Goal: Information Seeking & Learning: Learn about a topic

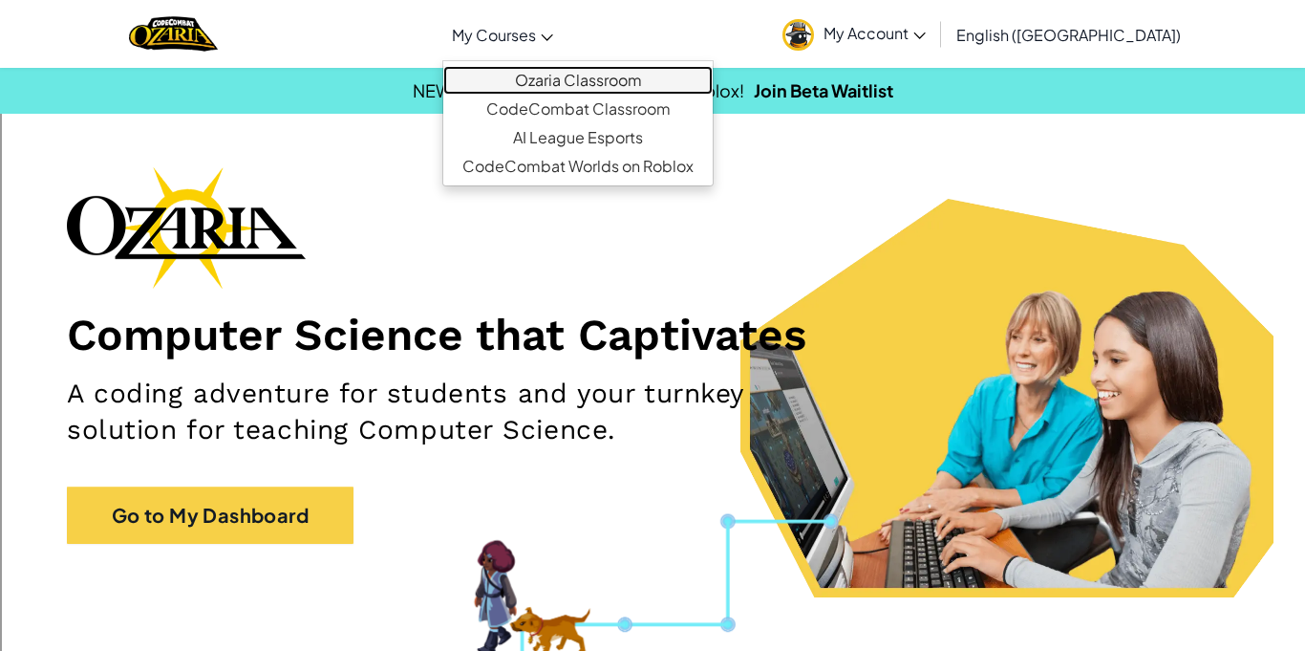
click at [624, 79] on link "Ozaria Classroom" at bounding box center [578, 80] width 270 height 29
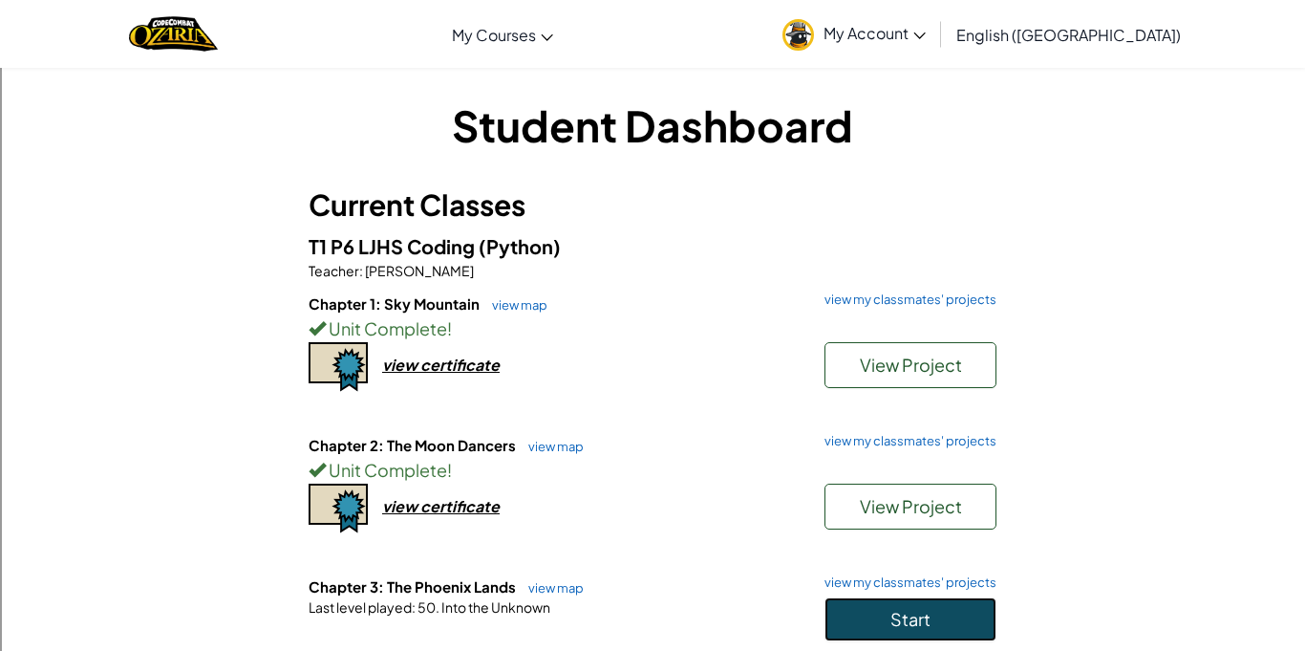
click at [845, 615] on button "Start" at bounding box center [911, 619] width 172 height 44
click at [895, 601] on button "Start" at bounding box center [911, 619] width 172 height 44
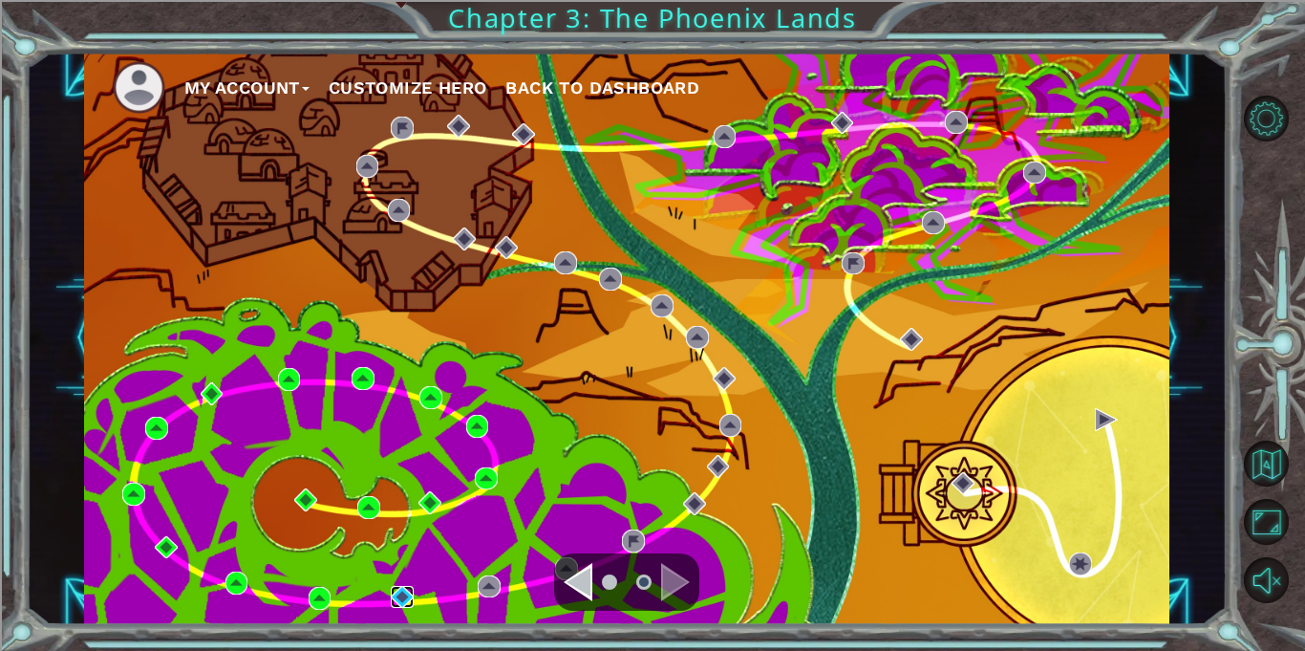
click at [407, 596] on img at bounding box center [402, 597] width 23 height 23
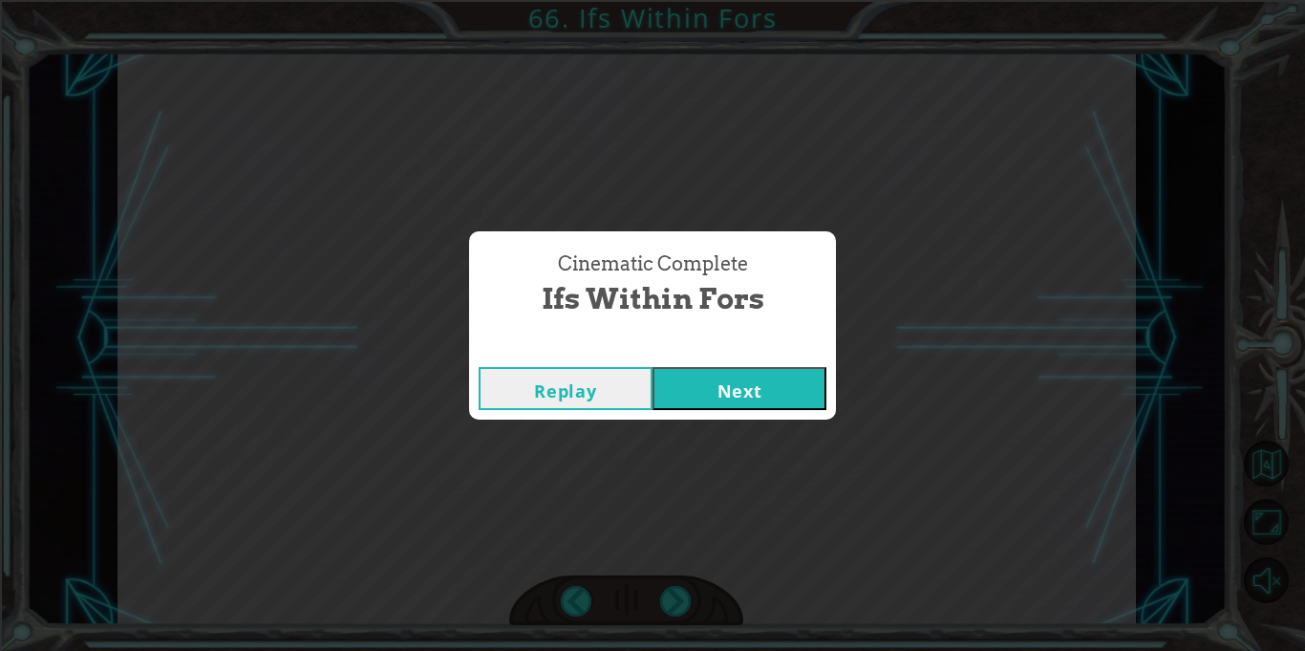
click at [748, 383] on button "Next" at bounding box center [740, 388] width 174 height 43
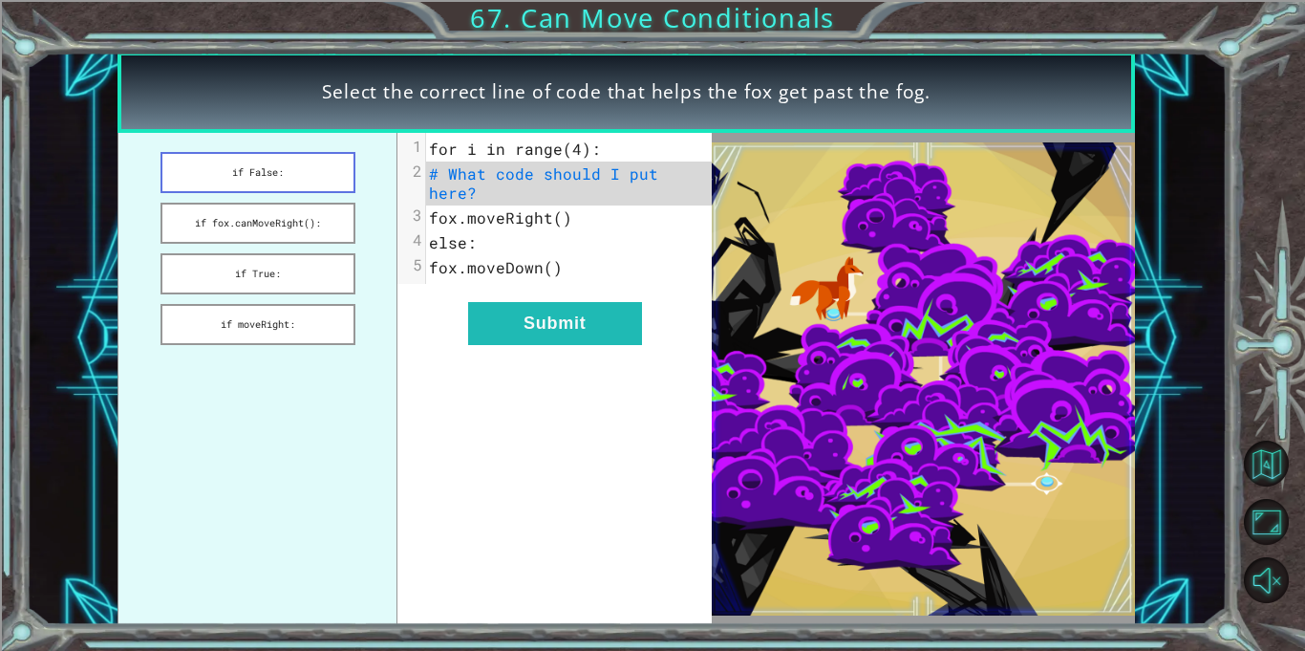
click at [309, 167] on button "if False:" at bounding box center [258, 172] width 195 height 41
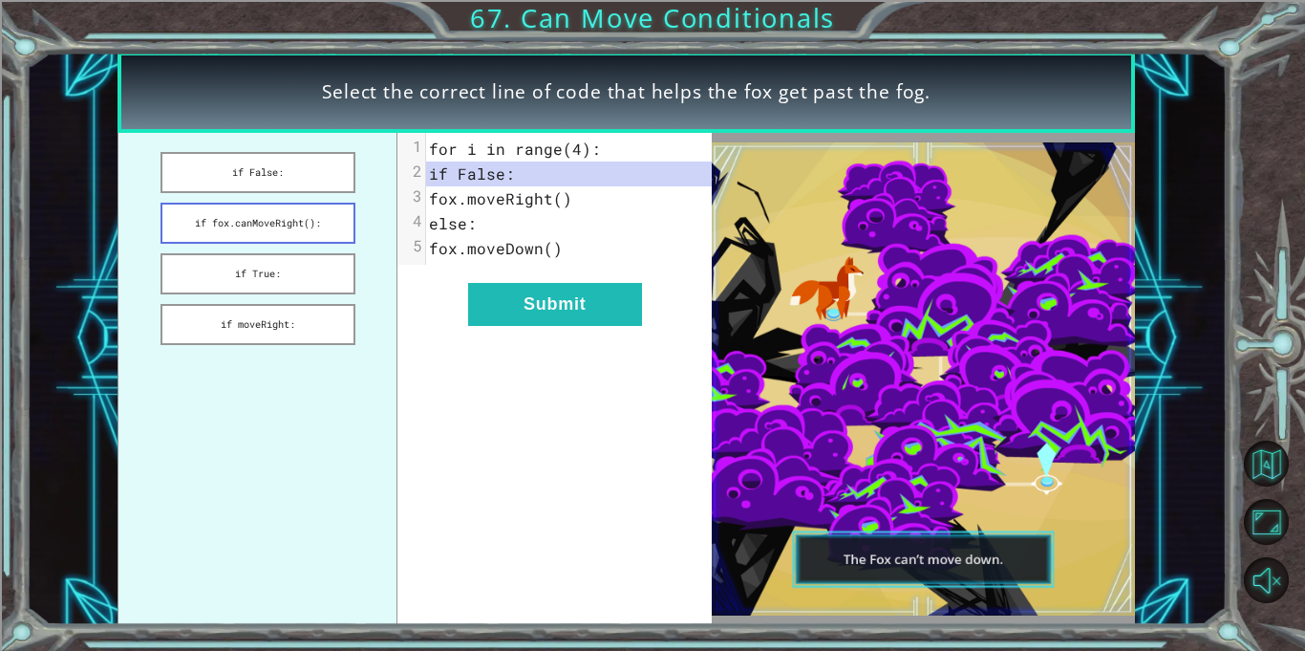
click at [311, 222] on button "if fox.canMoveRight():" at bounding box center [258, 223] width 195 height 41
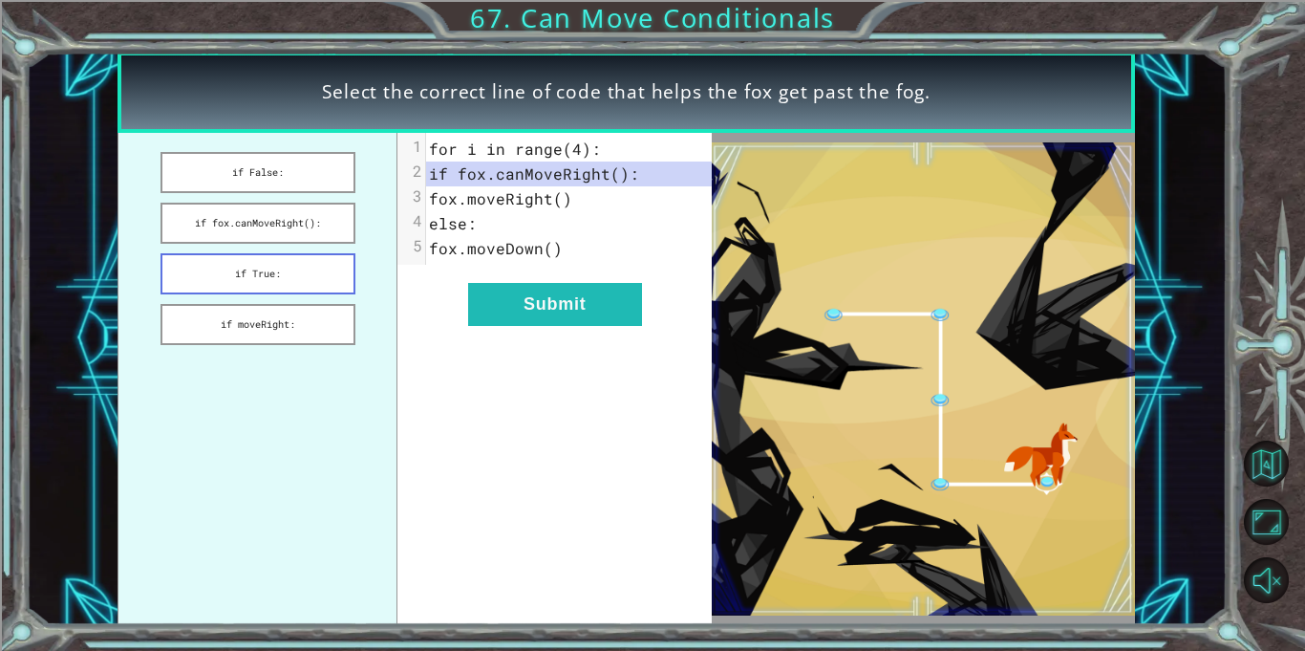
click at [305, 286] on button "if True:" at bounding box center [258, 273] width 195 height 41
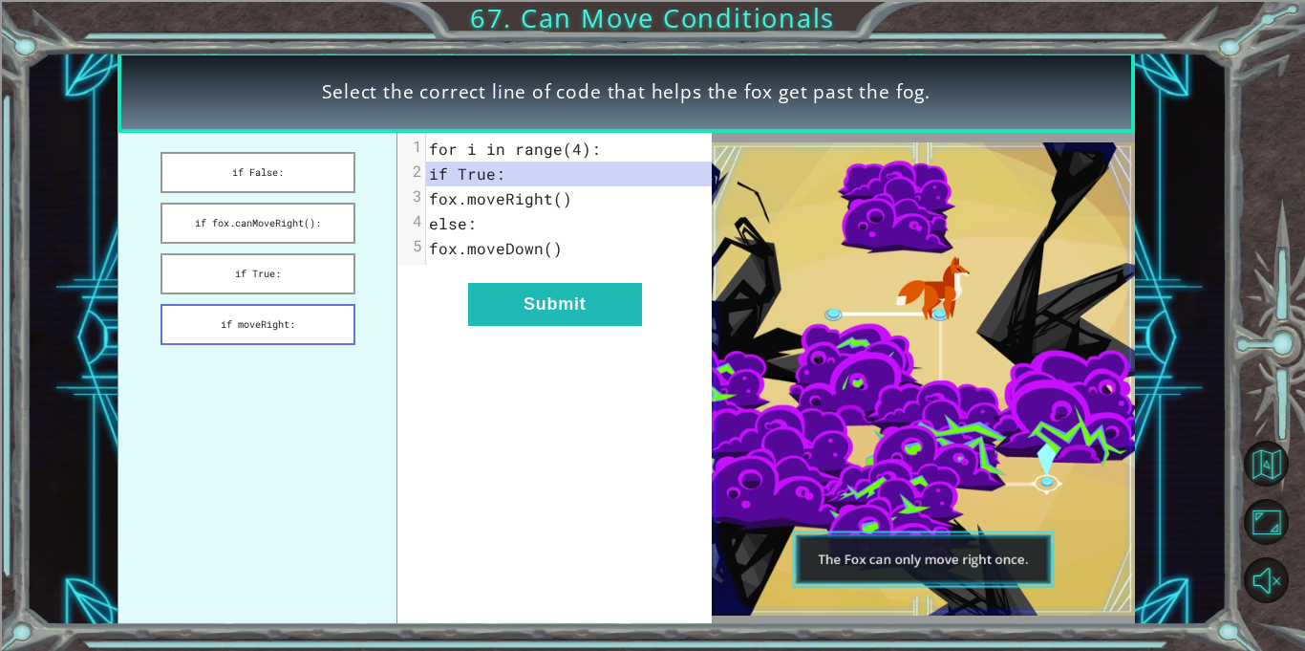
click at [302, 314] on button "if moveRight:" at bounding box center [258, 324] width 195 height 41
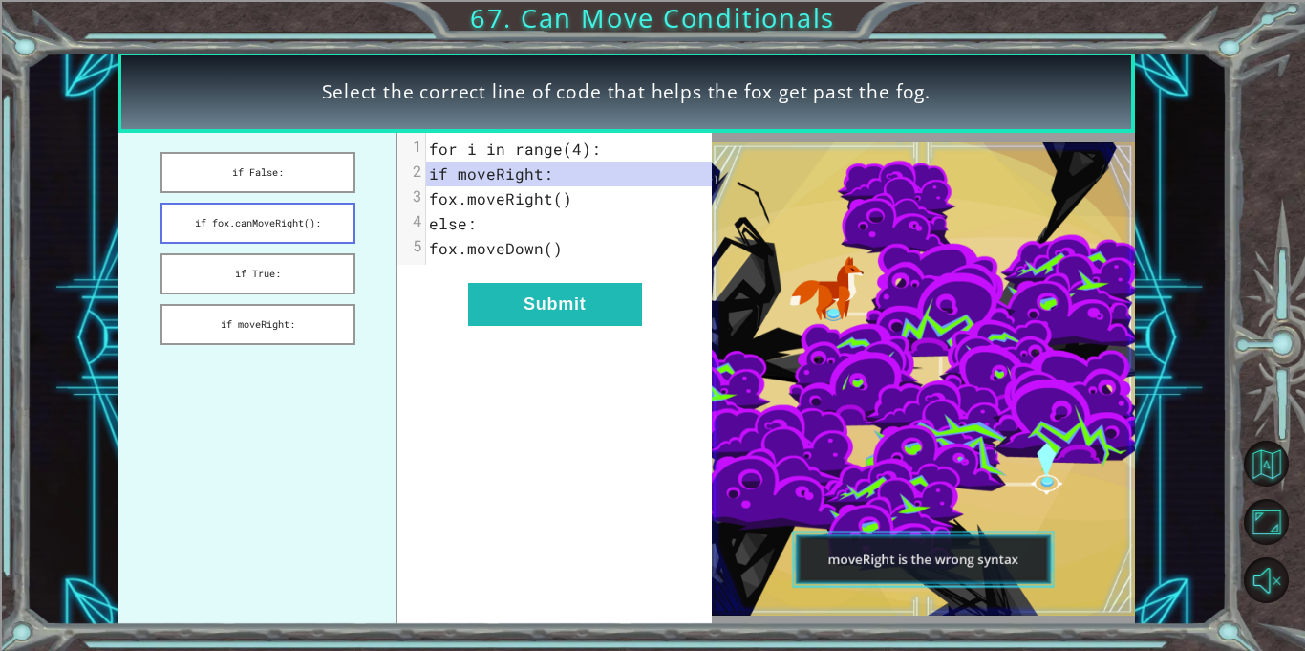
click at [302, 219] on button "if fox.canMoveRight():" at bounding box center [258, 223] width 195 height 41
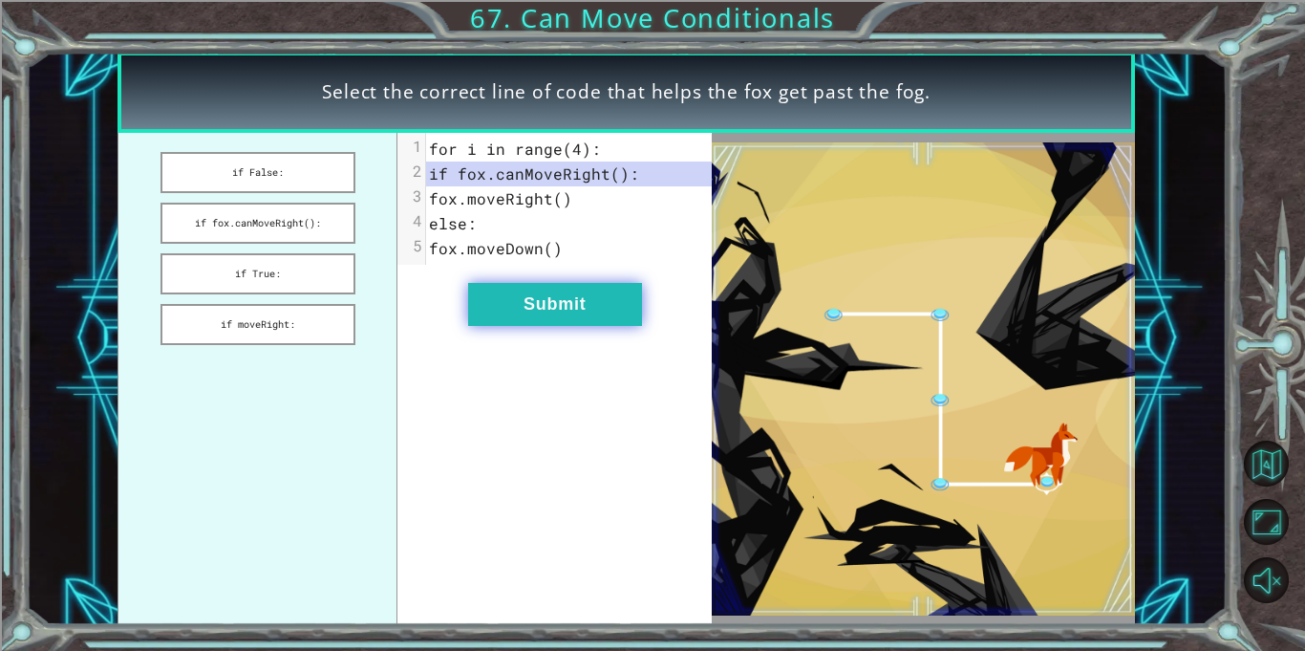
click at [558, 315] on button "Submit" at bounding box center [555, 304] width 174 height 43
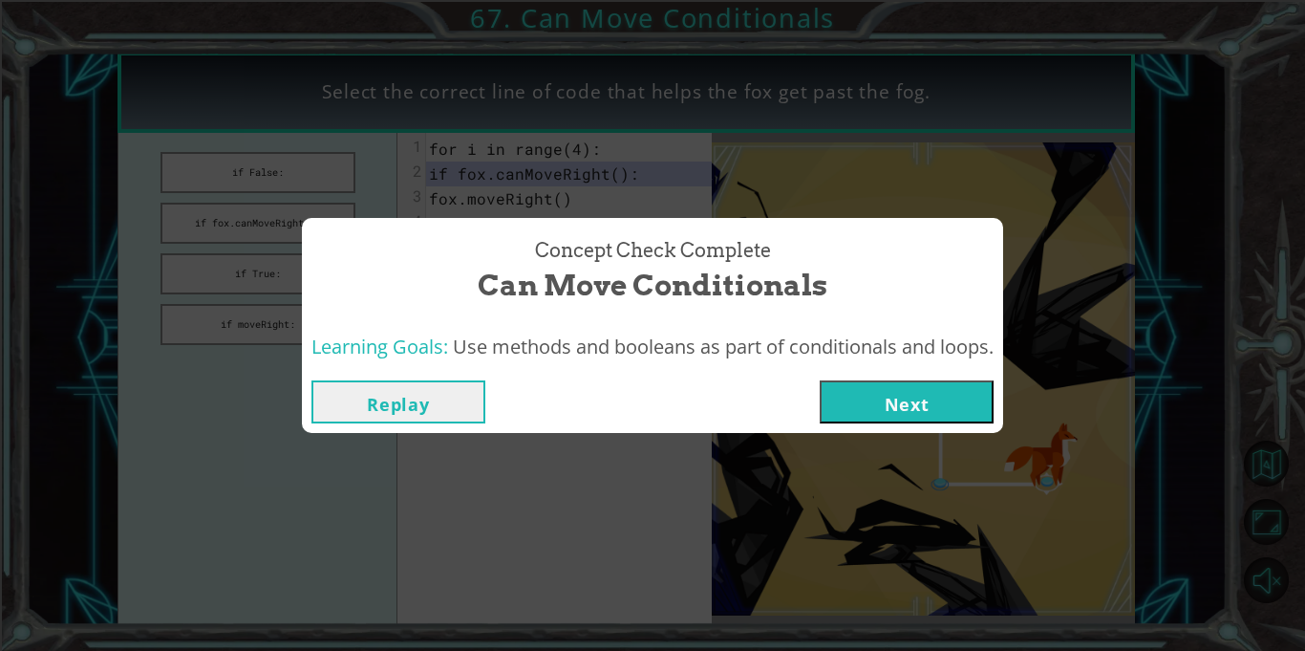
click at [830, 409] on button "Next" at bounding box center [907, 401] width 174 height 43
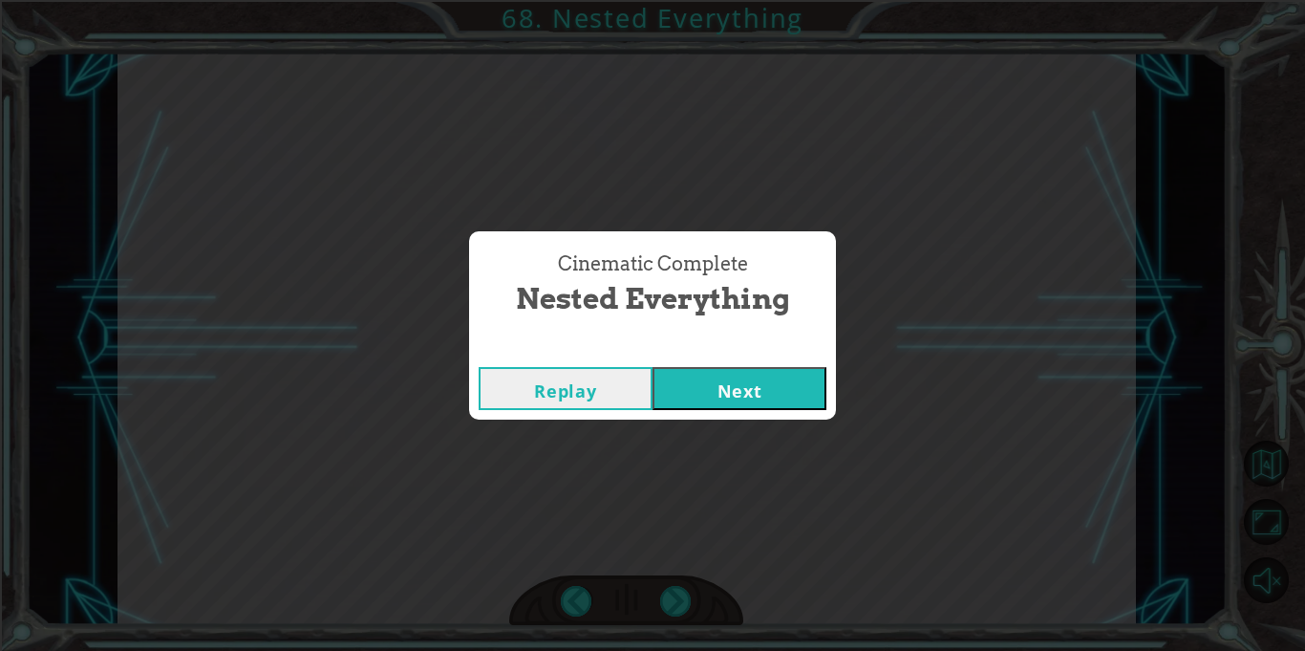
click at [734, 406] on button "Next" at bounding box center [740, 388] width 174 height 43
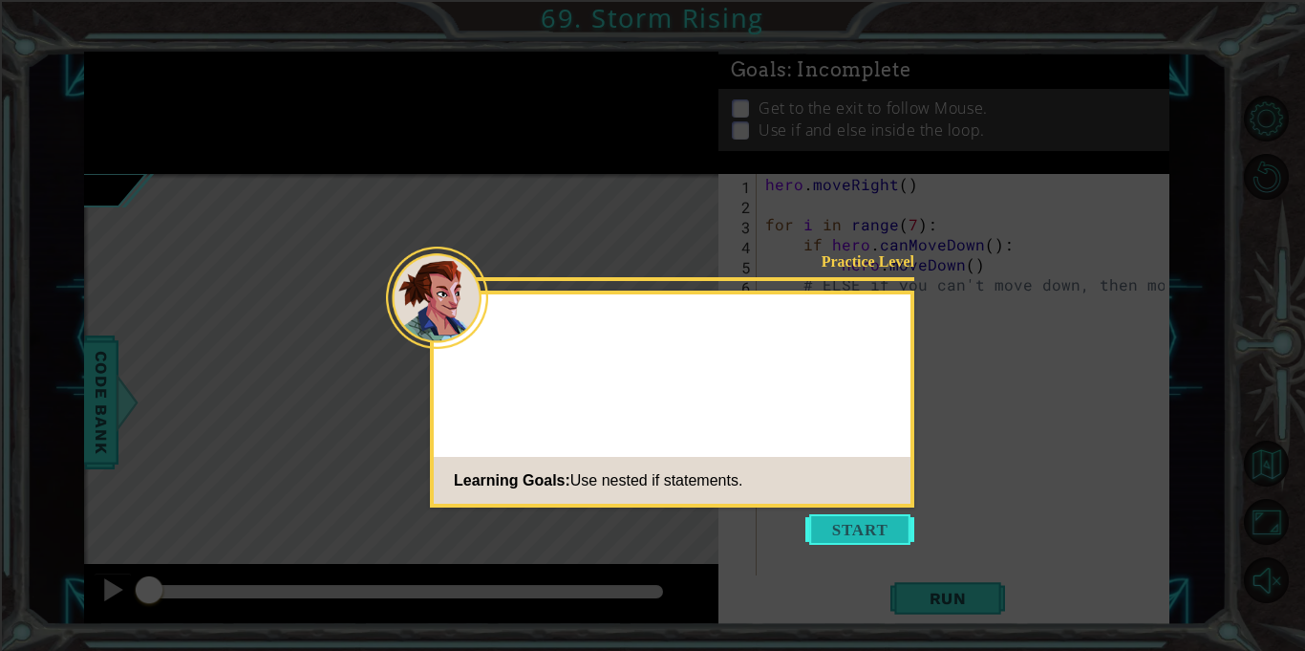
click at [868, 537] on button "Start" at bounding box center [860, 529] width 109 height 31
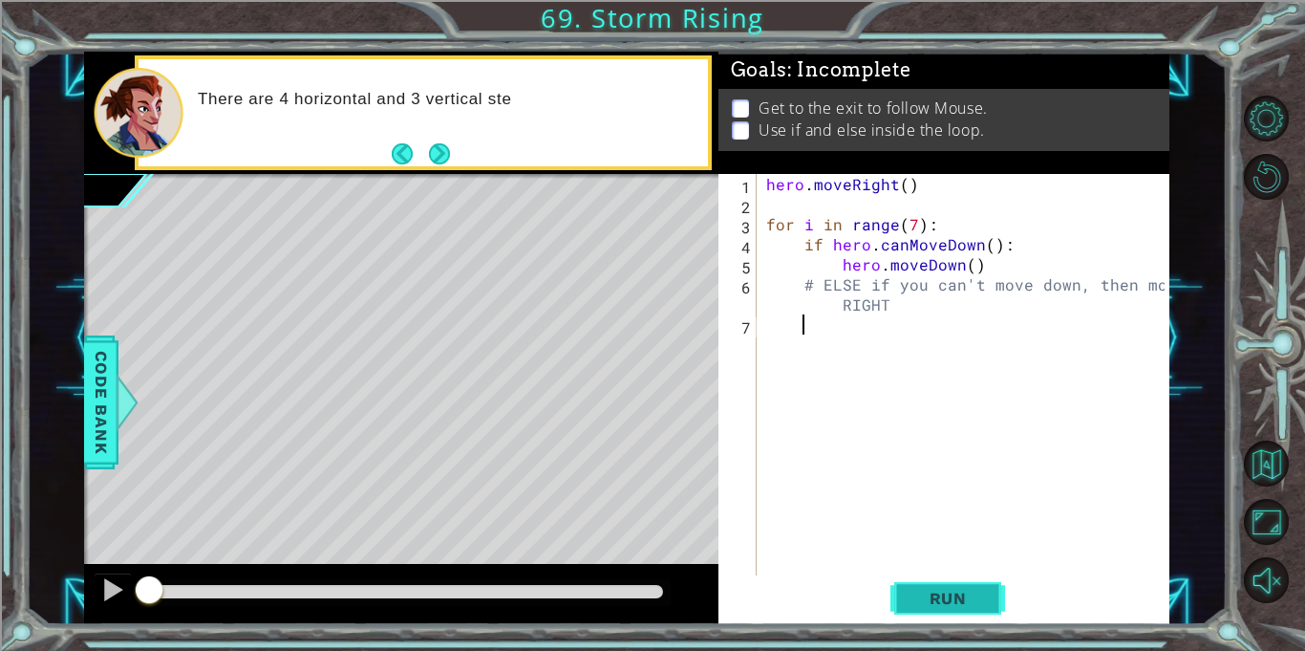
click at [946, 591] on span "Run" at bounding box center [948, 598] width 75 height 19
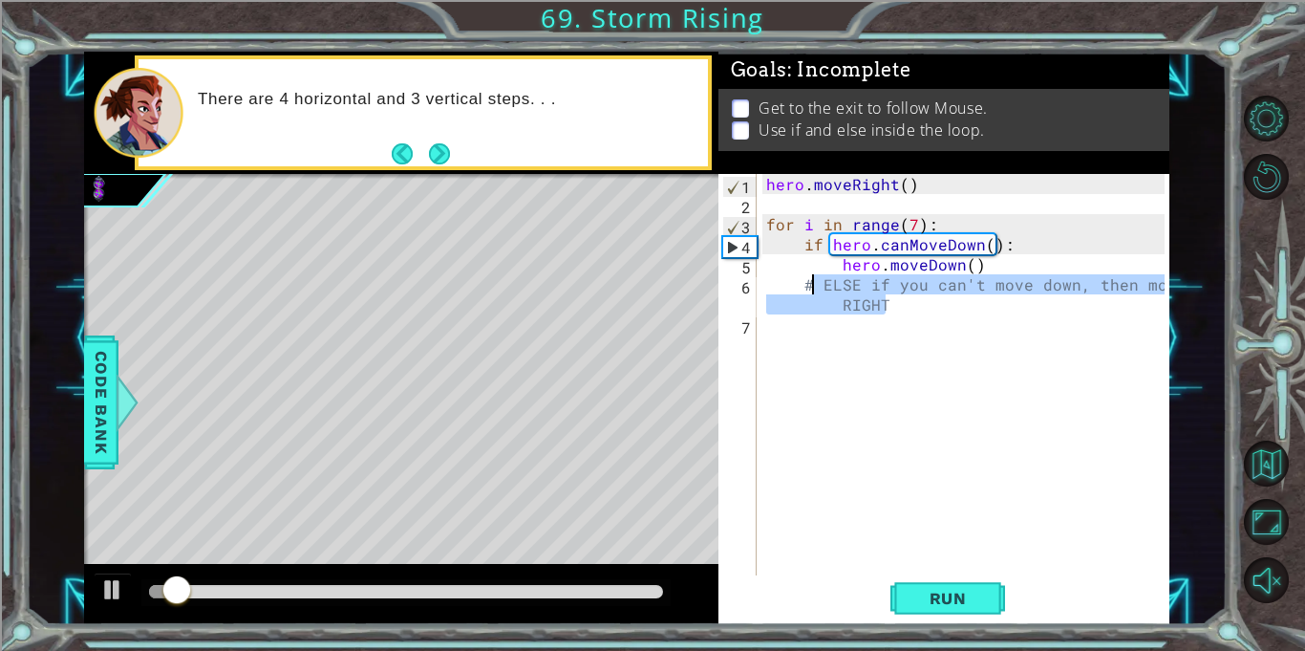
drag, startPoint x: 885, startPoint y: 314, endPoint x: 804, endPoint y: 288, distance: 85.5
click at [804, 288] on div "hero . moveRight ( ) for i in range ( 7 ) : if hero . canMoveDown ( ) : hero . …" at bounding box center [969, 395] width 412 height 442
type textarea "# ELSE if you can't move down, then move RIGHT"
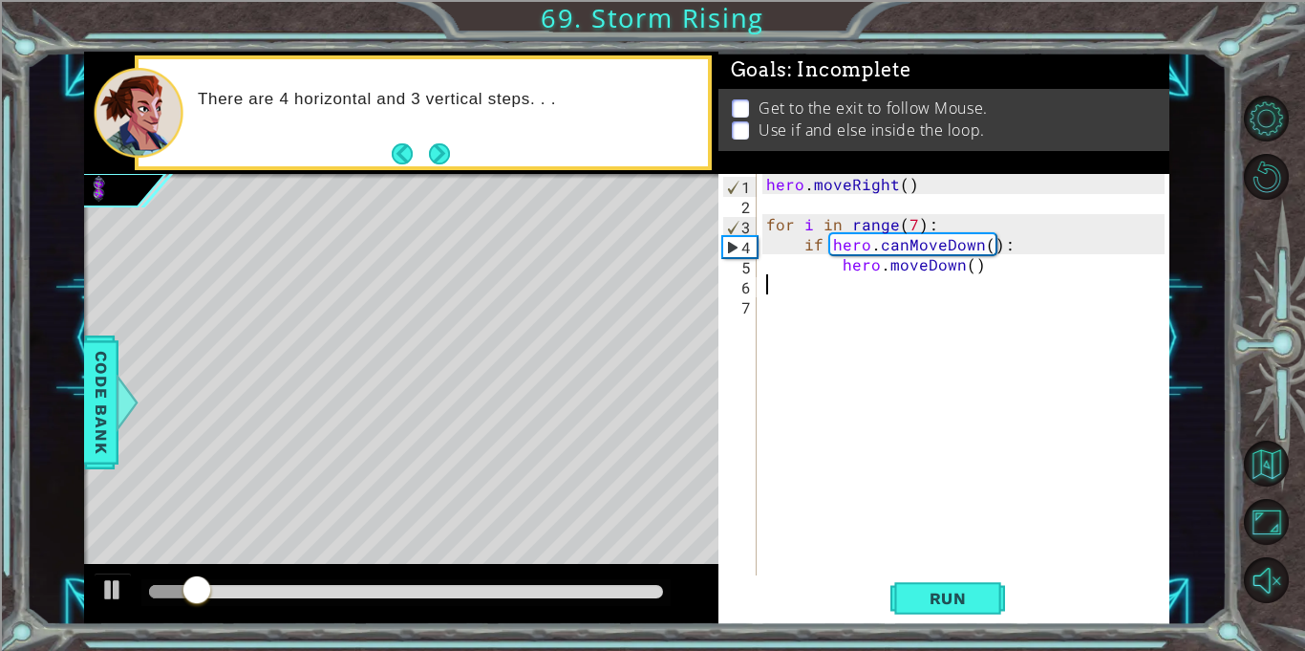
type textarea "hero.moveDown()"
type textarea "e"
type textarea "else:"
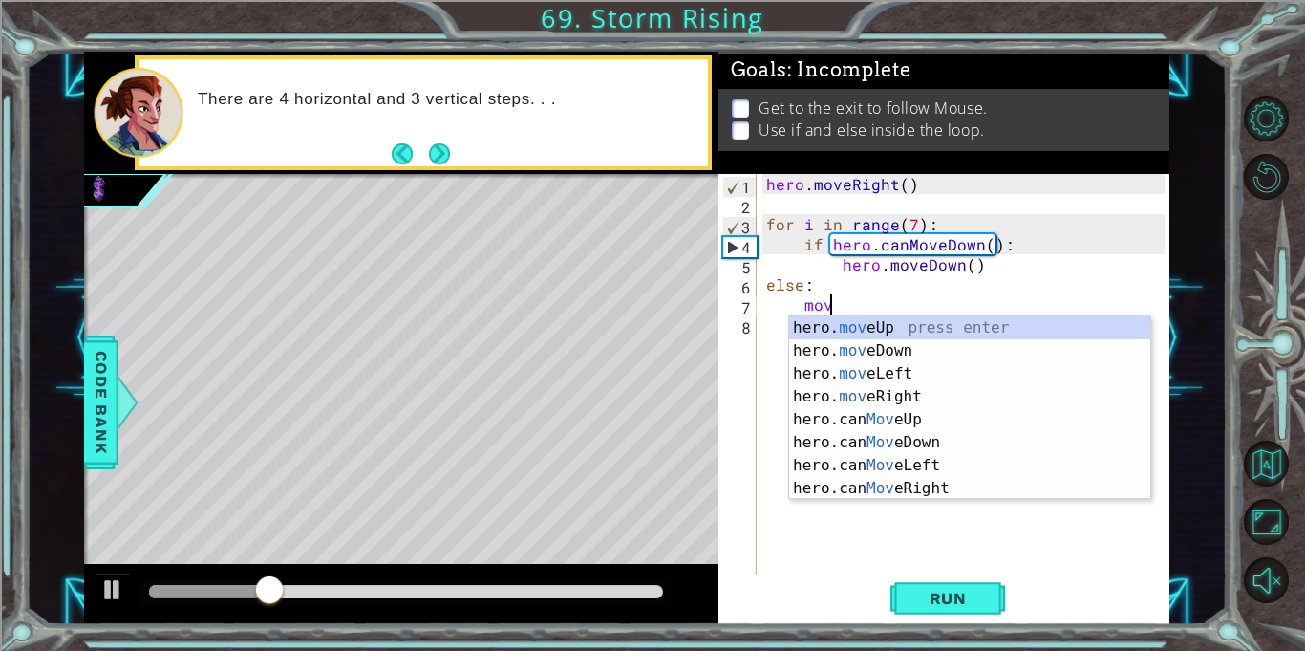
scroll to position [0, 3]
click at [829, 355] on div "hero. mov eUp press enter hero. mov eDown press enter hero. mov eLeft press ent…" at bounding box center [969, 430] width 361 height 229
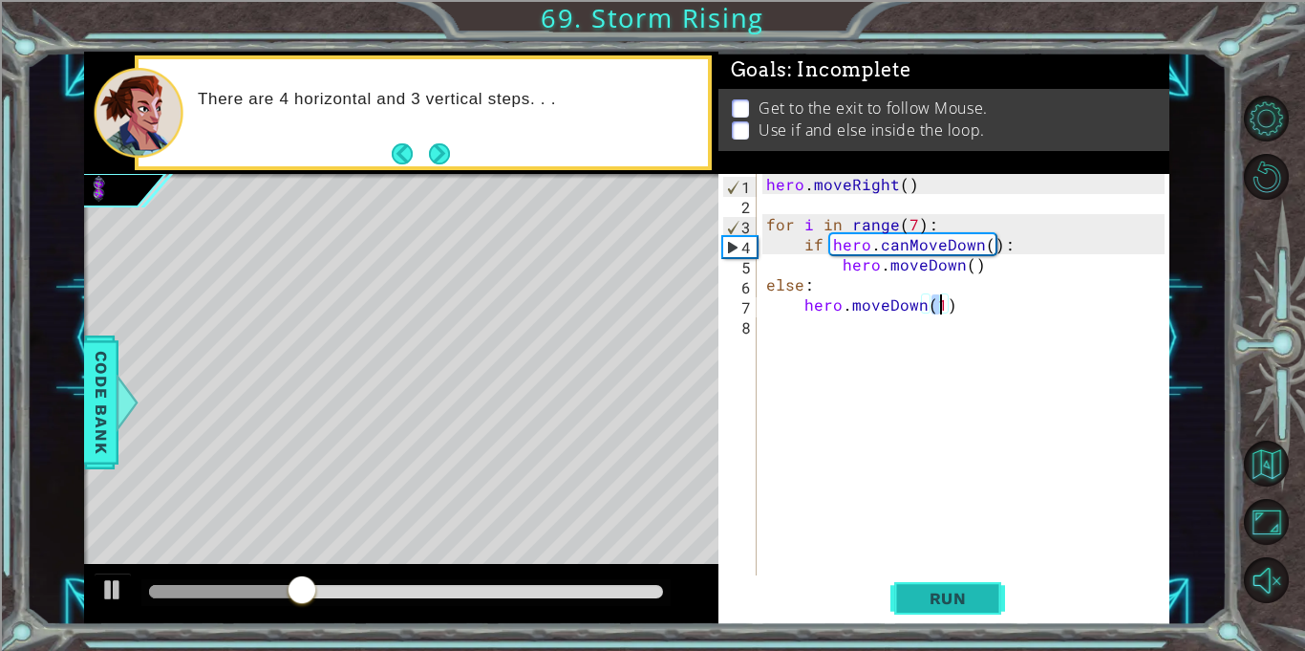
type textarea "hero.moveDown(1)"
click at [938, 594] on span "Run" at bounding box center [948, 598] width 75 height 19
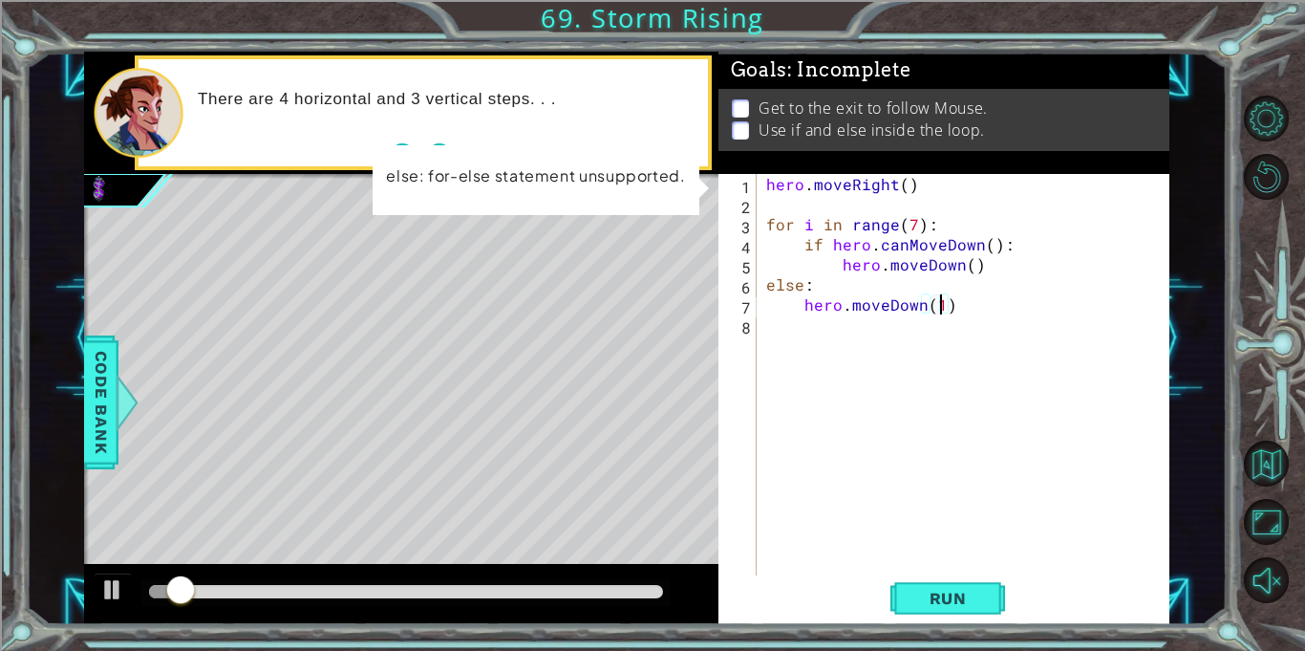
click at [822, 206] on div "hero . moveRight ( ) for i in range ( 7 ) : if hero . canMoveDown ( ) : hero . …" at bounding box center [969, 395] width 412 height 442
click at [759, 272] on div "1 2 3 4 5 6 7 8 hero . moveRight ( ) for i in range ( 7 ) : if hero . canMoveDo…" at bounding box center [942, 374] width 446 height 401
drag, startPoint x: 241, startPoint y: 598, endPoint x: 529, endPoint y: 579, distance: 289.2
click at [500, 579] on div at bounding box center [482, 591] width 34 height 34
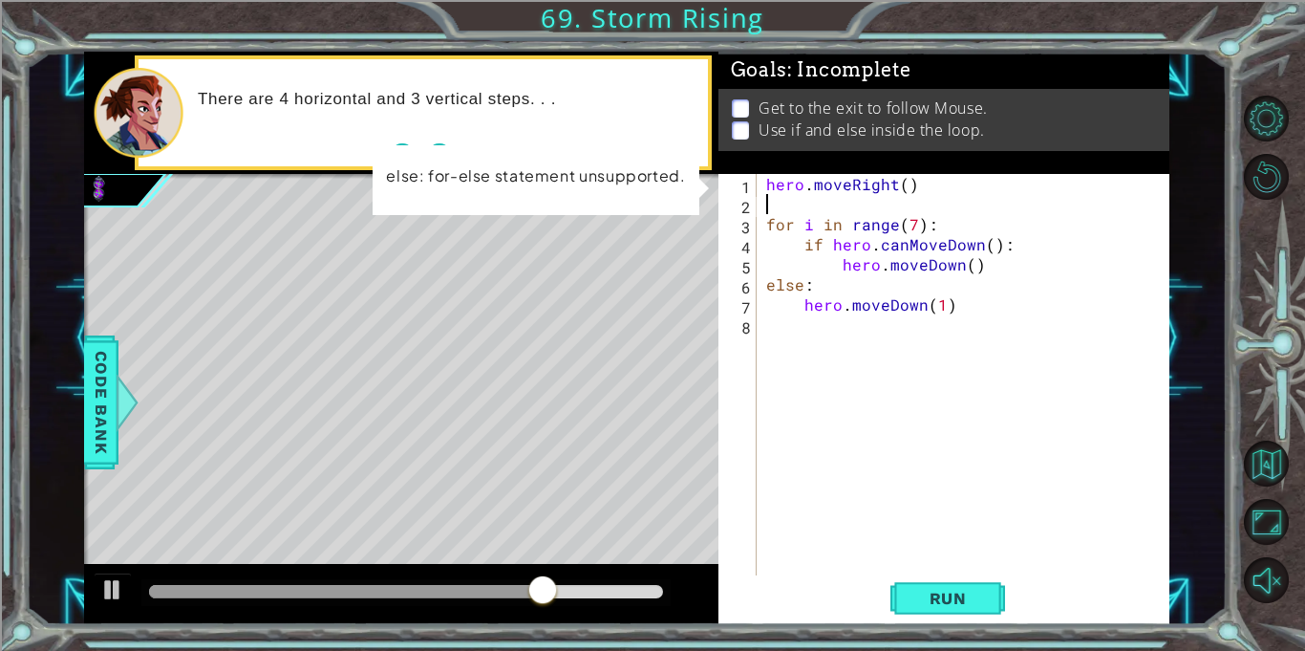
type textarea "hero.moveRight()"
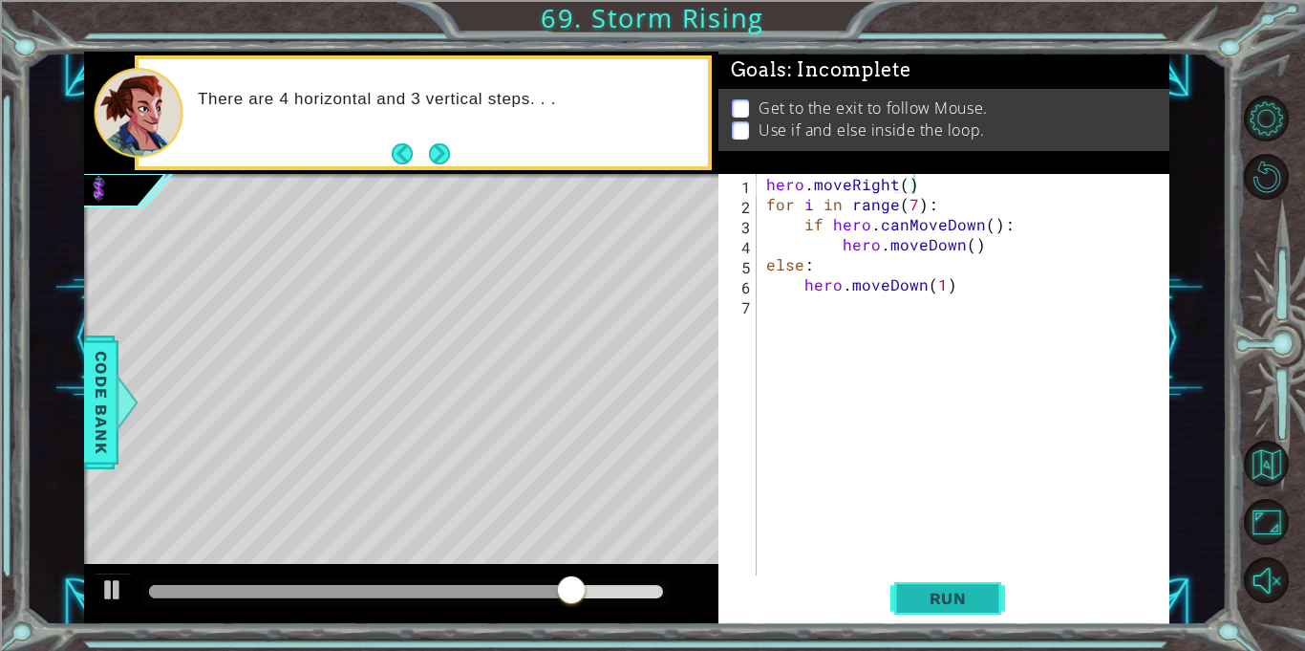
click at [915, 593] on span "Run" at bounding box center [948, 598] width 75 height 19
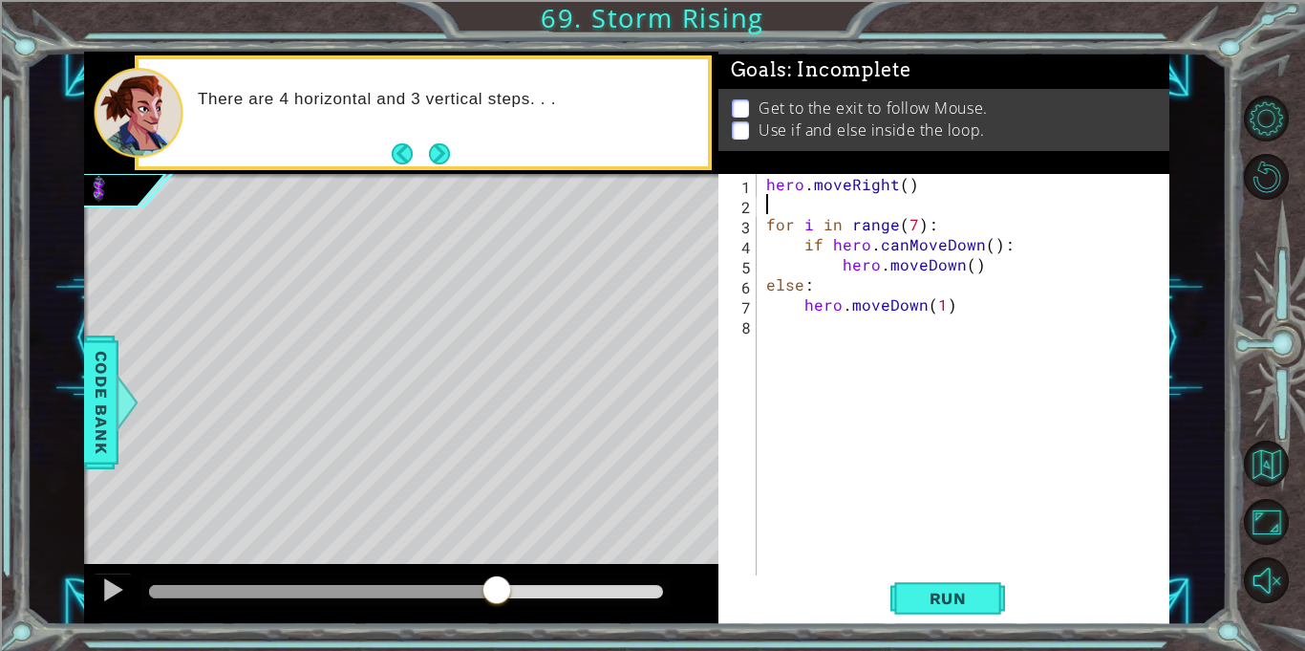
drag, startPoint x: 248, startPoint y: 584, endPoint x: 585, endPoint y: 590, distance: 337.4
click at [514, 590] on div at bounding box center [497, 591] width 34 height 34
click at [972, 597] on span "Run" at bounding box center [948, 598] width 75 height 19
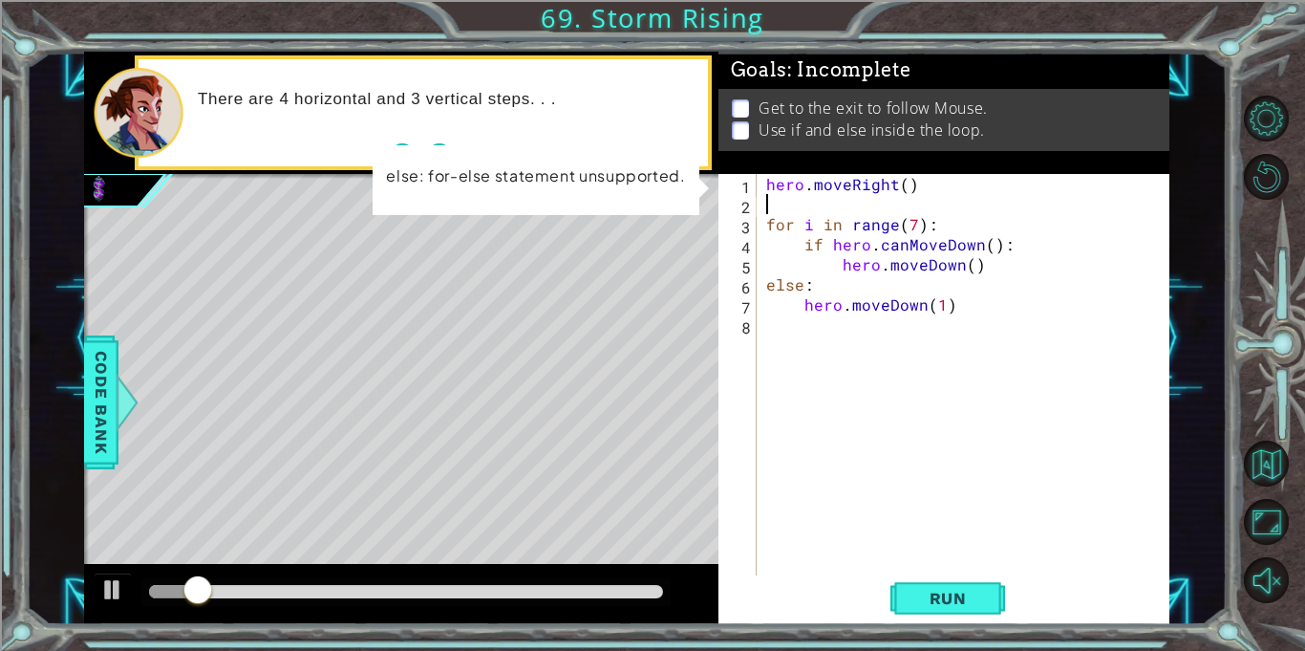
click at [785, 186] on div "hero . moveRight ( ) for i in range ( 7 ) : if hero . canMoveDown ( ) : hero . …" at bounding box center [969, 395] width 412 height 442
click at [759, 185] on div "hero.moveRight() 1 2 3 4 5 6 7 8 hero . moveRight ( ) for i in range ( 7 ) : if…" at bounding box center [942, 374] width 446 height 401
click at [764, 187] on div "hero . moveRight ( ) for i in range ( 7 ) : if hero . canMoveDown ( ) : hero . …" at bounding box center [969, 395] width 412 height 442
click at [934, 579] on button "Run" at bounding box center [948, 598] width 115 height 45
click at [804, 284] on div "hero . moveRight ( ) for i in range ( 7 ) : if hero . canMoveDown ( ) : hero . …" at bounding box center [969, 395] width 412 height 442
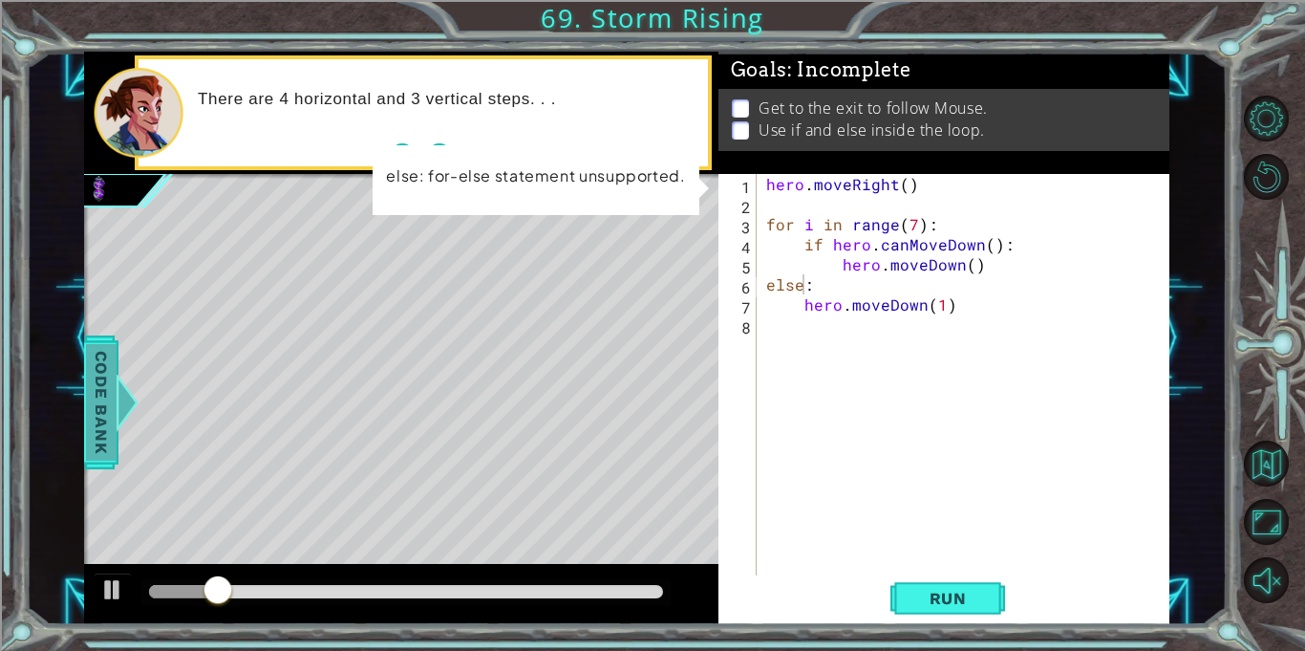
click at [119, 407] on div at bounding box center [127, 402] width 24 height 57
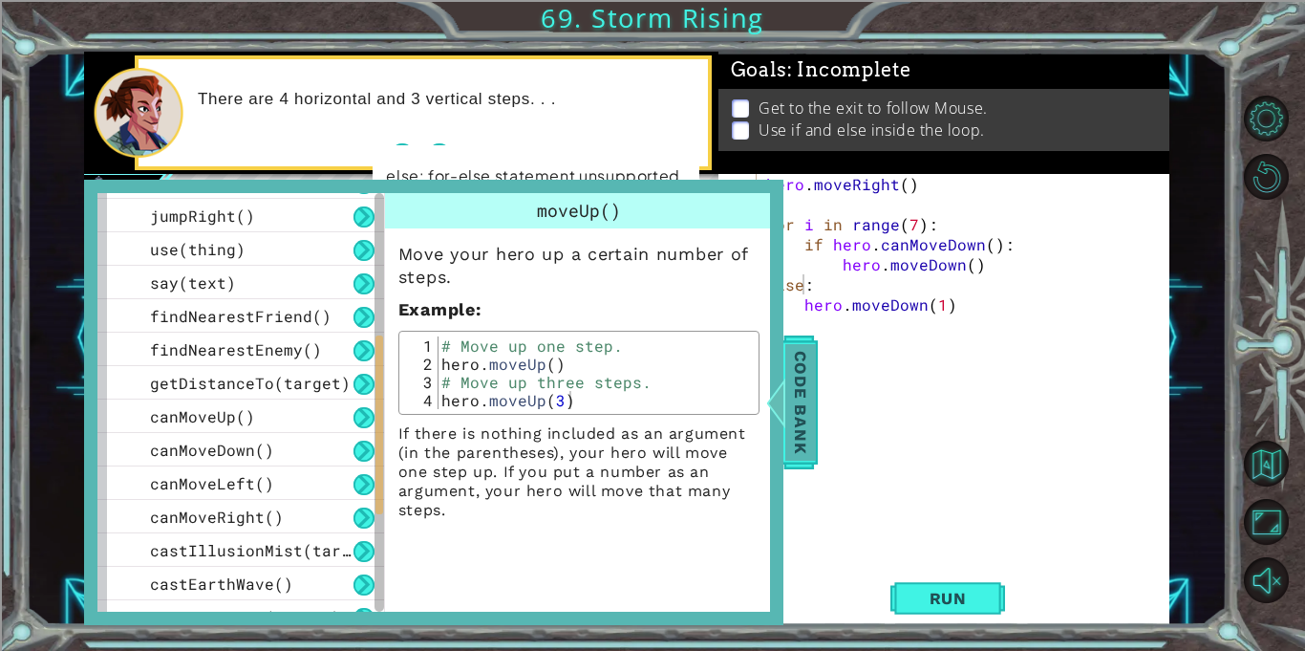
scroll to position [618, 0]
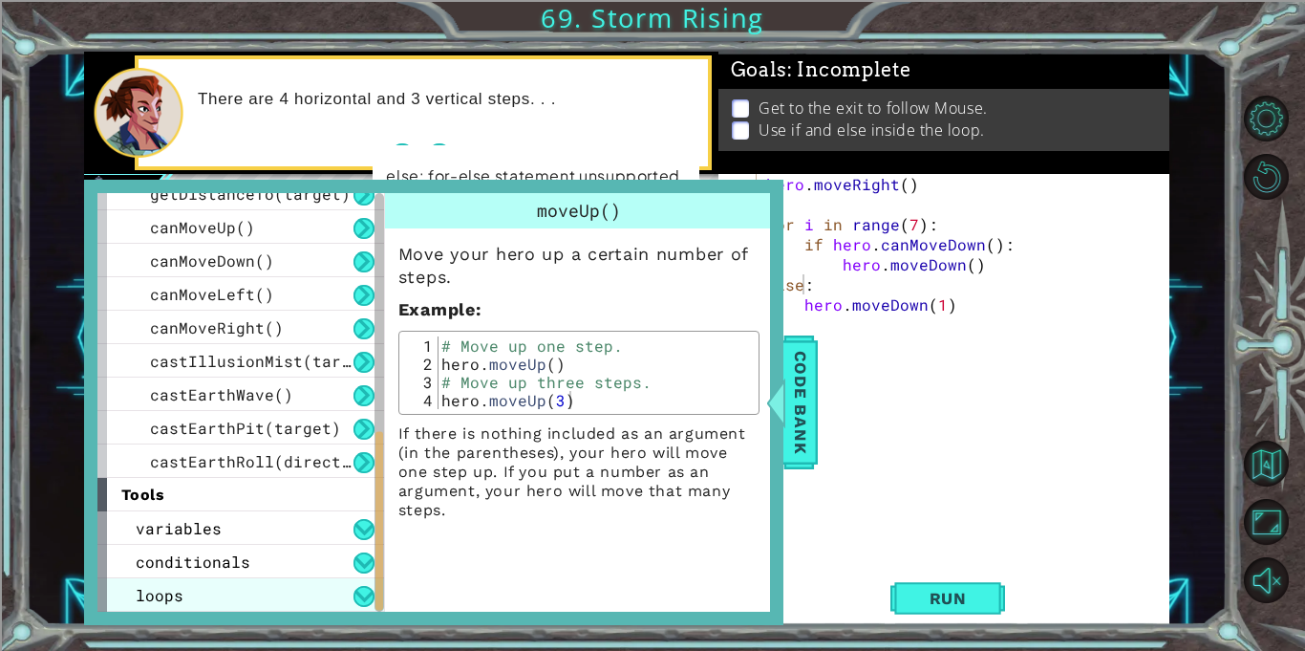
click at [227, 580] on div "loops" at bounding box center [240, 594] width 287 height 33
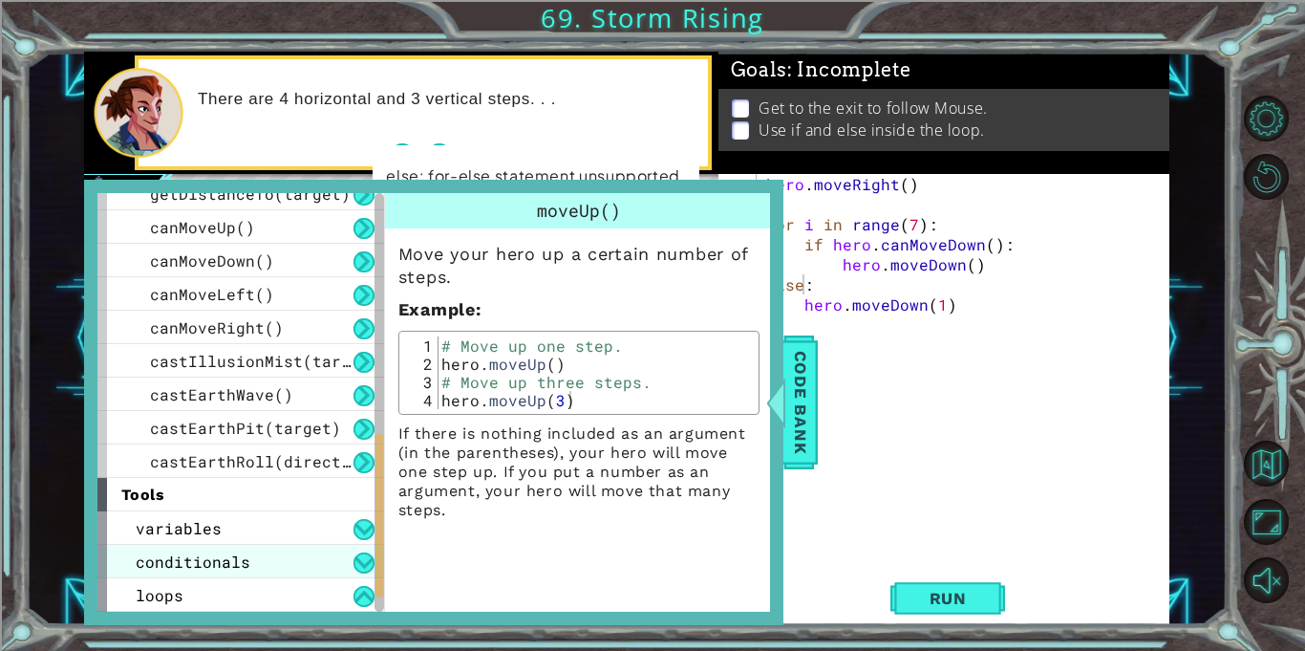
scroll to position [652, 0]
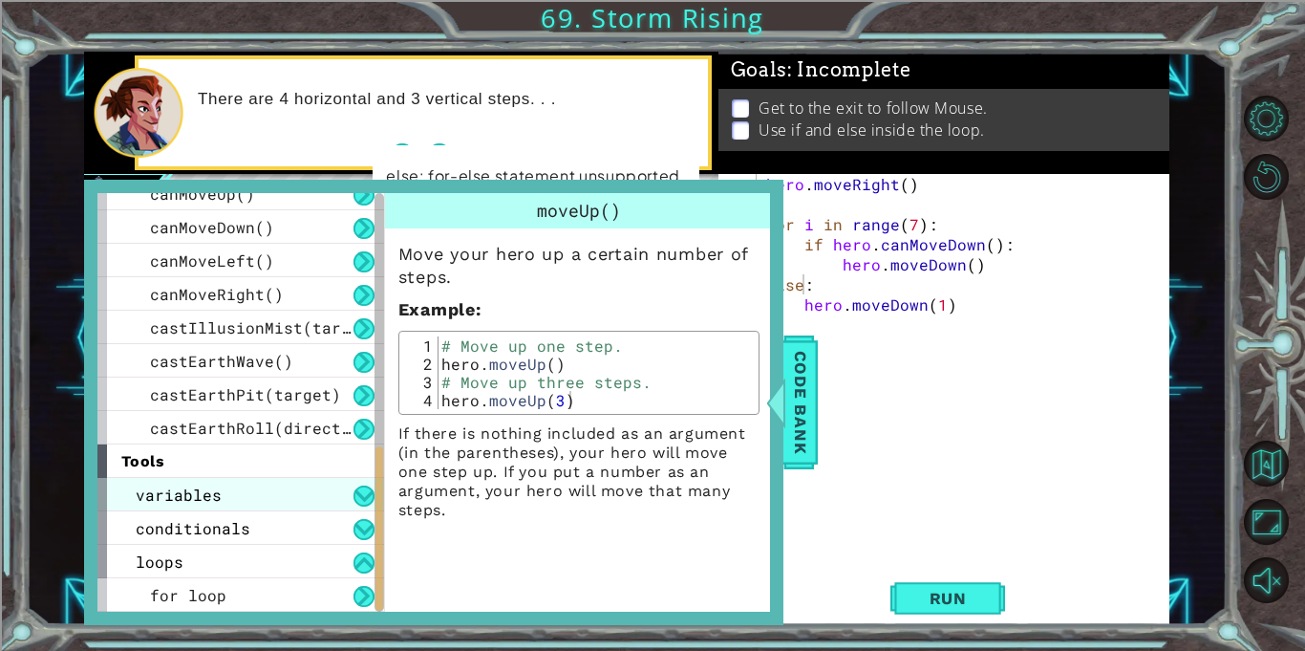
click at [243, 501] on div "variables" at bounding box center [240, 494] width 287 height 33
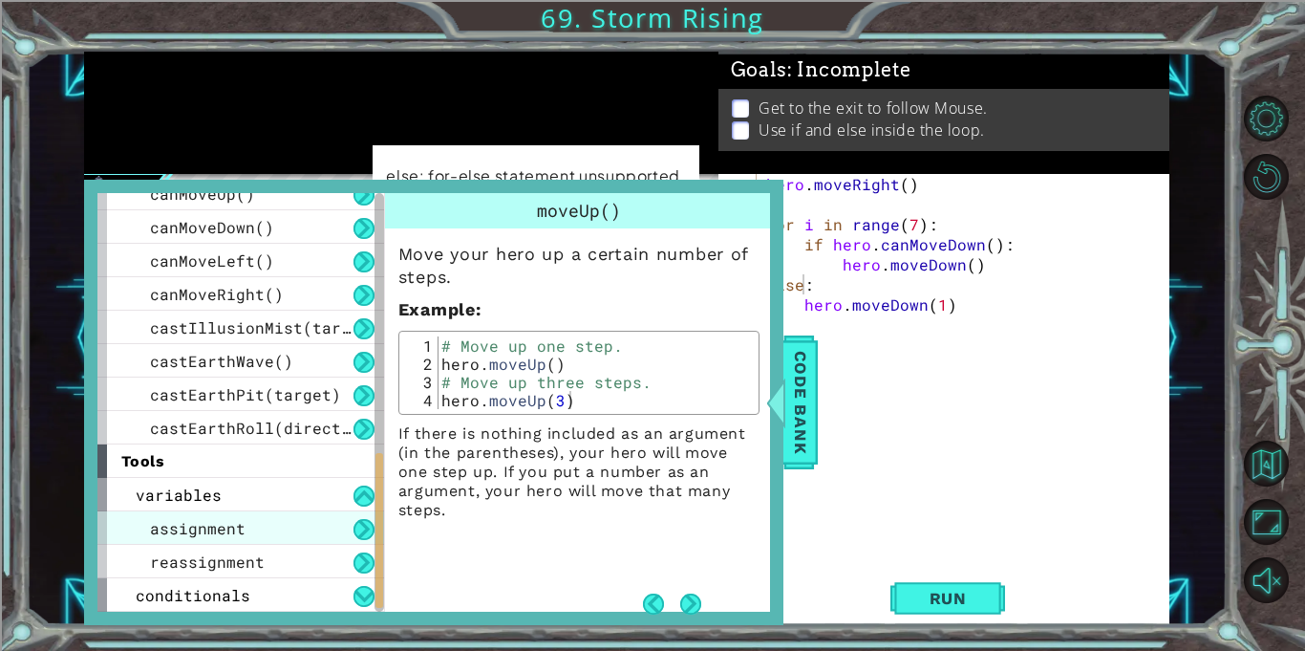
scroll to position [719, 0]
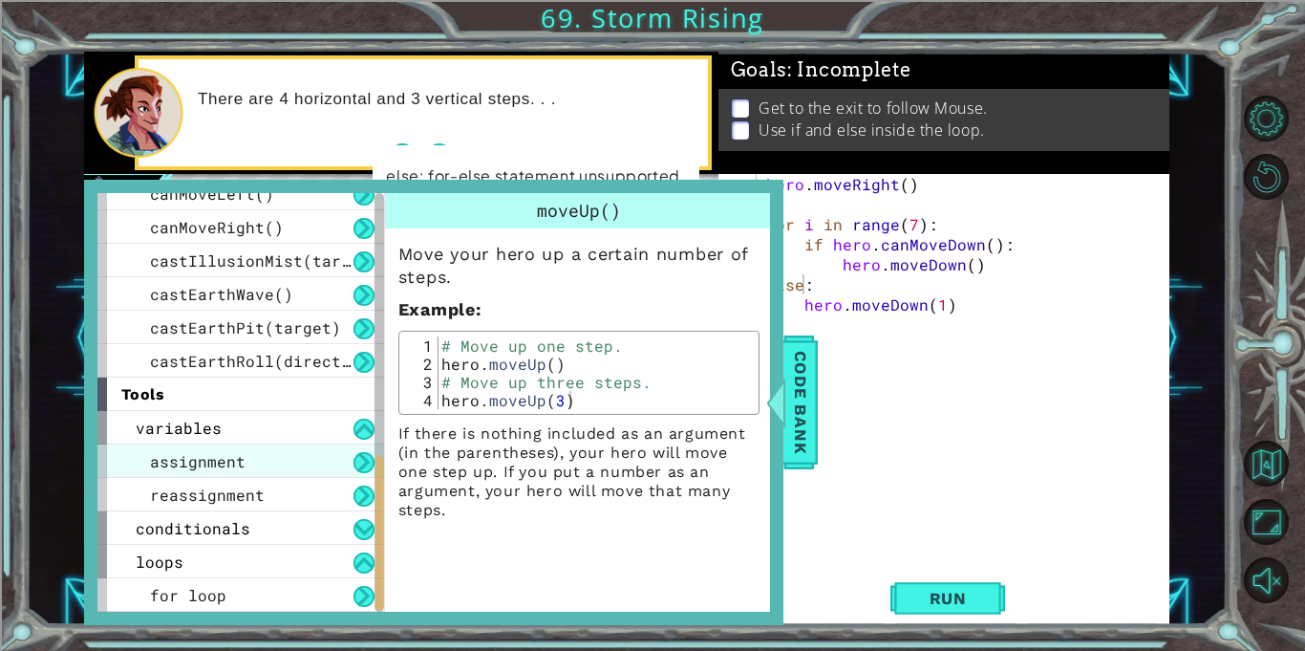
click at [227, 457] on span "assignment" at bounding box center [198, 461] width 96 height 20
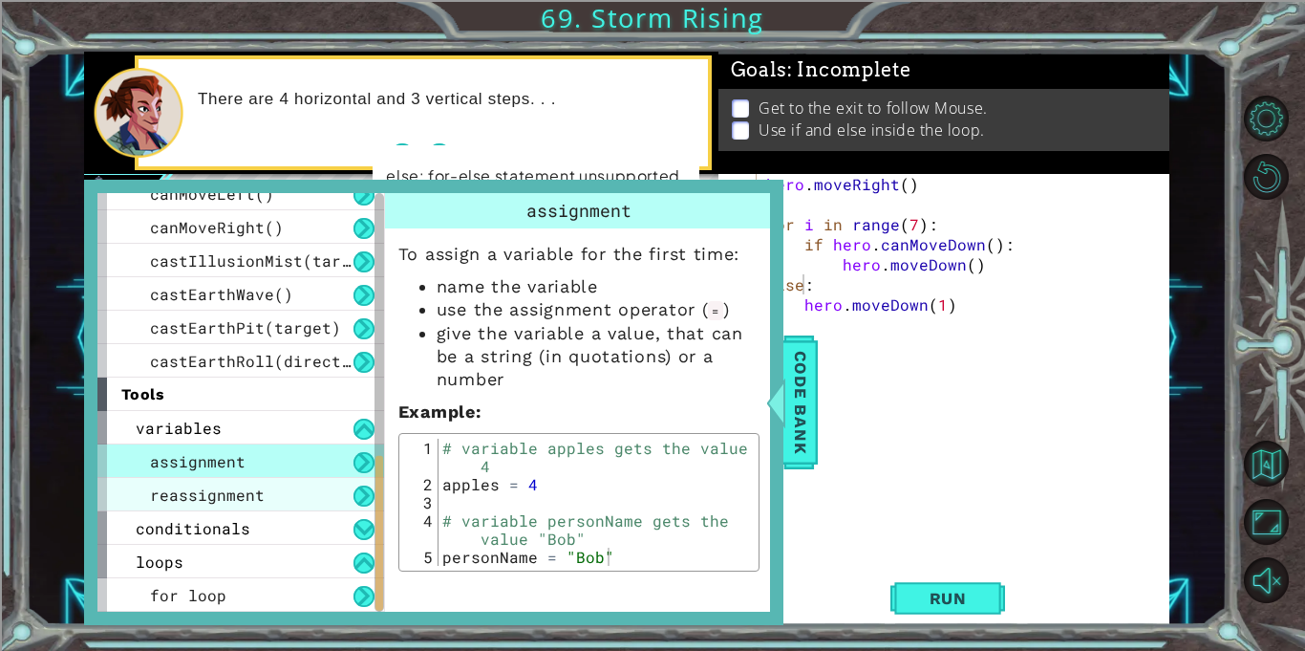
click at [238, 500] on span "reassignment" at bounding box center [207, 495] width 115 height 20
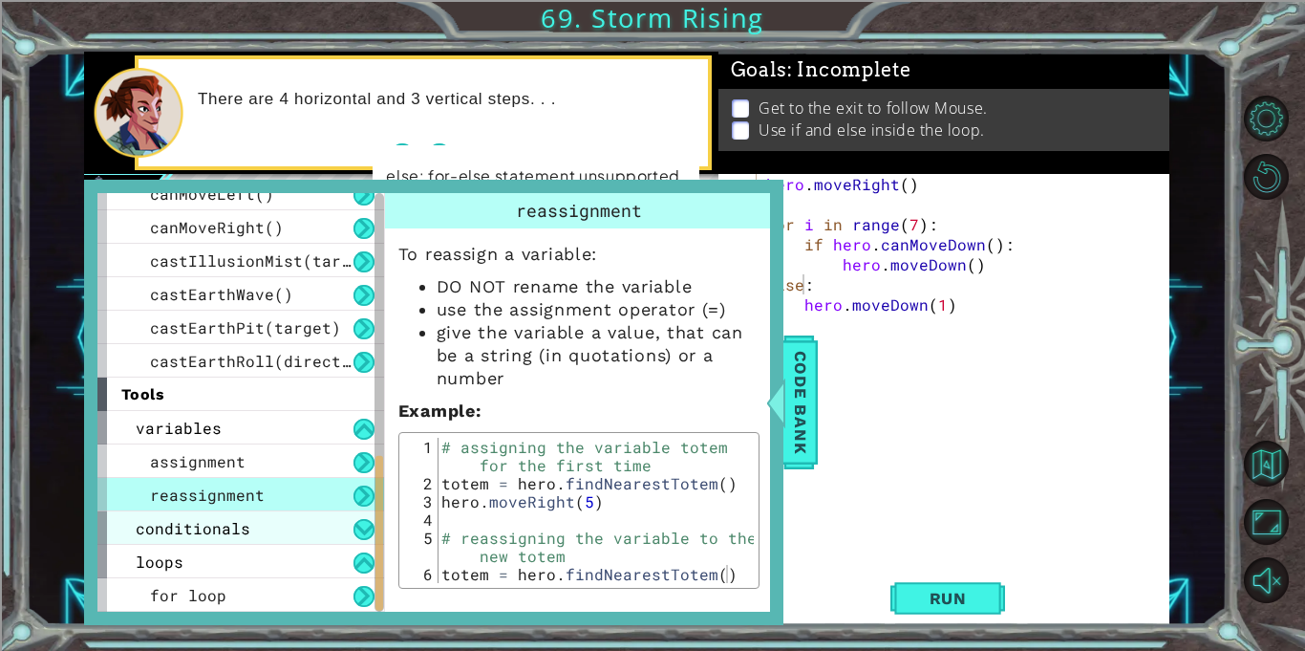
click at [226, 533] on span "conditionals" at bounding box center [193, 528] width 115 height 20
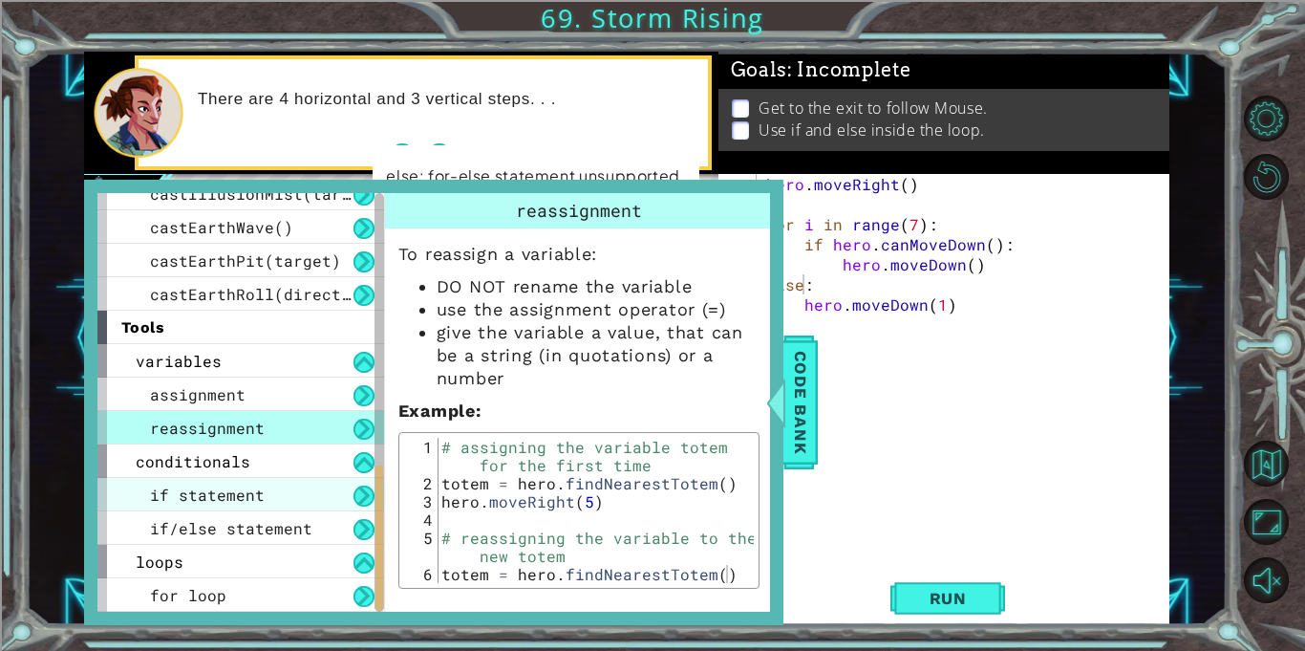
click at [235, 502] on span "if statement" at bounding box center [207, 495] width 115 height 20
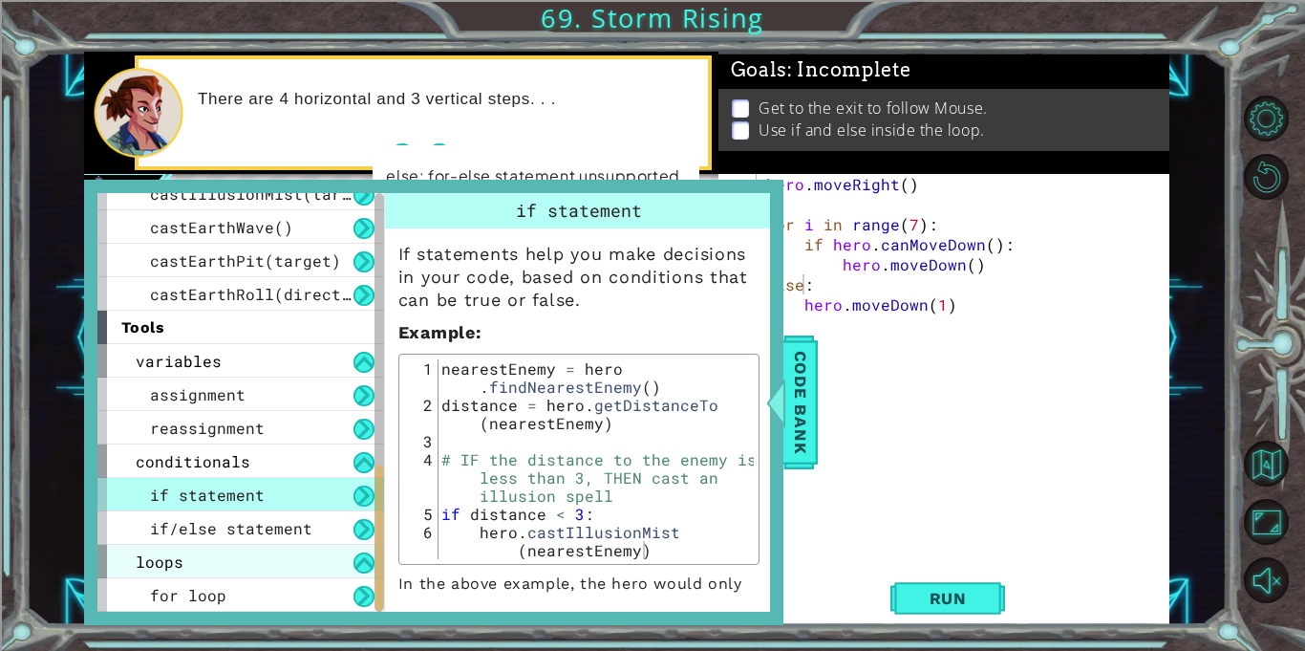
click at [235, 552] on div "loops" at bounding box center [240, 561] width 287 height 33
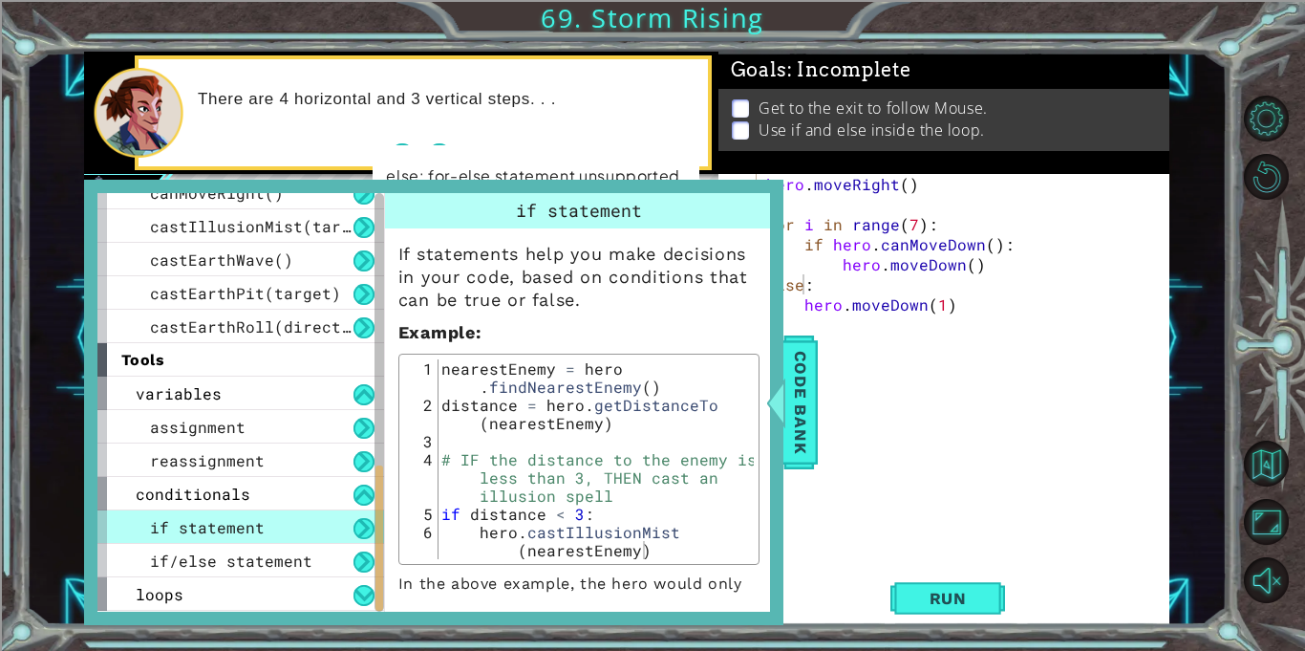
scroll to position [753, 0]
click at [242, 539] on div "if statement" at bounding box center [240, 526] width 287 height 33
click at [217, 562] on span "if/else statement" at bounding box center [231, 560] width 162 height 20
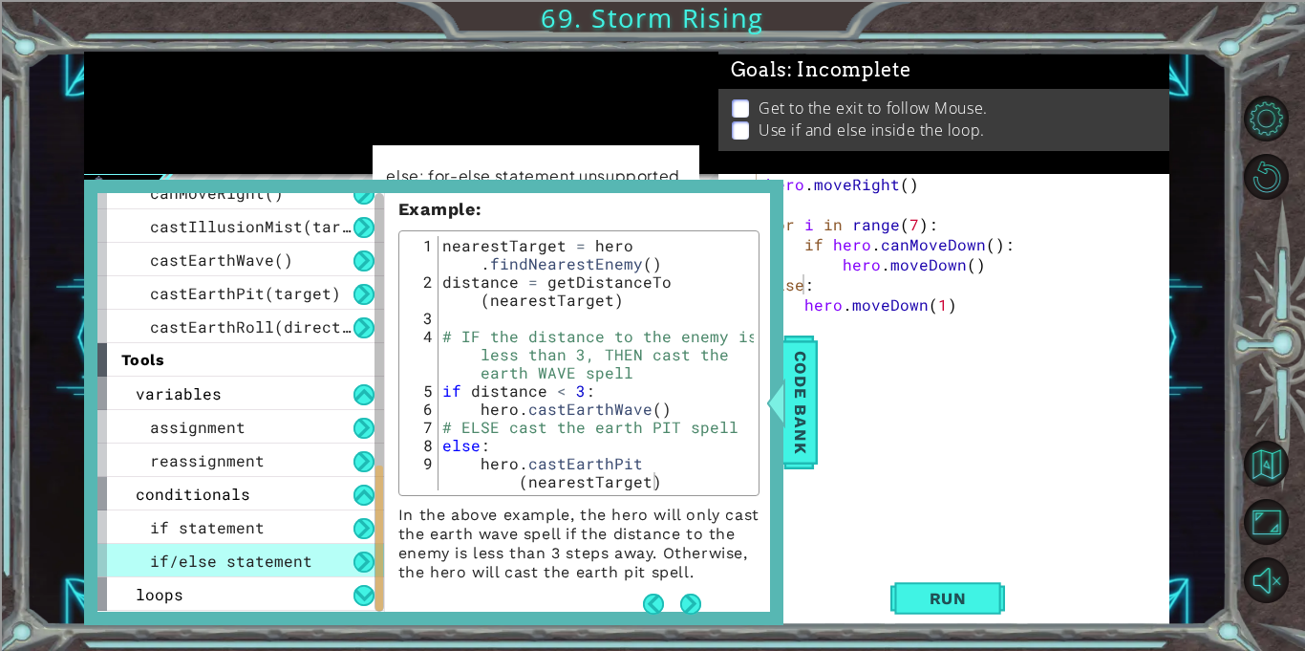
scroll to position [210, 0]
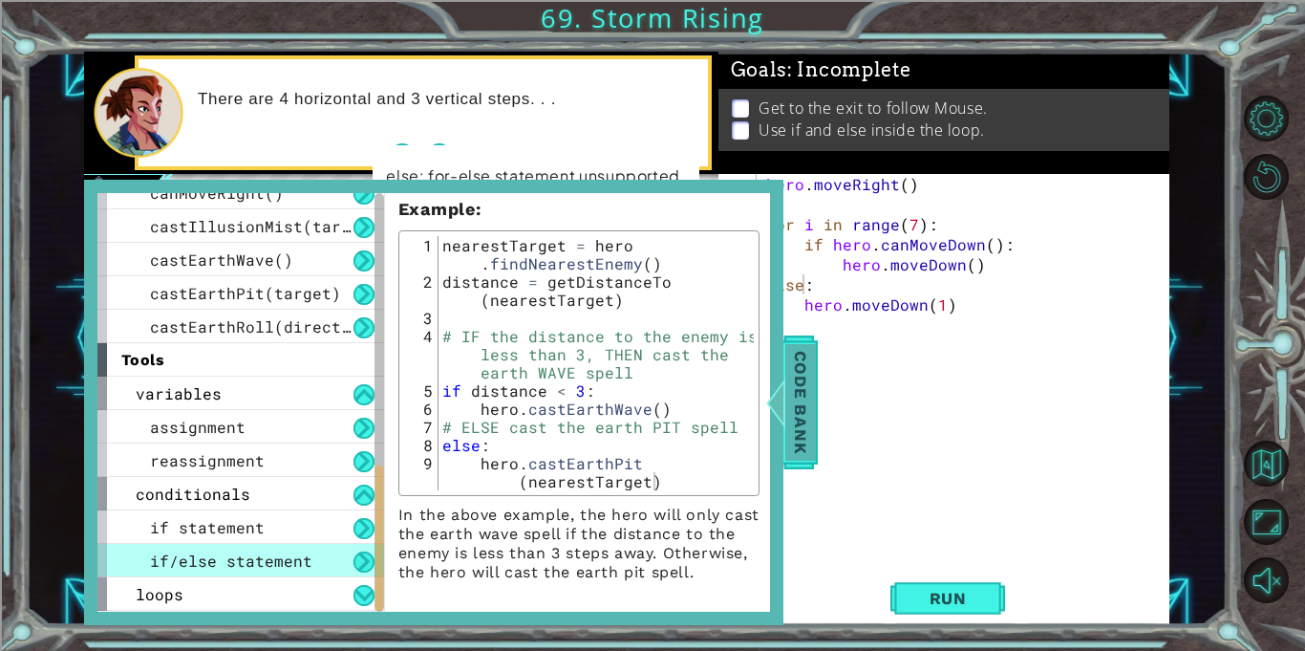
click at [785, 387] on div at bounding box center [776, 402] width 24 height 57
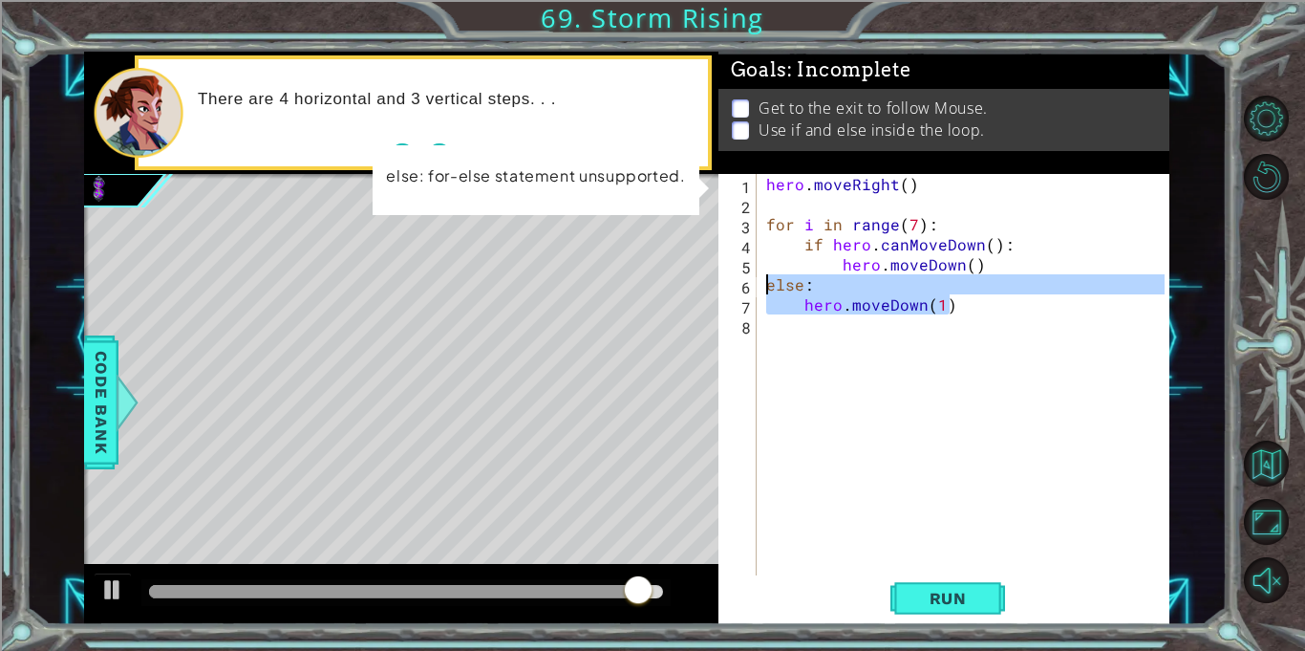
drag, startPoint x: 970, startPoint y: 296, endPoint x: 753, endPoint y: 292, distance: 217.0
click at [753, 292] on div "hero.moveDown(1) 1 2 3 4 5 6 7 8 hero . moveRight ( ) for i in range ( 7 ) : if…" at bounding box center [942, 374] width 446 height 401
type textarea "else: hero.moveDown(1)"
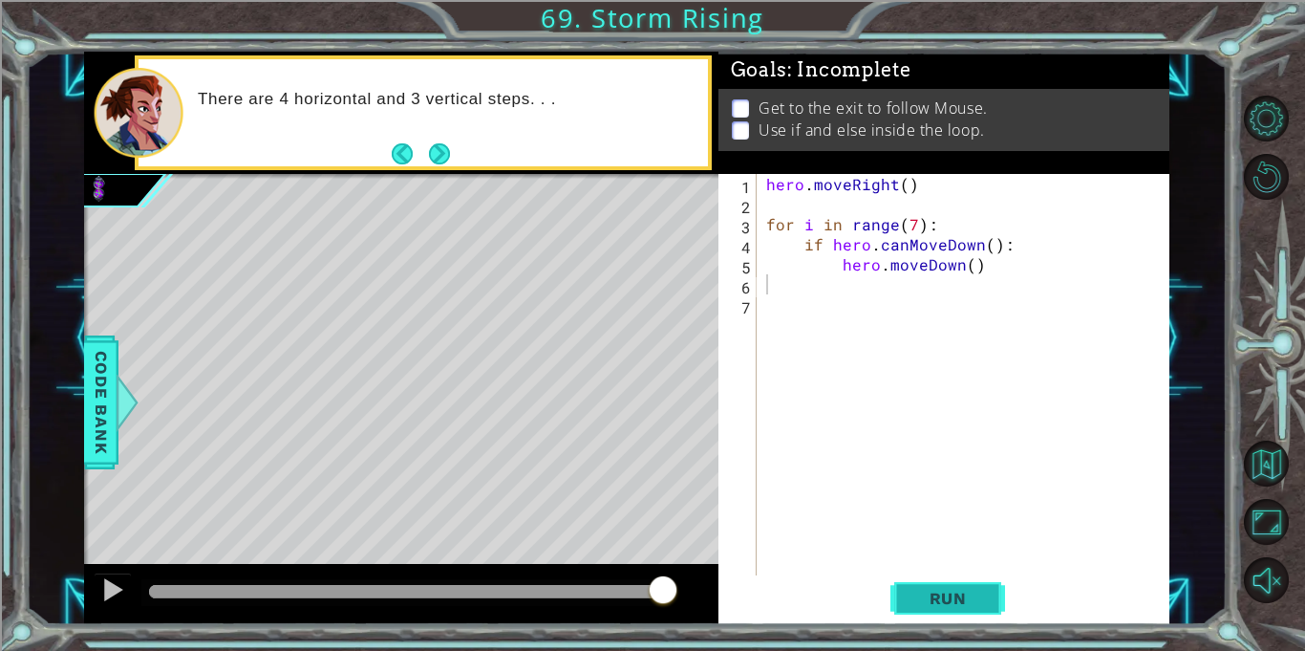
click at [937, 606] on span "Run" at bounding box center [948, 598] width 75 height 19
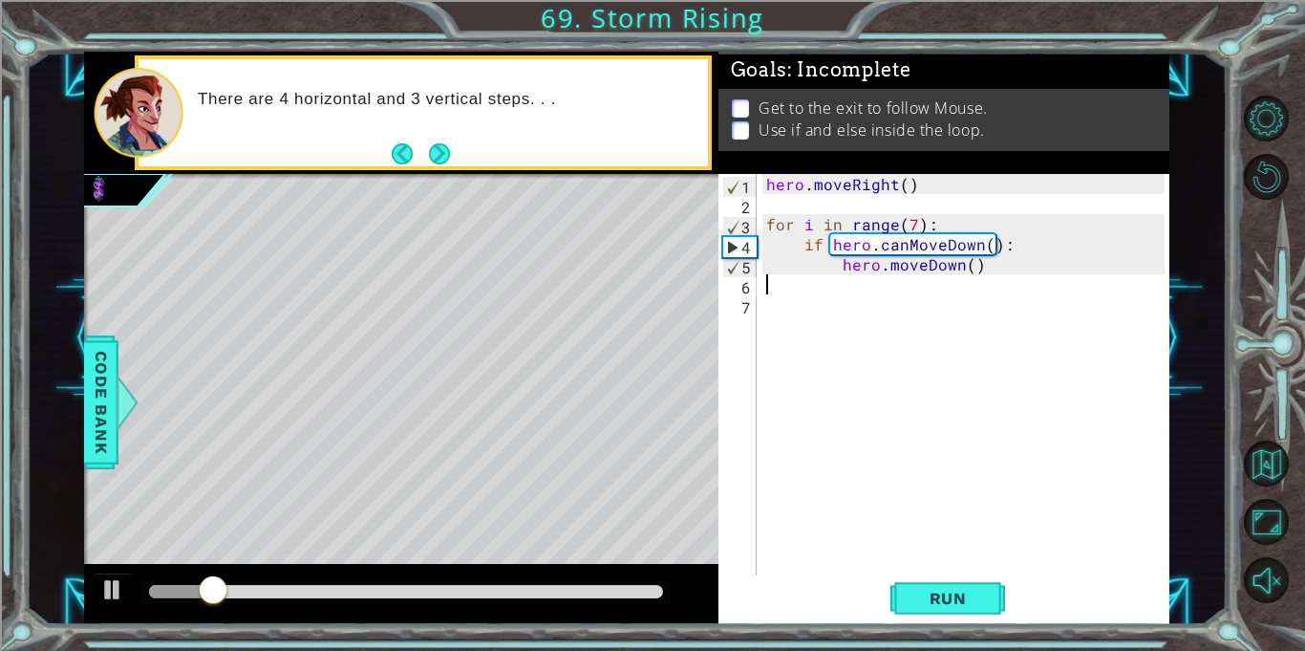
click at [784, 293] on div "hero . moveRight ( ) for i in range ( 7 ) : if hero . canMoveDown ( ) : hero . …" at bounding box center [969, 395] width 412 height 442
click at [761, 274] on div "1 2 3 4 5 6 7 hero . moveRight ( ) for i in range ( 7 ) : if hero . canMoveDown…" at bounding box center [942, 374] width 446 height 401
click at [811, 257] on div "hero . moveRight ( ) for i in range ( 7 ) : if hero . canMoveDown ( ) : hero . …" at bounding box center [969, 395] width 412 height 442
click at [801, 248] on div "hero . moveRight ( ) for i in range ( 7 ) : if hero . canMoveDown ( ) : hero . …" at bounding box center [969, 395] width 412 height 442
click at [994, 267] on div "hero . moveRight ( ) for i in range ( 7 ) : if hero . canMoveDown ( ) : hero . …" at bounding box center [969, 395] width 412 height 442
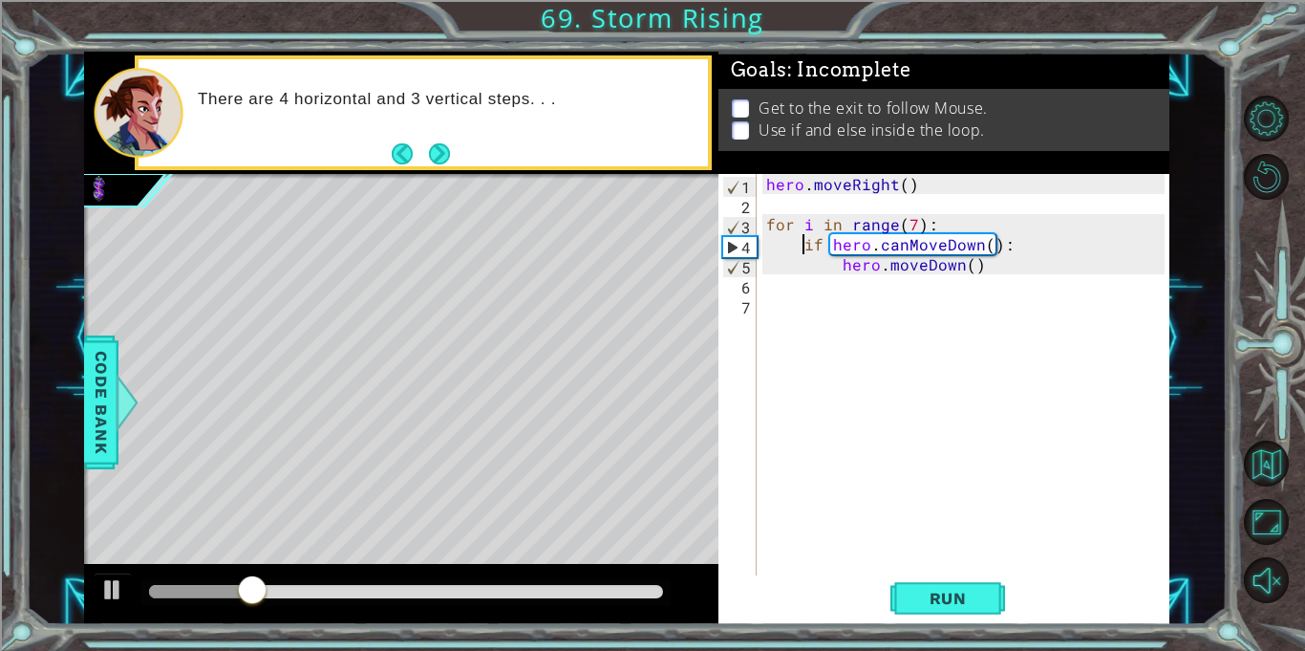
type textarea "hero.moveDown()"
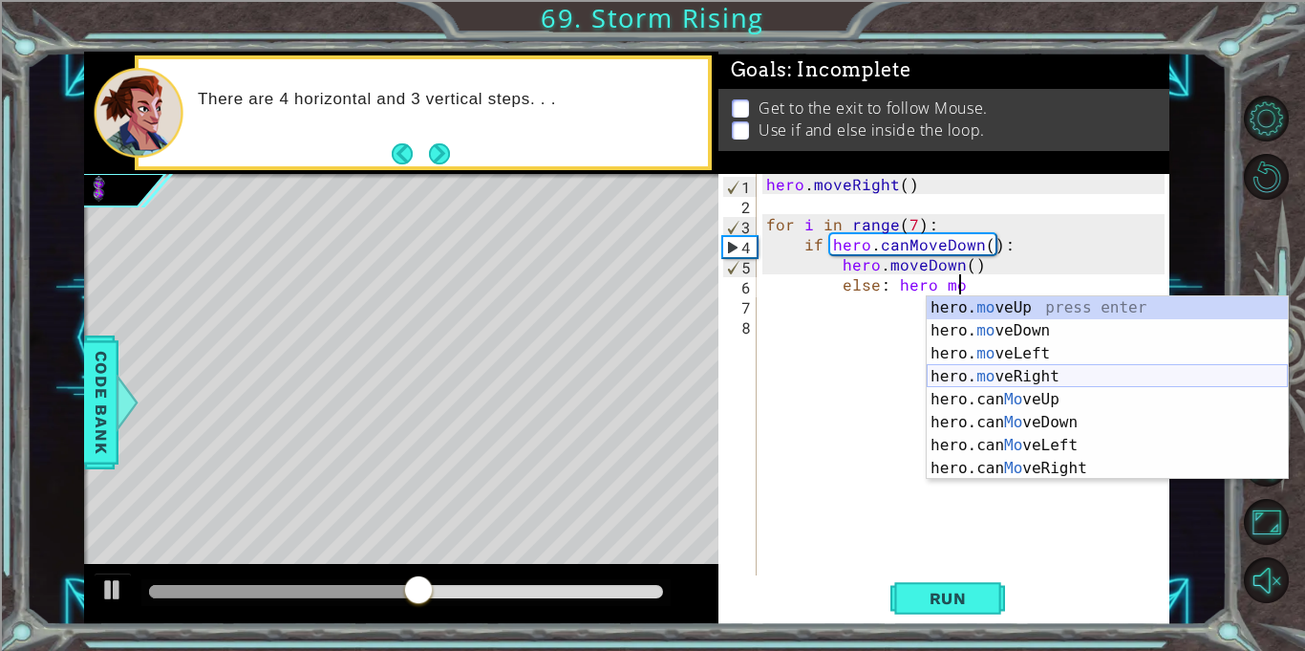
click at [1026, 374] on div "hero. mo veUp press enter hero. mo veDown press enter hero. mo veLeft press ent…" at bounding box center [1107, 410] width 361 height 229
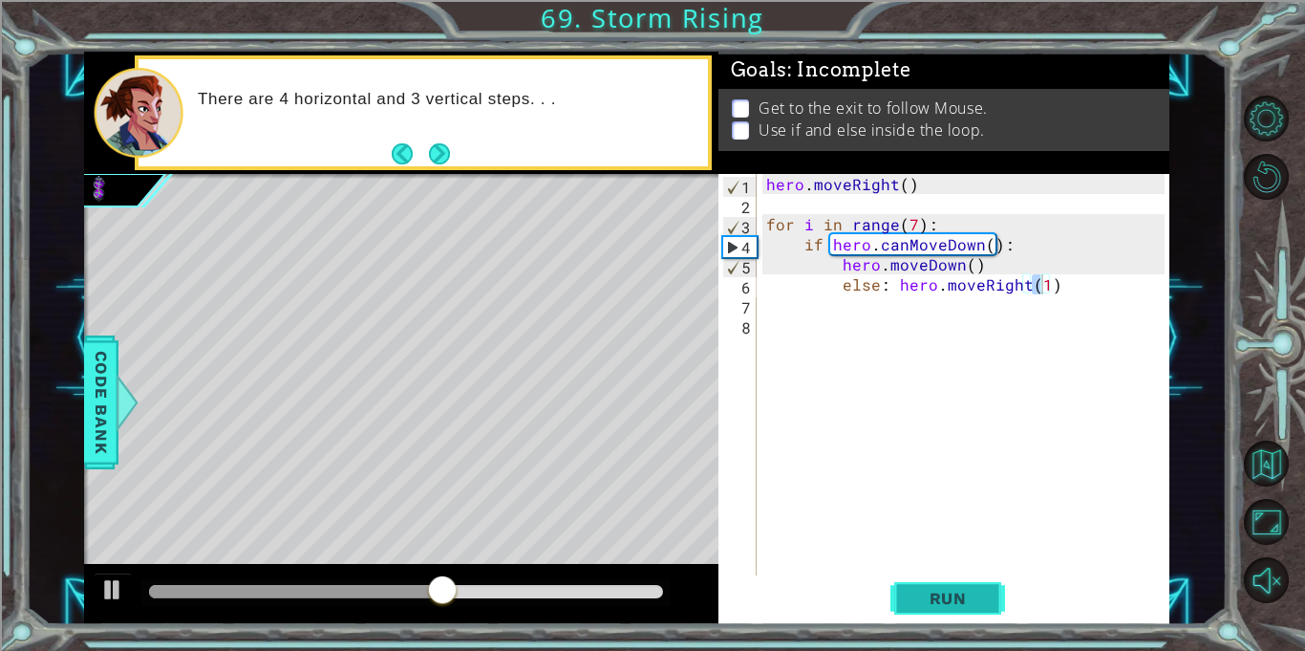
click at [970, 599] on span "Run" at bounding box center [948, 598] width 75 height 19
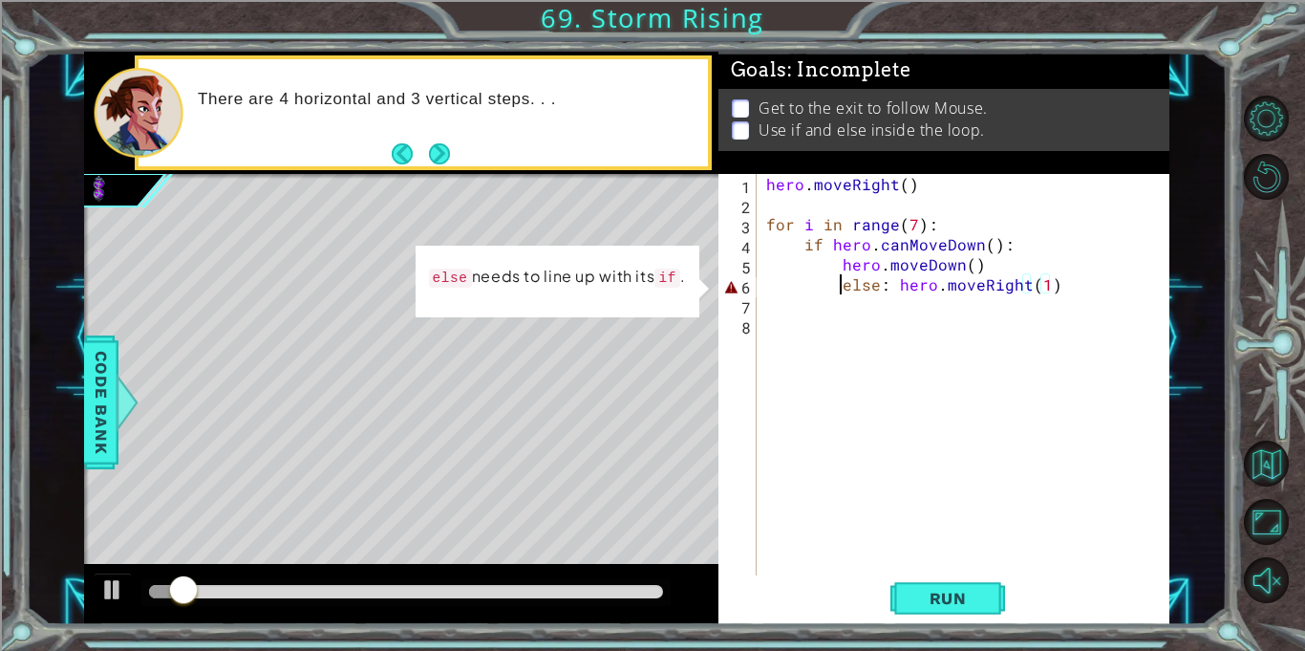
click at [842, 289] on div "hero . moveRight ( ) for i in range ( 7 ) : if hero . canMoveDown ( ) : hero . …" at bounding box center [969, 395] width 412 height 442
type textarea "else: hero.moveRight(1)"
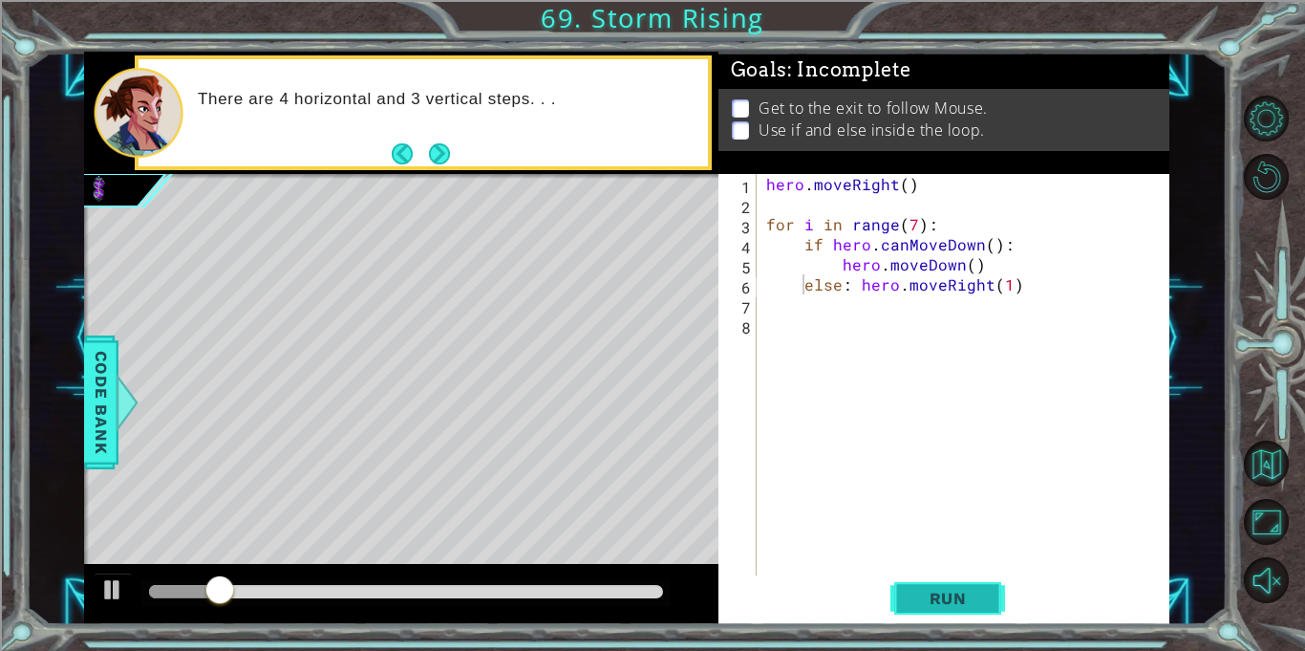
click at [934, 593] on span "Run" at bounding box center [948, 598] width 75 height 19
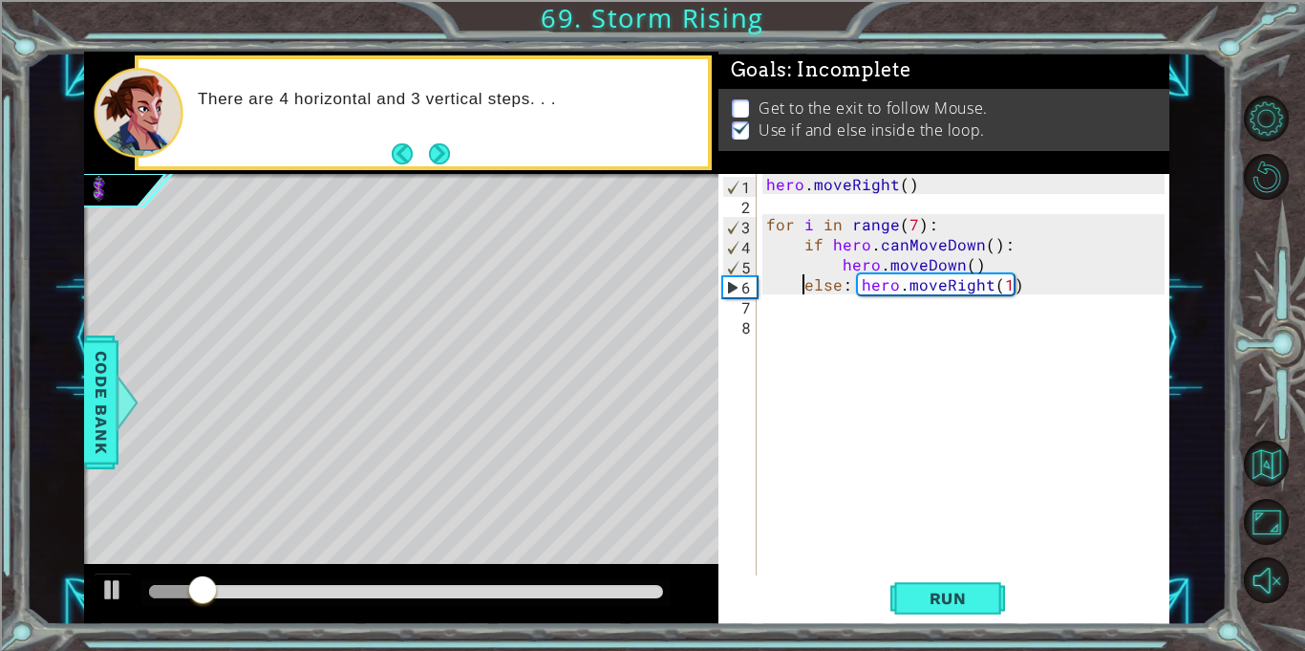
click at [788, 303] on div "hero . moveRight ( ) for i in range ( 7 ) : if hero . canMoveDown ( ) : hero . …" at bounding box center [969, 395] width 412 height 442
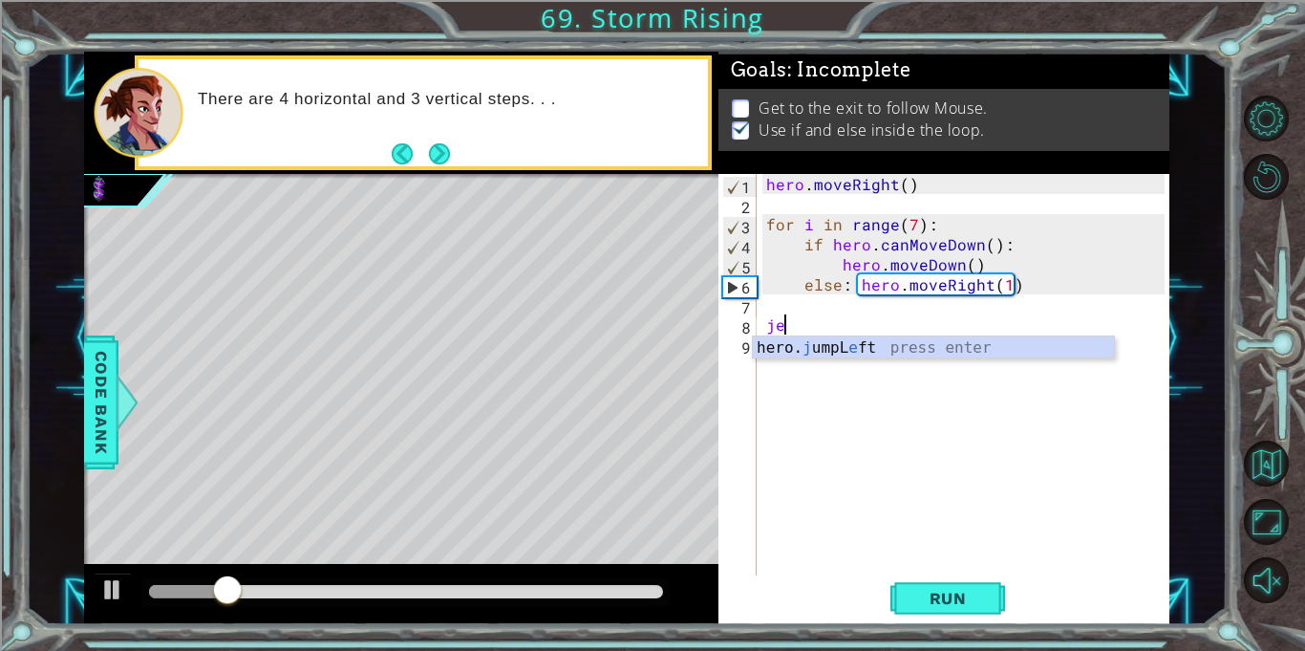
type textarea "j"
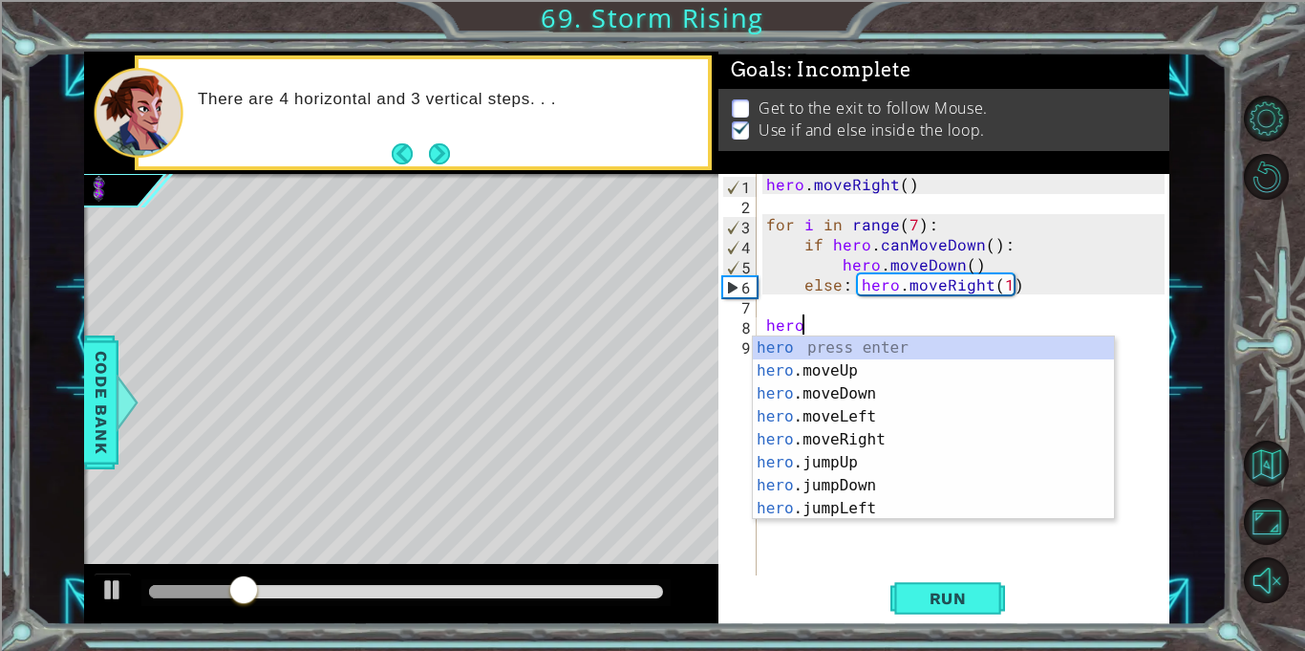
scroll to position [0, 1]
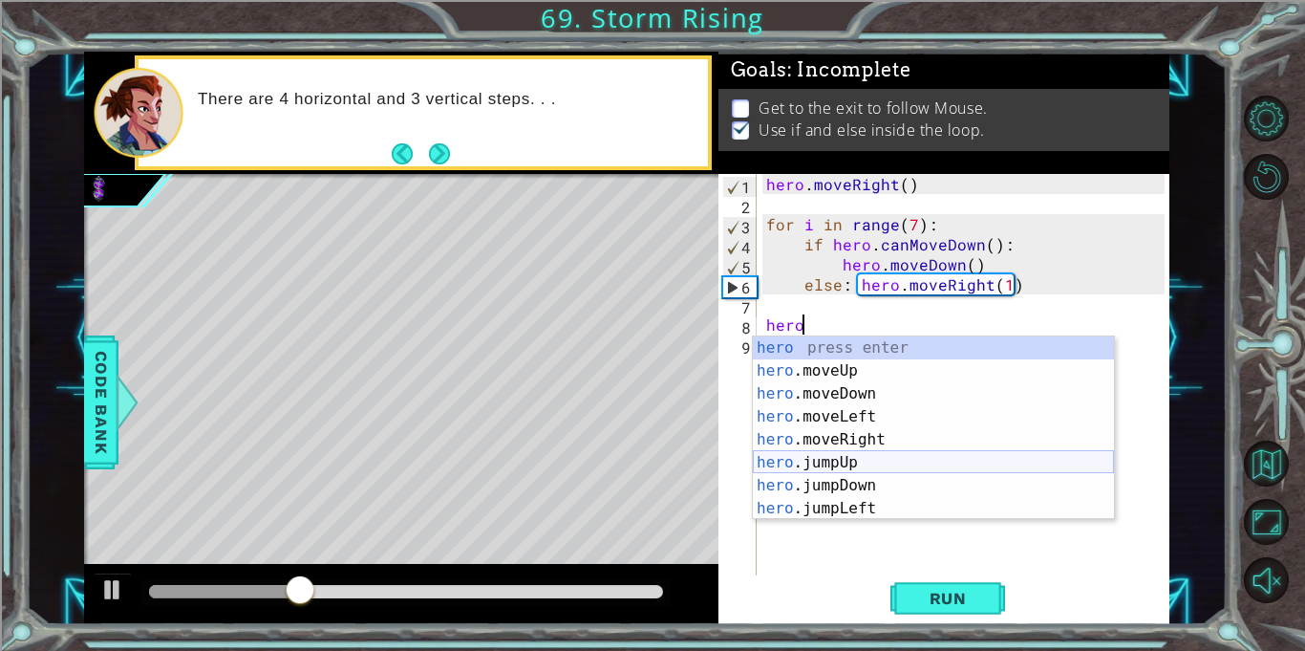
type textarea "heroj"
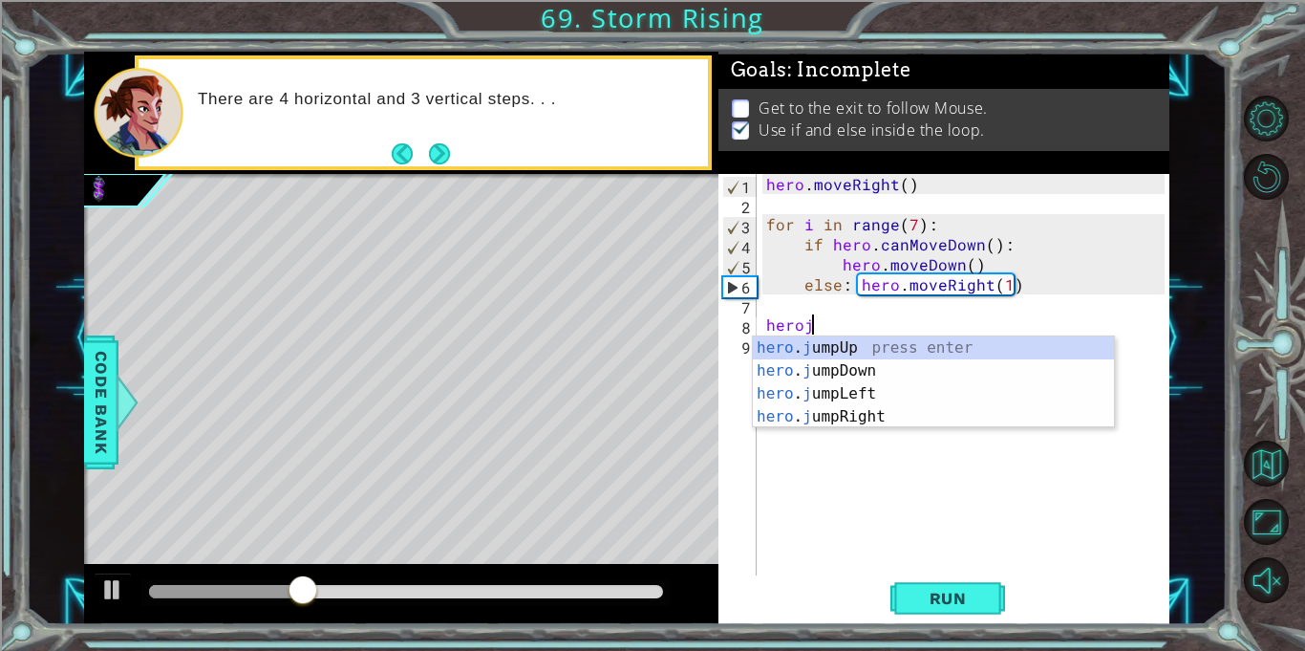
scroll to position [0, 2]
click at [917, 422] on div "hero . j umpUp press enter hero . j umpDown press enter hero . j umpLeft press …" at bounding box center [933, 405] width 361 height 138
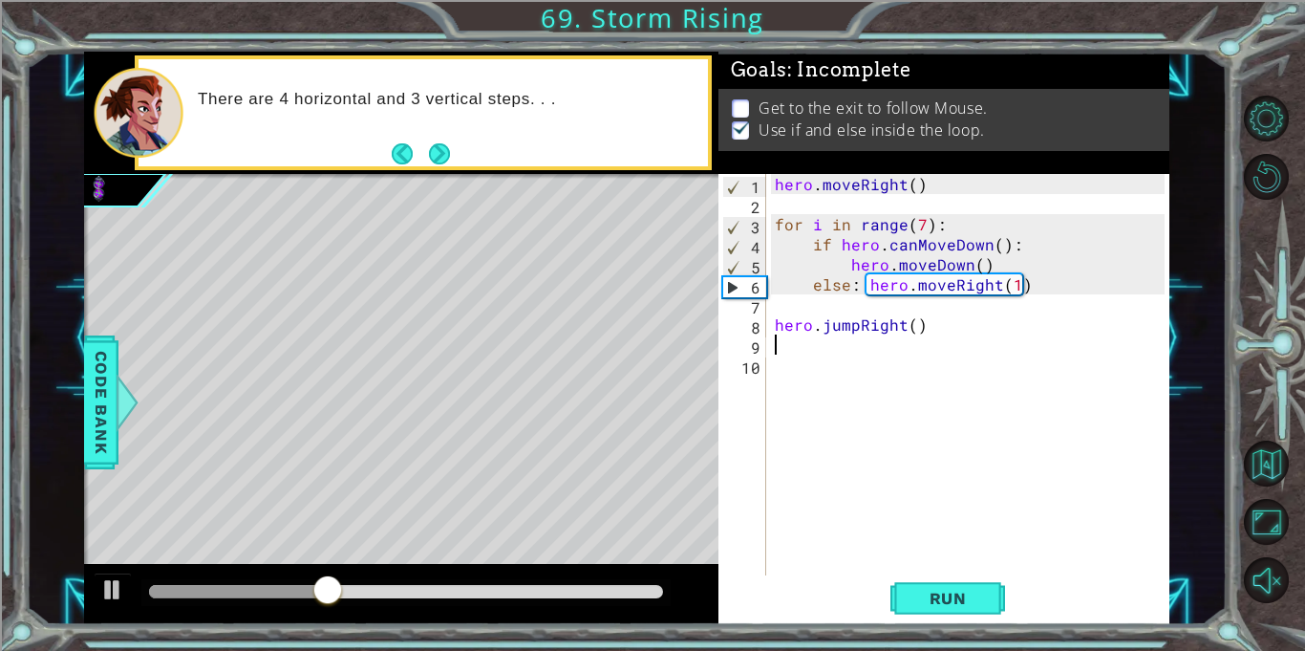
scroll to position [0, 0]
click at [940, 603] on span "Run" at bounding box center [948, 598] width 75 height 19
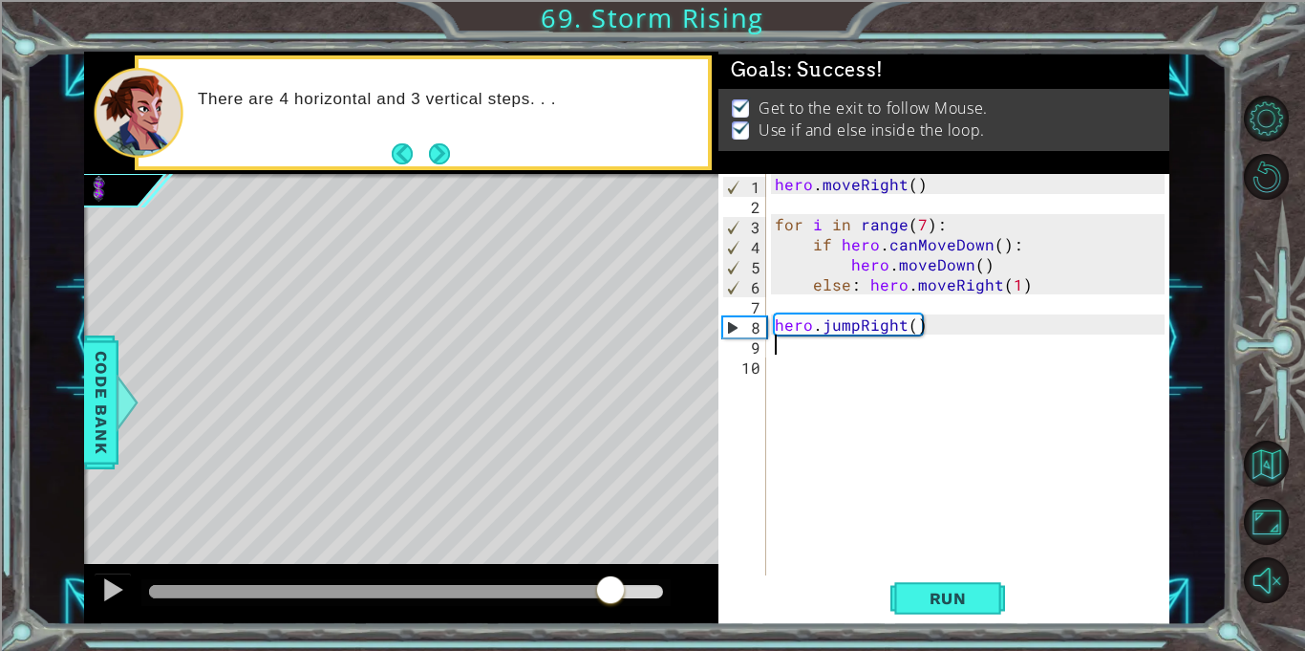
drag, startPoint x: 270, startPoint y: 588, endPoint x: 612, endPoint y: 591, distance: 341.2
click at [612, 591] on div at bounding box center [610, 591] width 34 height 34
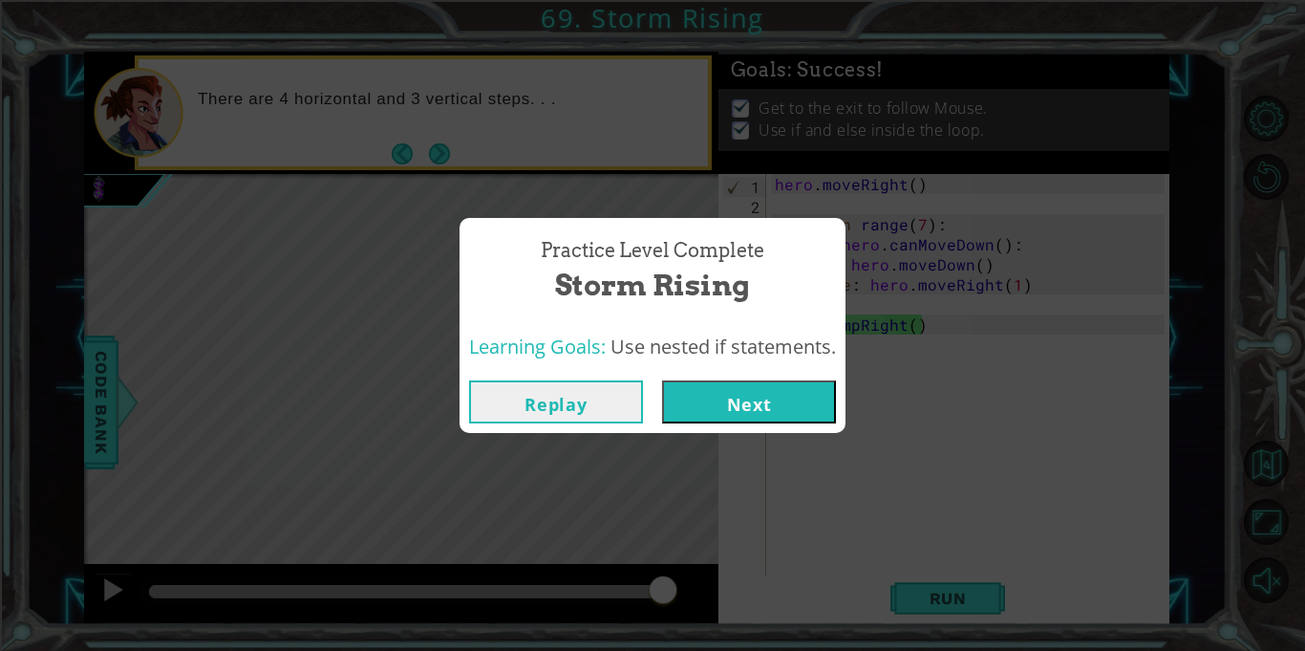
click at [756, 409] on button "Next" at bounding box center [749, 401] width 174 height 43
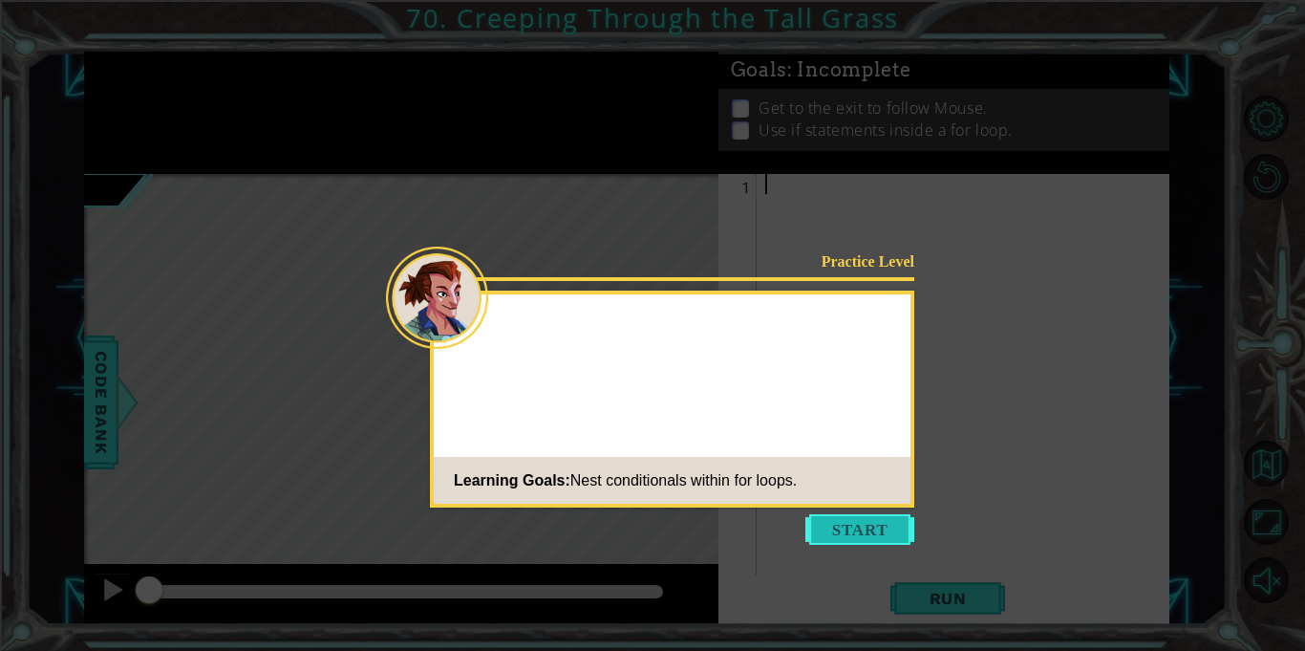
click at [830, 539] on button "Start" at bounding box center [860, 529] width 109 height 31
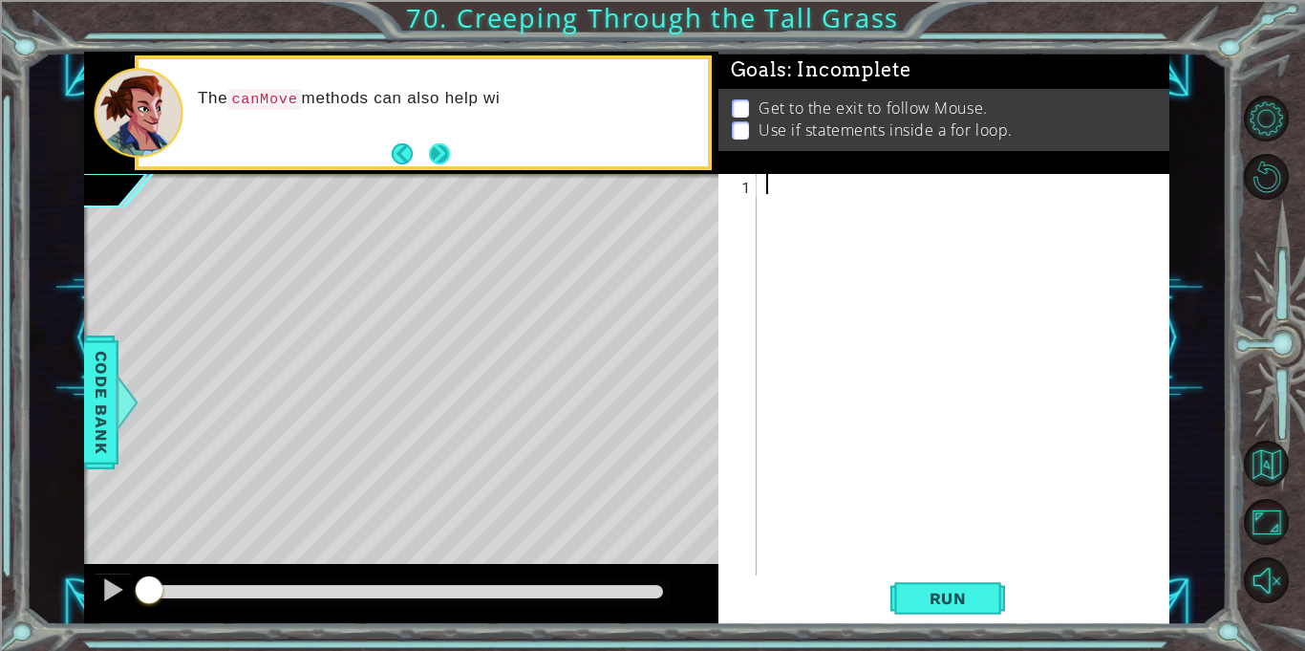
click at [443, 151] on button "Next" at bounding box center [439, 153] width 22 height 22
click at [443, 151] on button "Next" at bounding box center [439, 153] width 23 height 23
click at [854, 190] on div at bounding box center [969, 395] width 412 height 442
drag, startPoint x: 145, startPoint y: 592, endPoint x: 116, endPoint y: 564, distance: 40.6
click at [116, 564] on div at bounding box center [401, 594] width 635 height 61
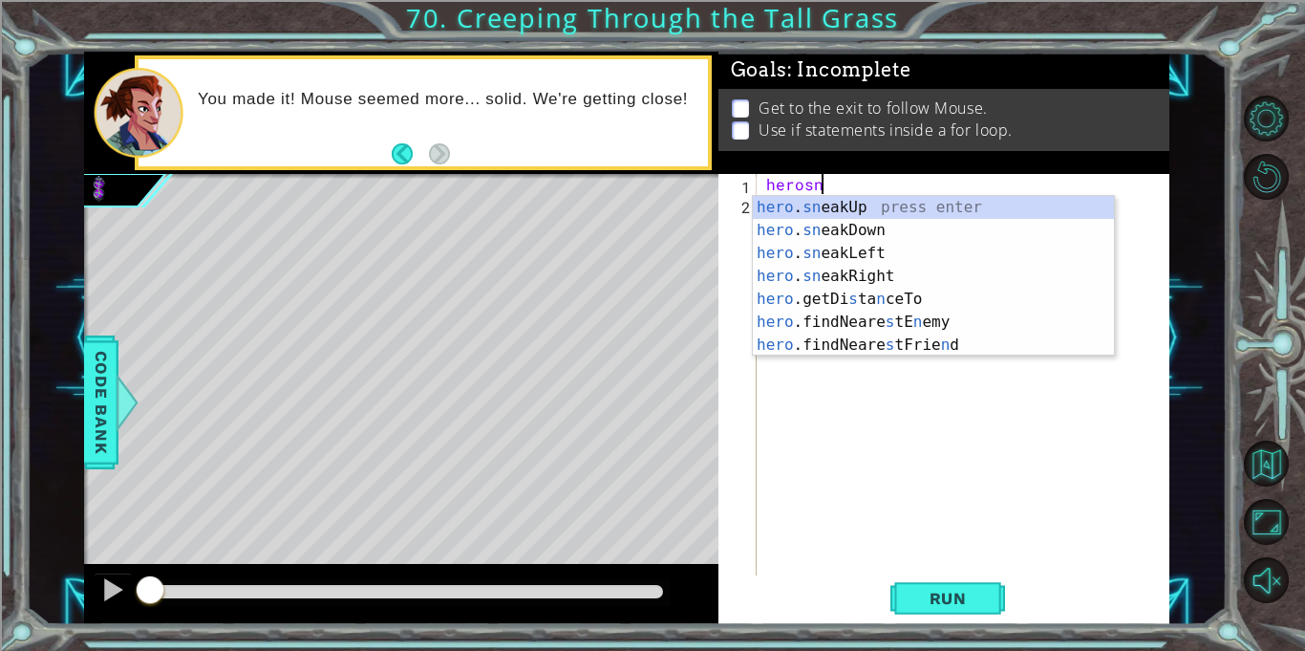
scroll to position [0, 2]
click at [879, 286] on div "hero . sn eakUp press enter hero . sn eakDown press enter hero . sn eakLeft pre…" at bounding box center [933, 299] width 361 height 206
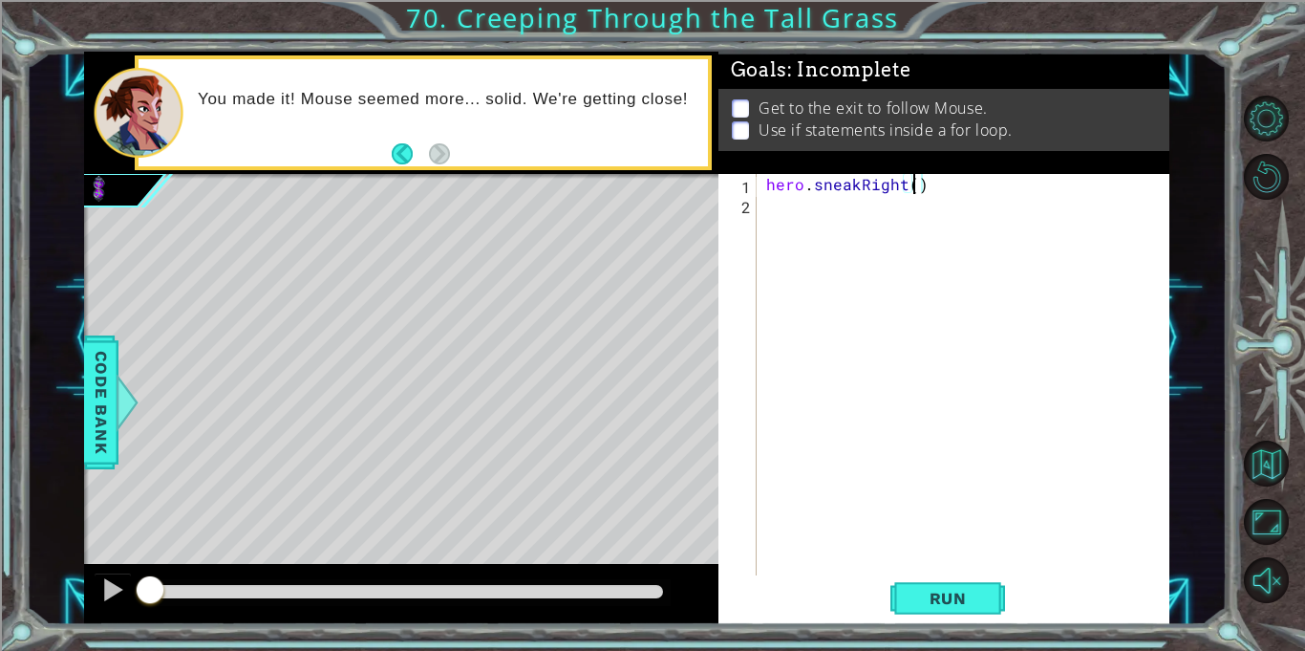
scroll to position [0, 9]
click at [844, 226] on div "hero . sneakRight ( 2 )" at bounding box center [969, 395] width 412 height 442
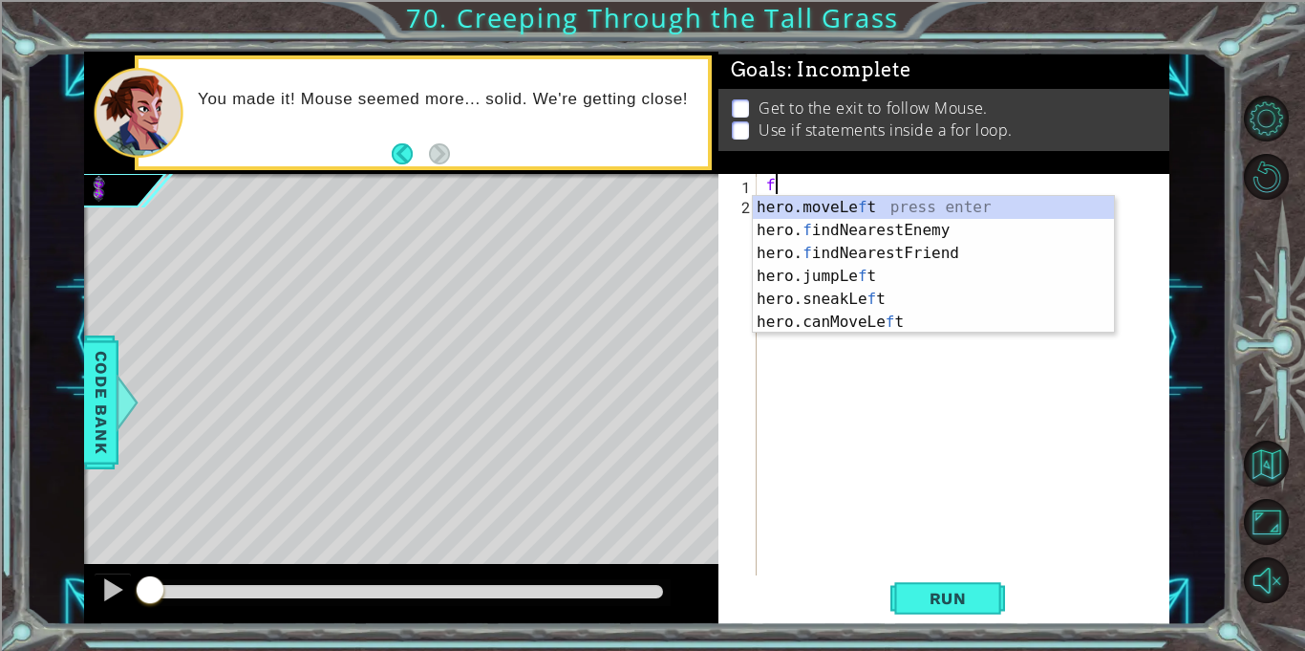
scroll to position [0, 0]
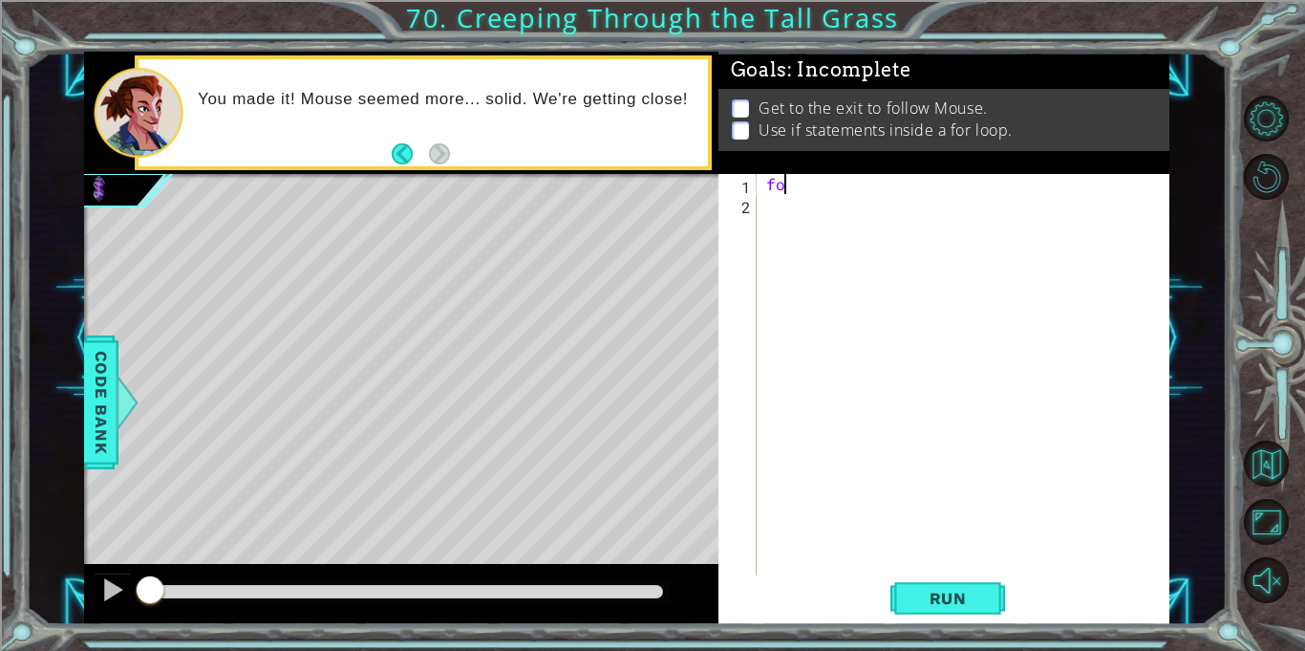
type textarea "f"
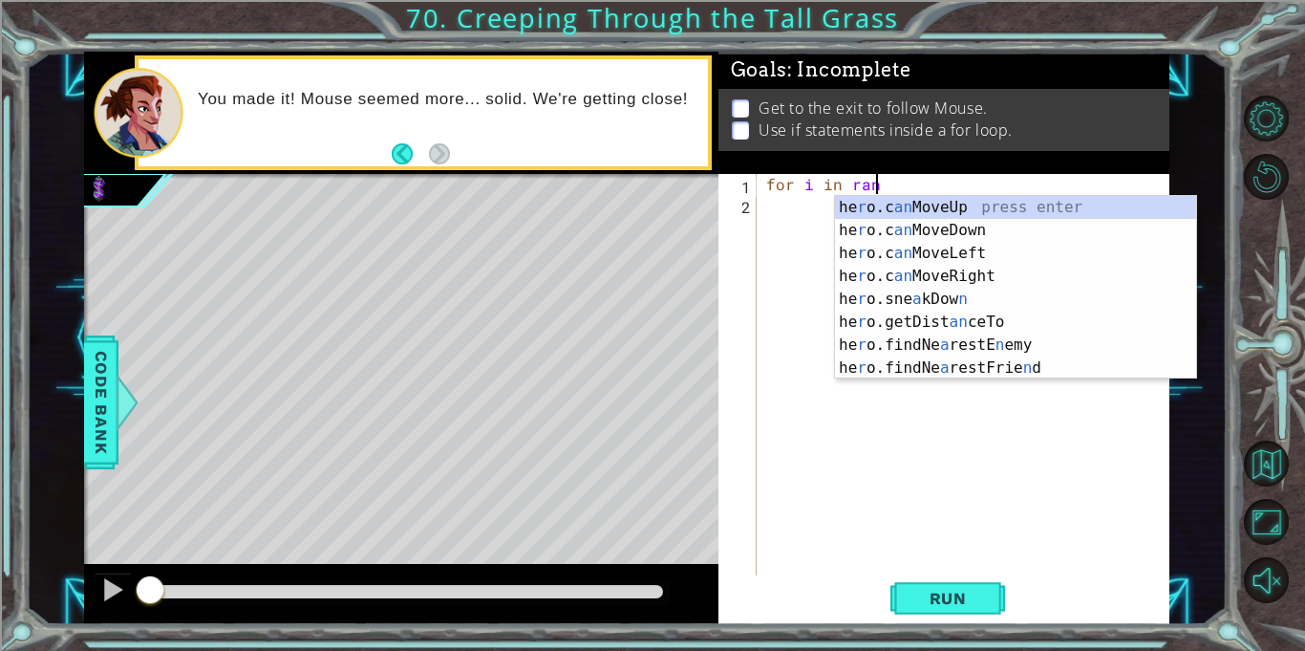
type textarea "for i in range"
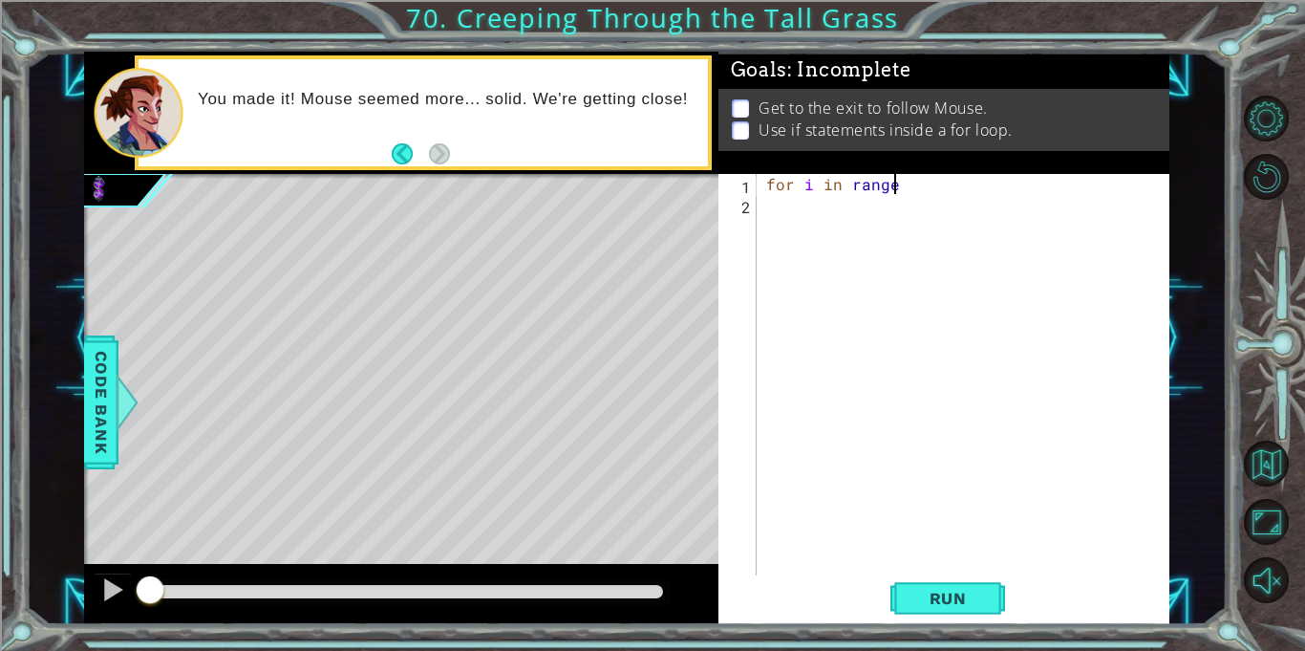
scroll to position [0, 7]
click at [763, 187] on div "for i in range" at bounding box center [964, 374] width 402 height 401
click at [779, 183] on div "for i in range" at bounding box center [969, 395] width 412 height 442
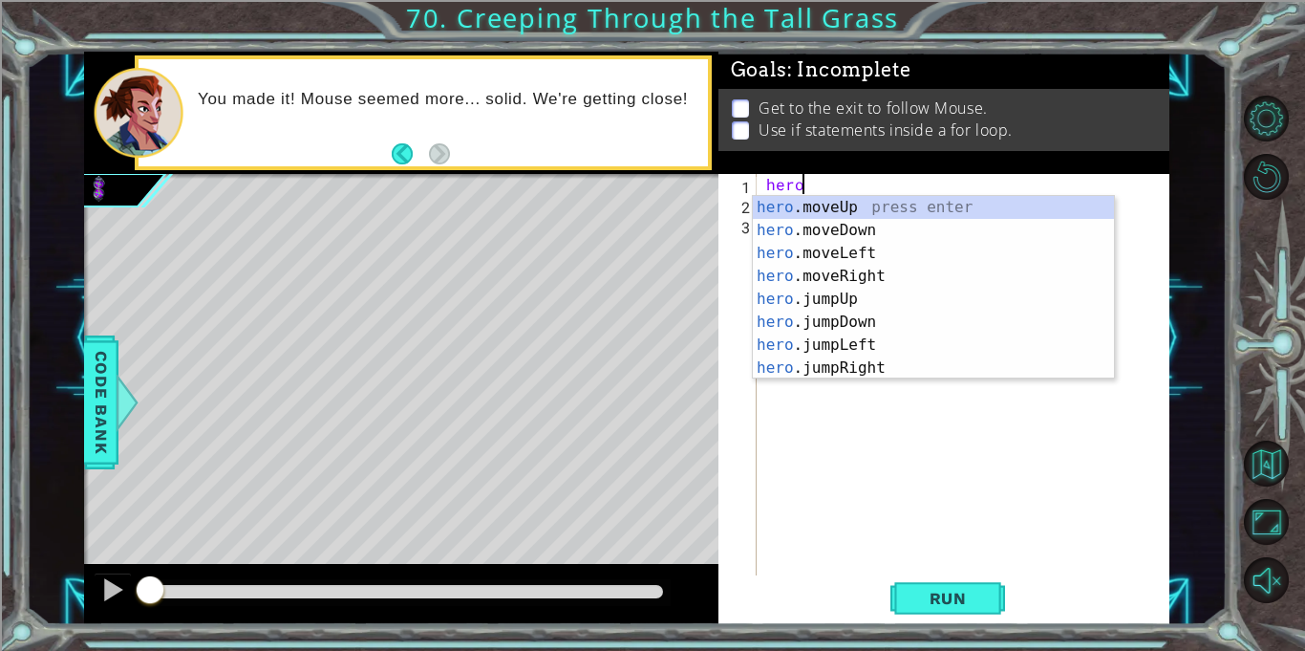
type textarea "heromo"
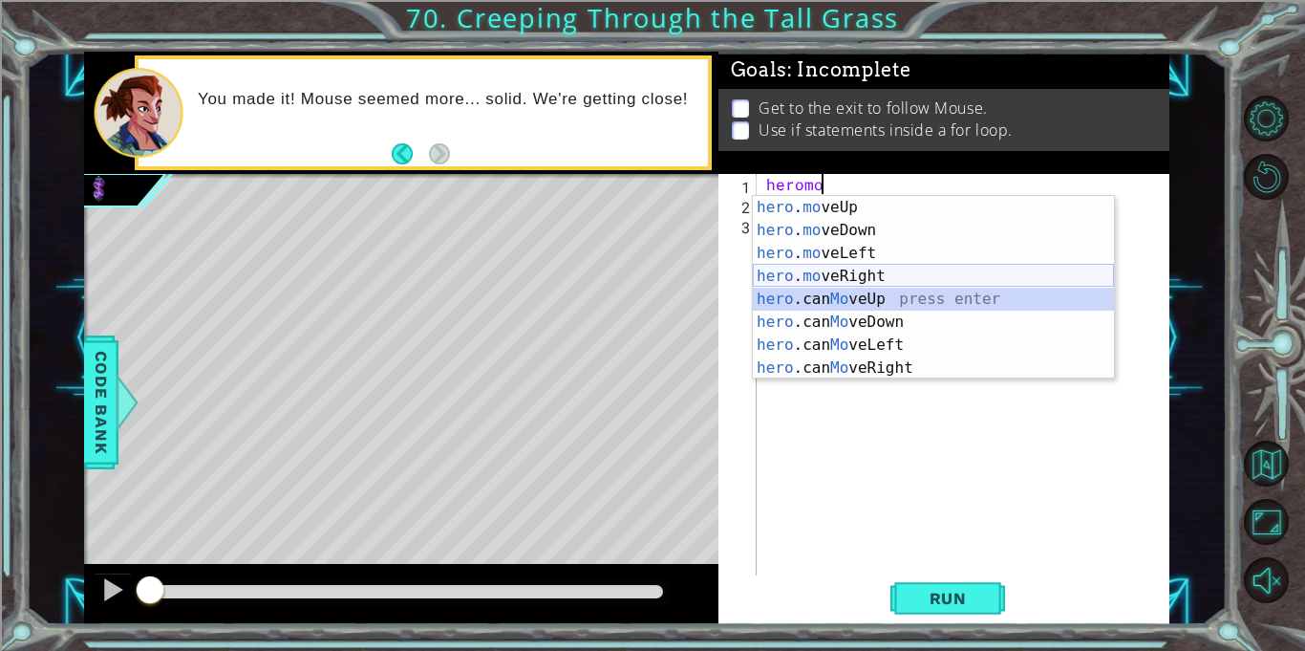
drag, startPoint x: 850, startPoint y: 289, endPoint x: 847, endPoint y: 277, distance: 11.8
click at [847, 277] on div "hero . mo veUp press enter hero . mo veDown press enter hero . mo veLeft press …" at bounding box center [933, 310] width 361 height 229
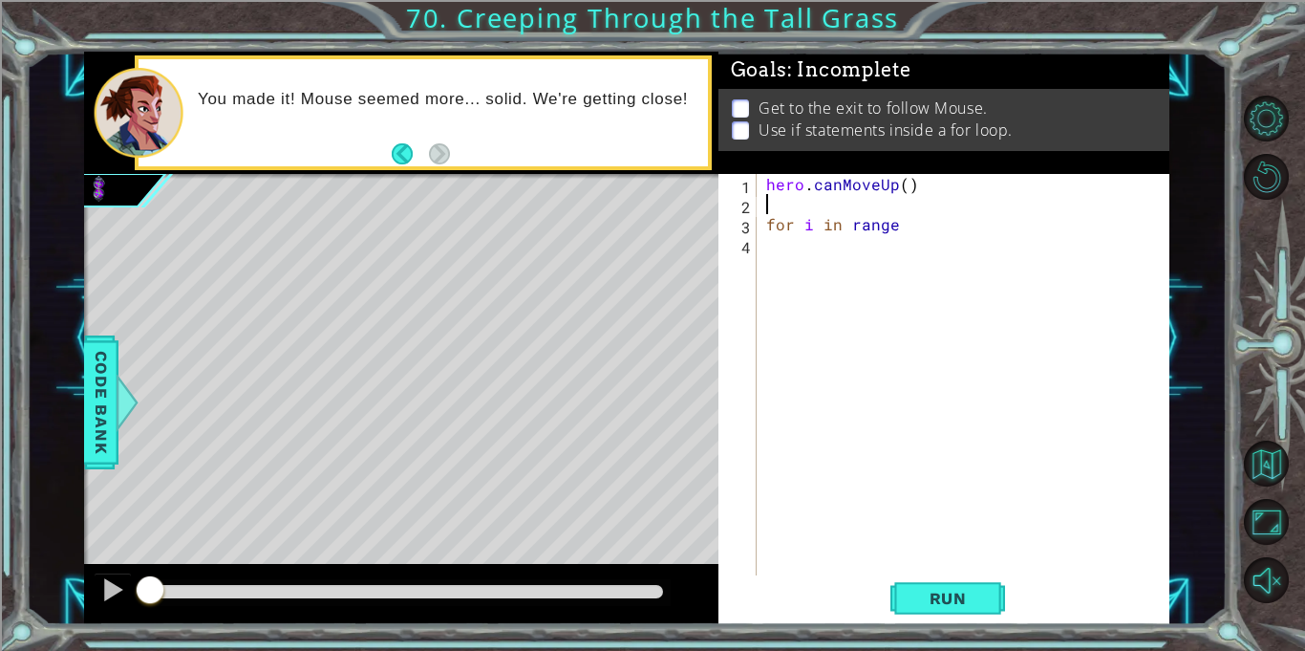
click at [894, 183] on div "hero . canMoveUp ( ) for i in range" at bounding box center [969, 395] width 412 height 442
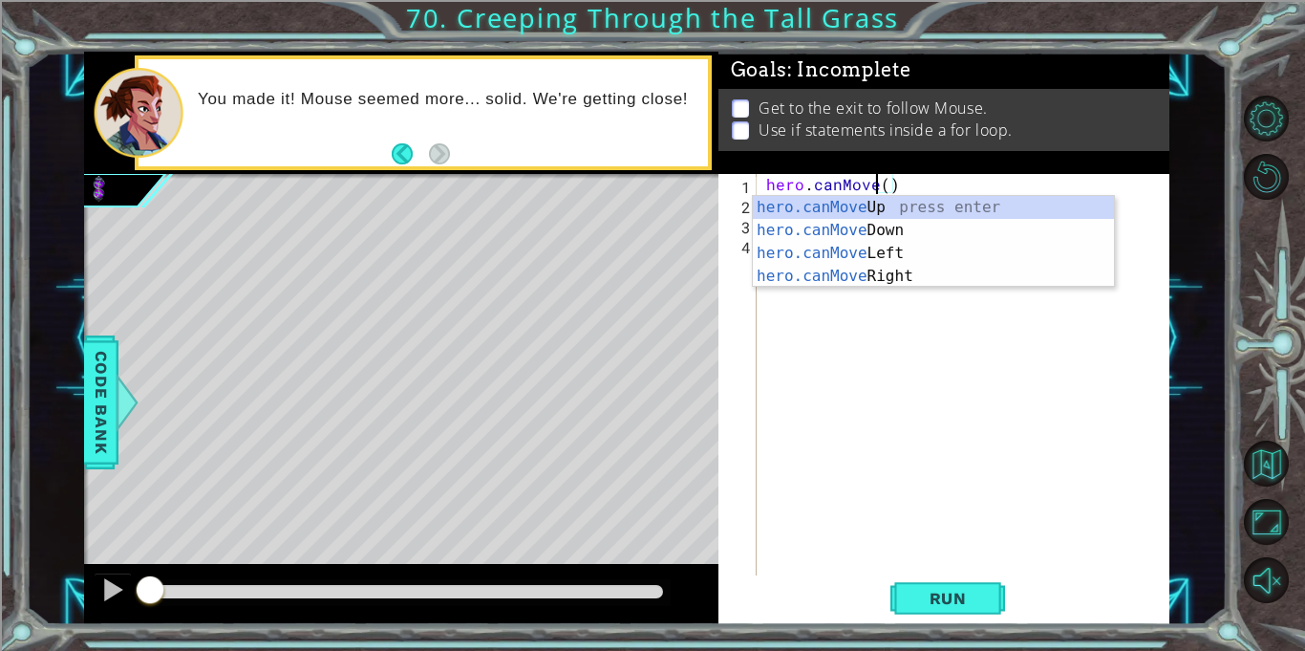
click at [953, 190] on div "hero . canMove ( ) for i in range" at bounding box center [969, 395] width 412 height 442
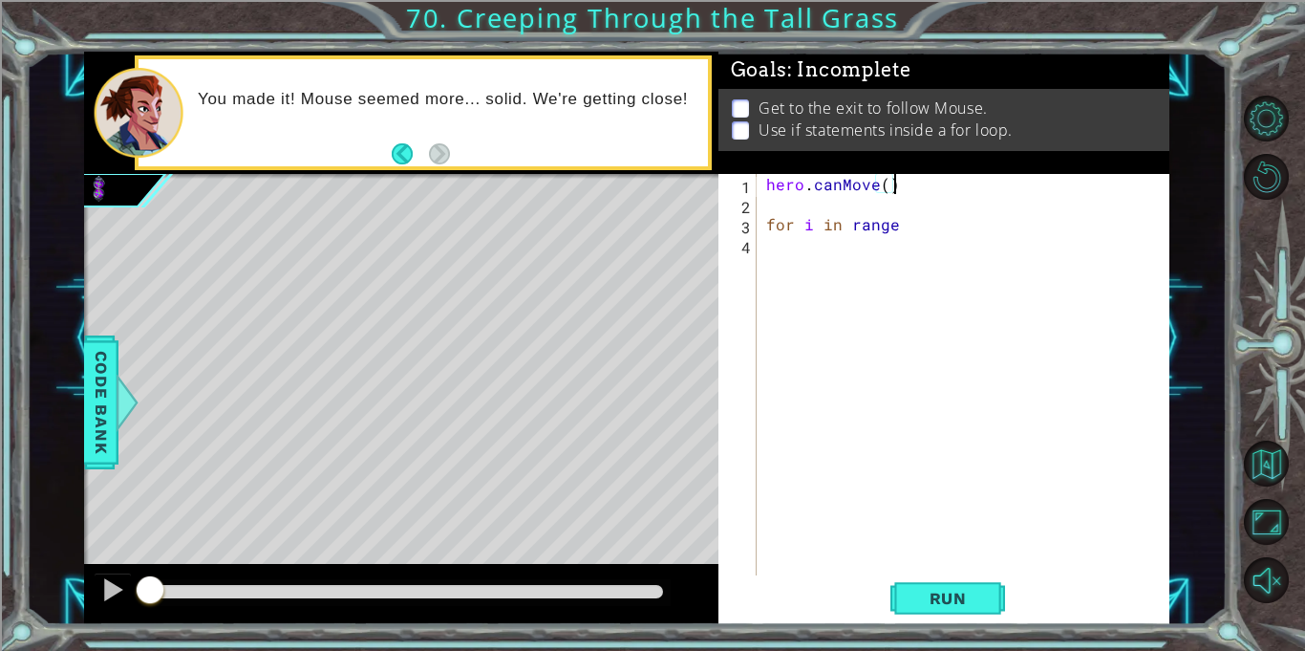
click at [953, 190] on div "hero . canMove ( ) for i in range" at bounding box center [969, 395] width 412 height 442
type textarea "hero.canMove()"
click at [767, 206] on div "for i in range" at bounding box center [969, 395] width 412 height 442
click at [917, 185] on div "for i in range" at bounding box center [969, 395] width 412 height 442
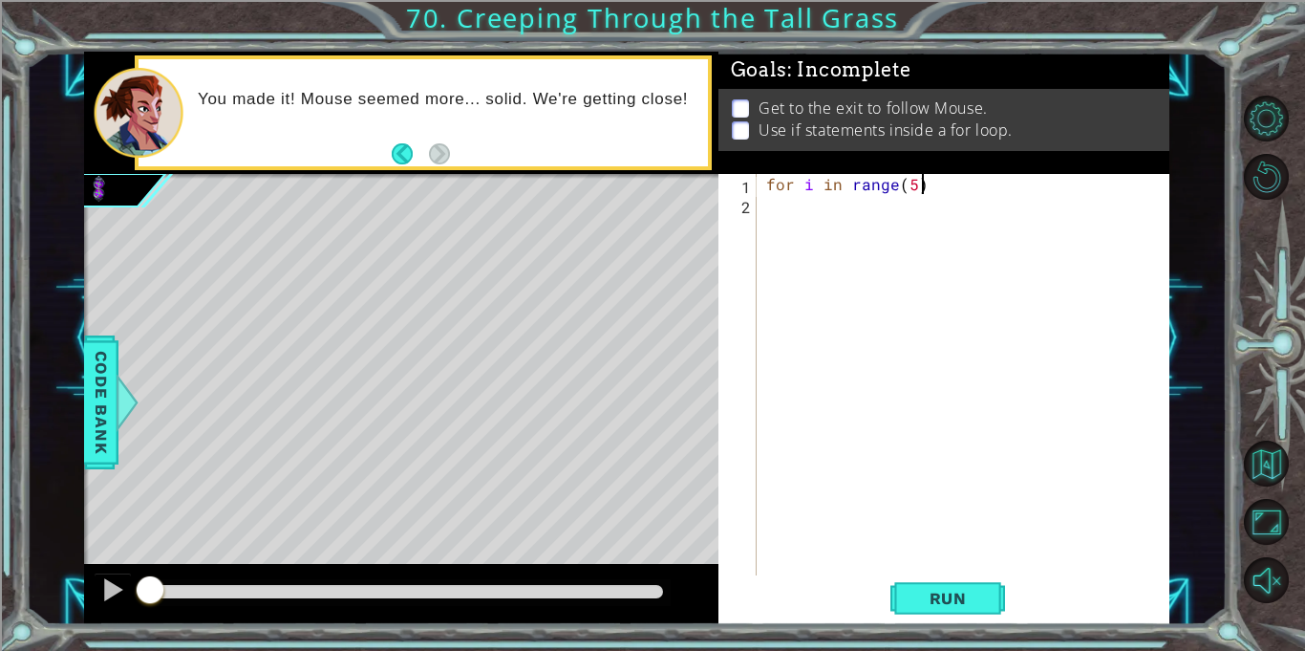
scroll to position [0, 9]
type textarea "for i in range(5):"
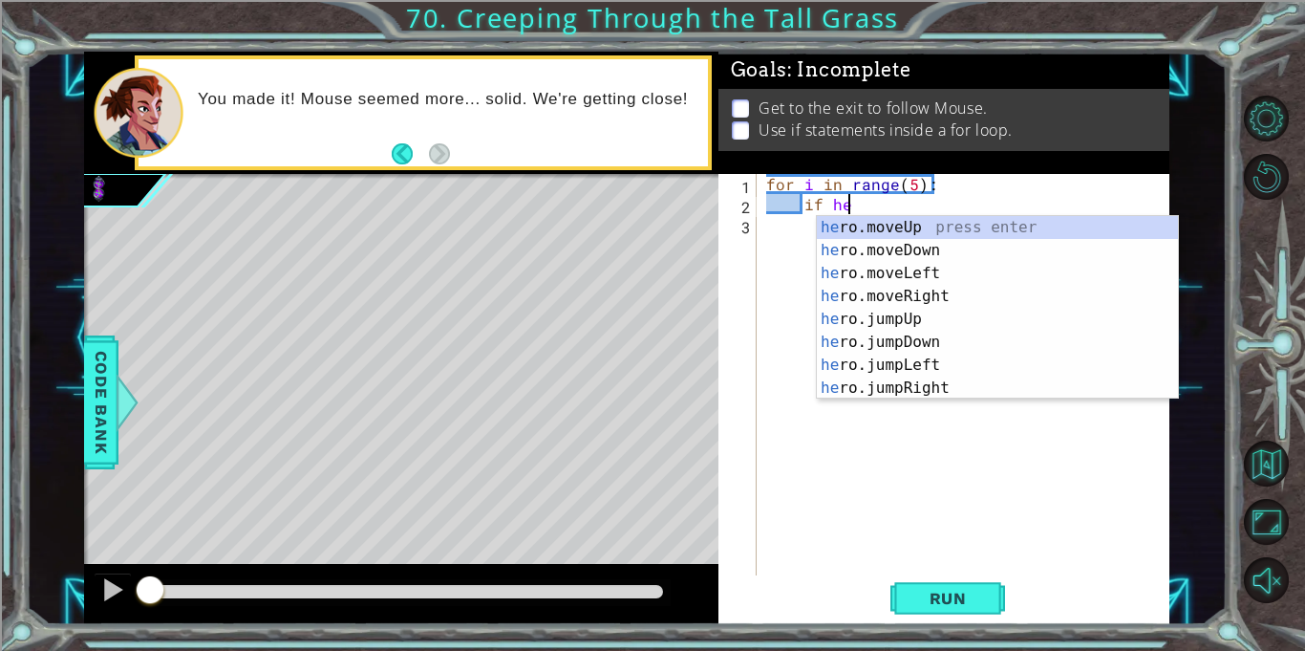
scroll to position [0, 5]
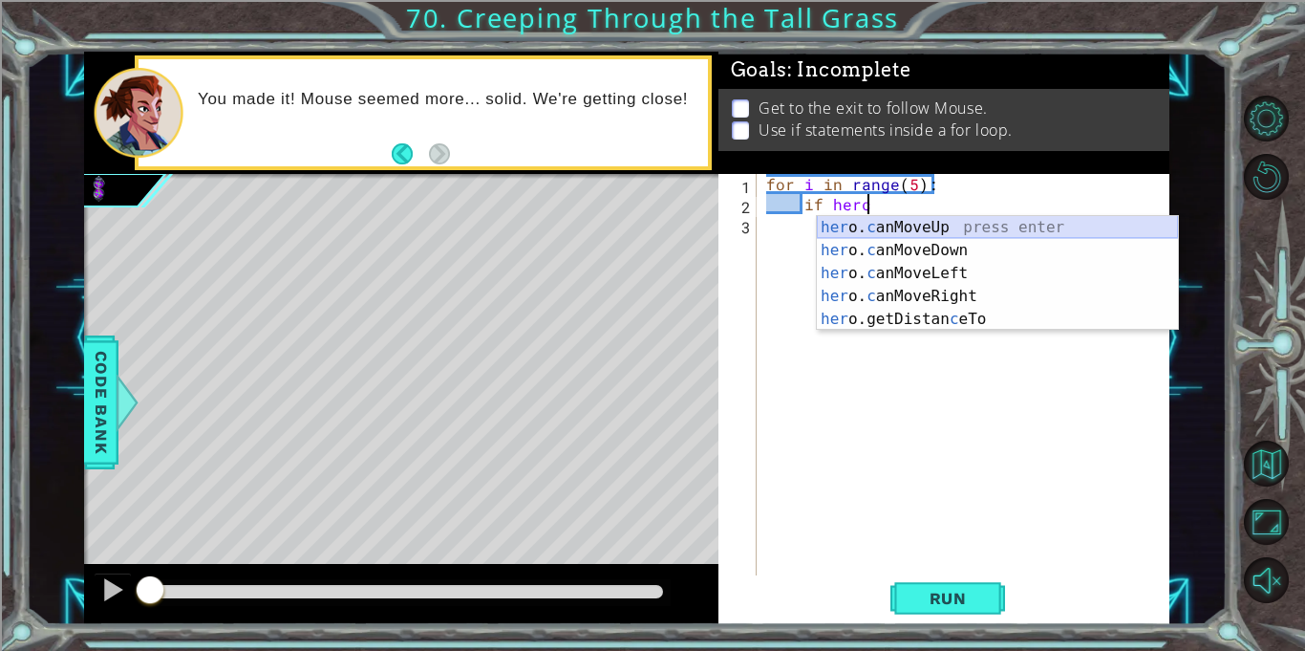
click at [979, 229] on div "her o. c anMoveUp press enter her o. c anMoveDown press enter her o. c anMoveLe…" at bounding box center [997, 296] width 361 height 161
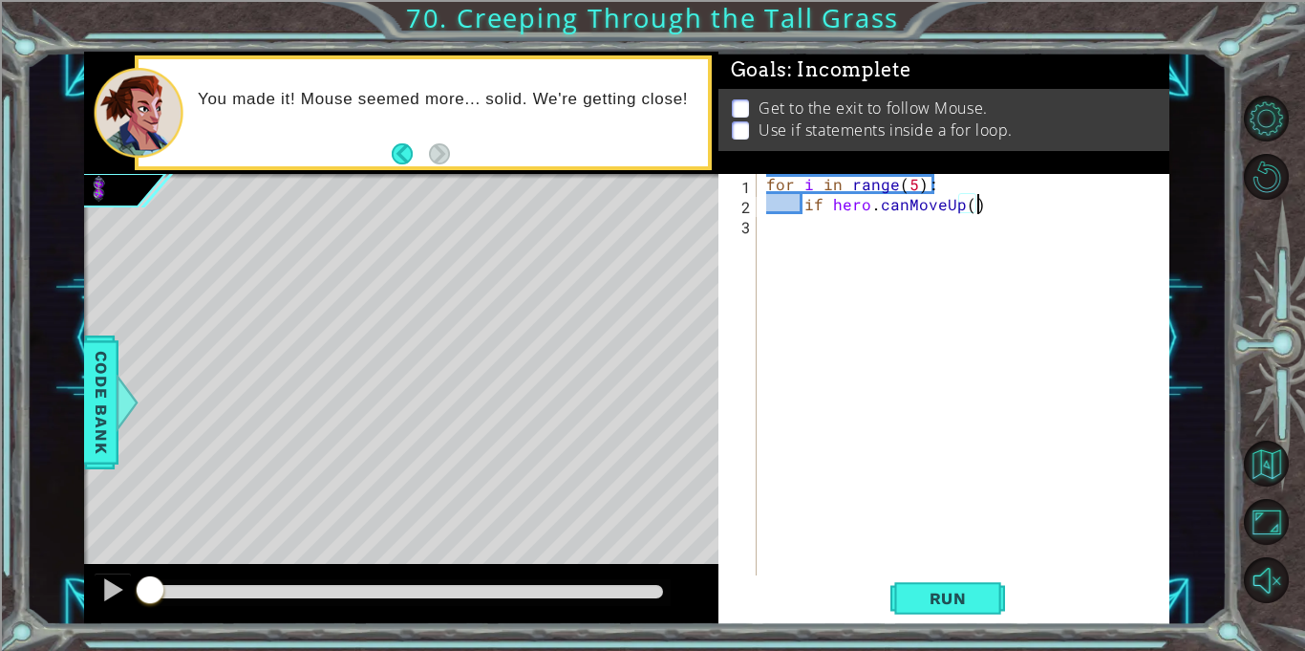
type textarea "if hero.canMoveUp():"
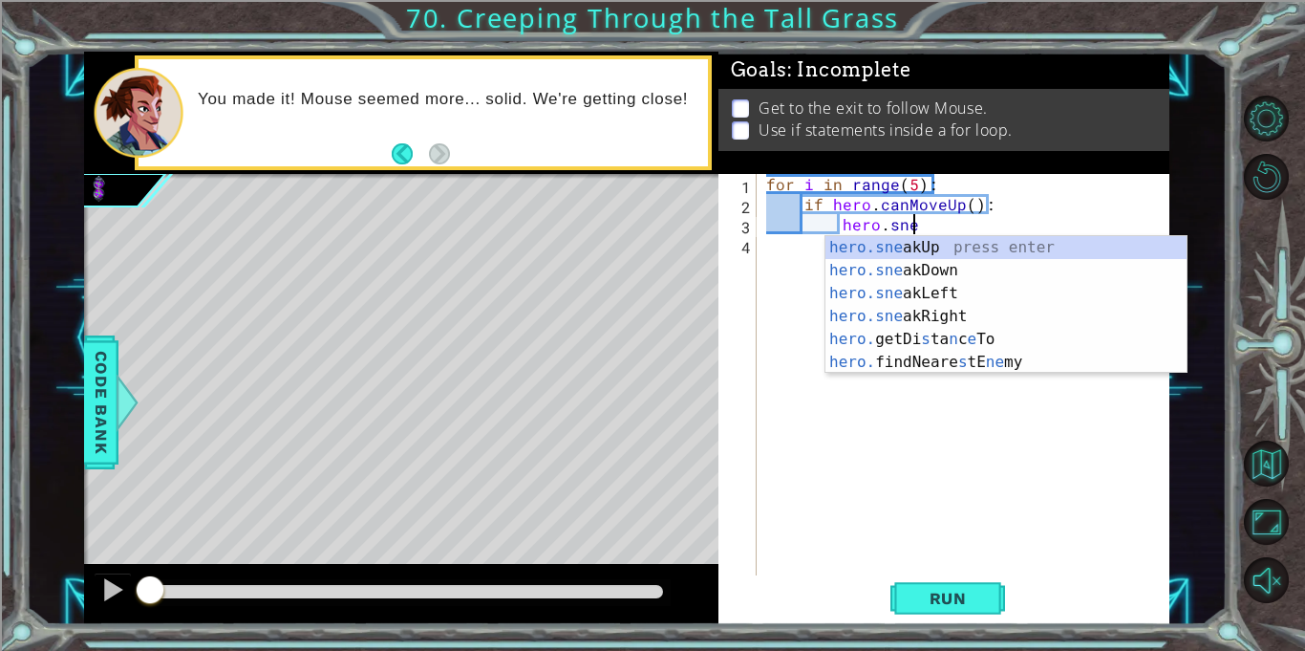
scroll to position [0, 9]
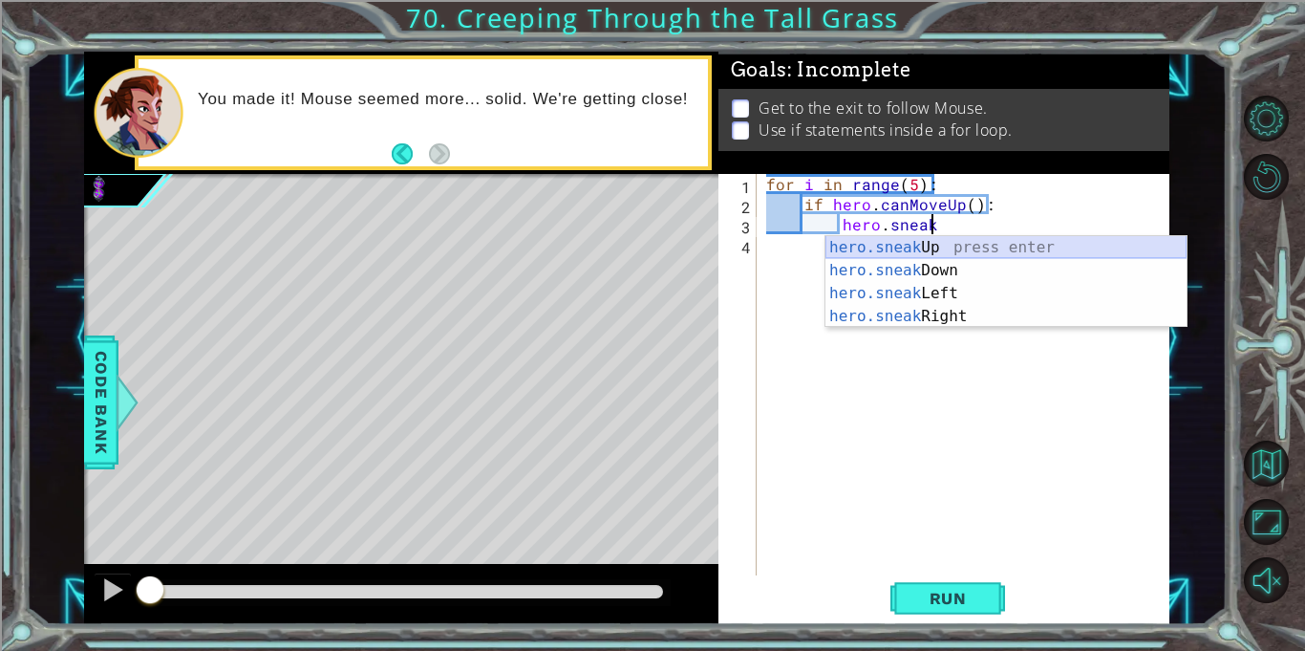
click at [986, 255] on div "hero.sneak Up press enter hero.sneak Down press enter hero.sneak Left press ent…" at bounding box center [1006, 305] width 361 height 138
type textarea "hero.sneakUp(1)"
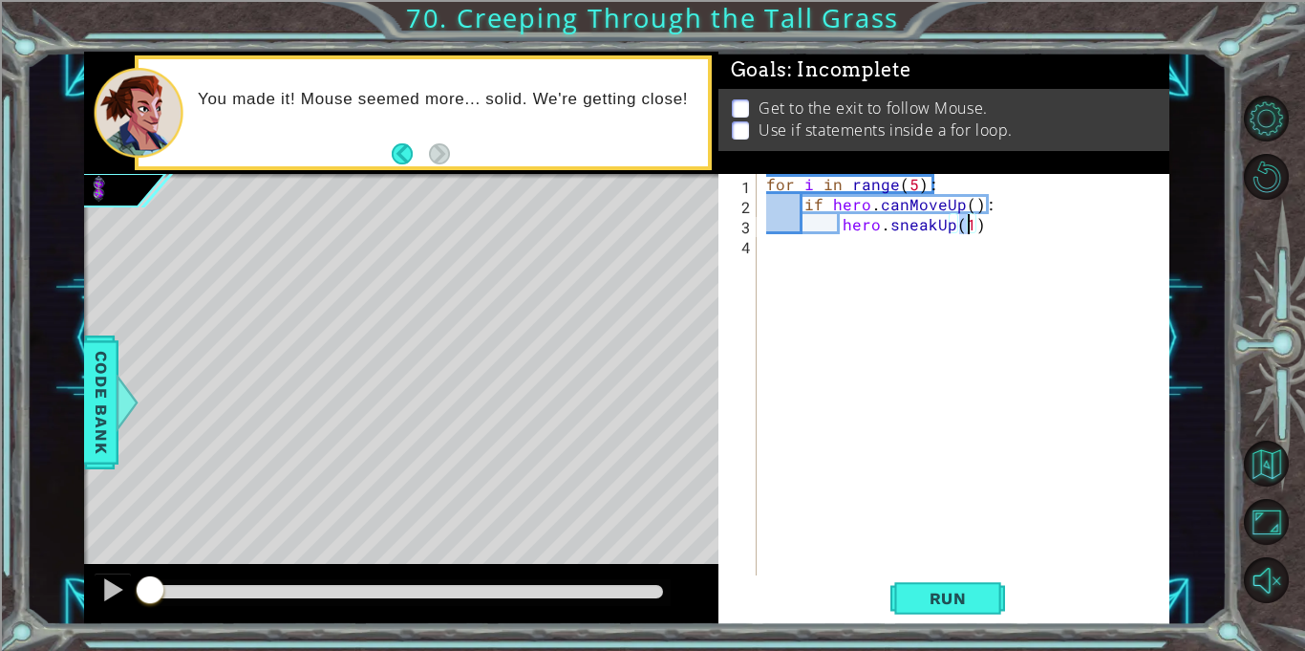
click at [1020, 230] on div "for i in range ( 5 ) : if hero . canMoveUp ( ) : hero . sneakUp ( 1 )" at bounding box center [969, 395] width 412 height 442
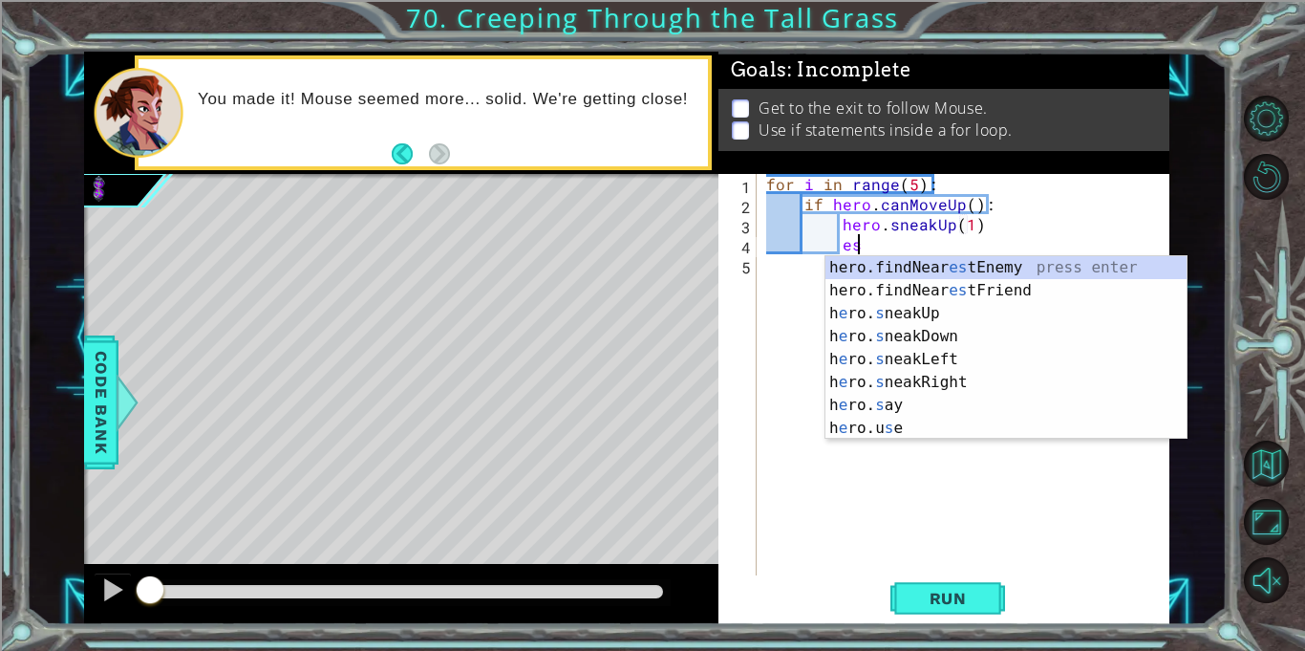
type textarea "e"
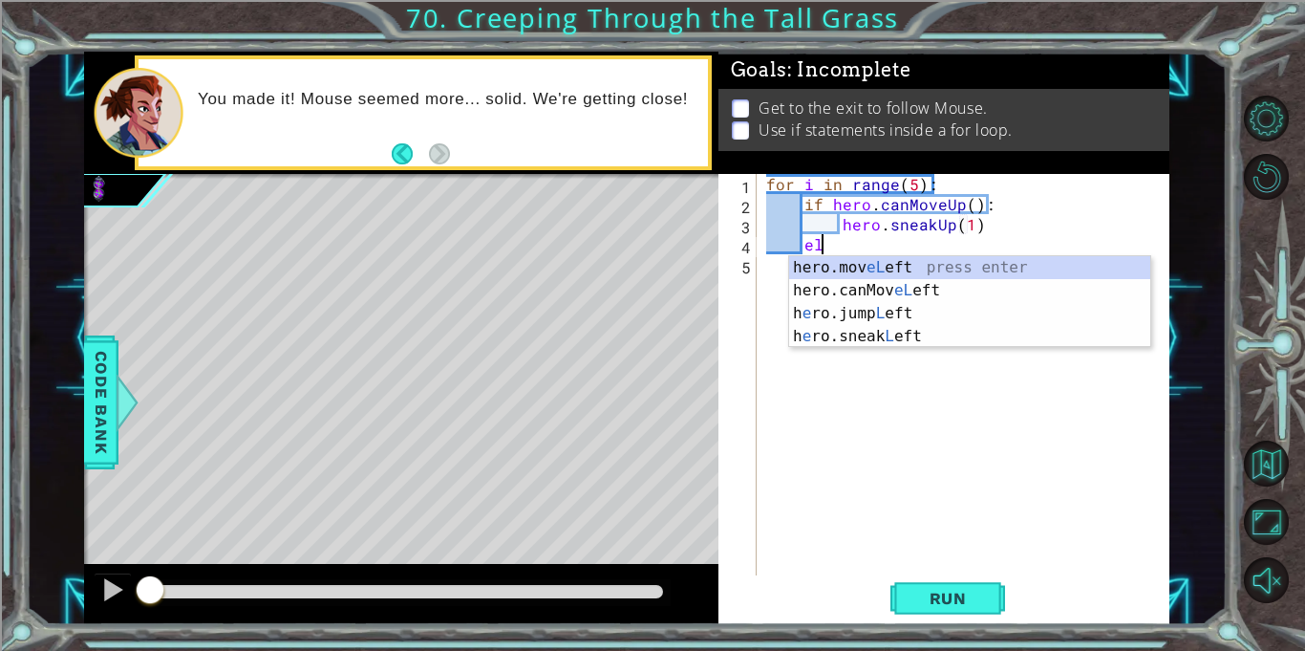
scroll to position [0, 3]
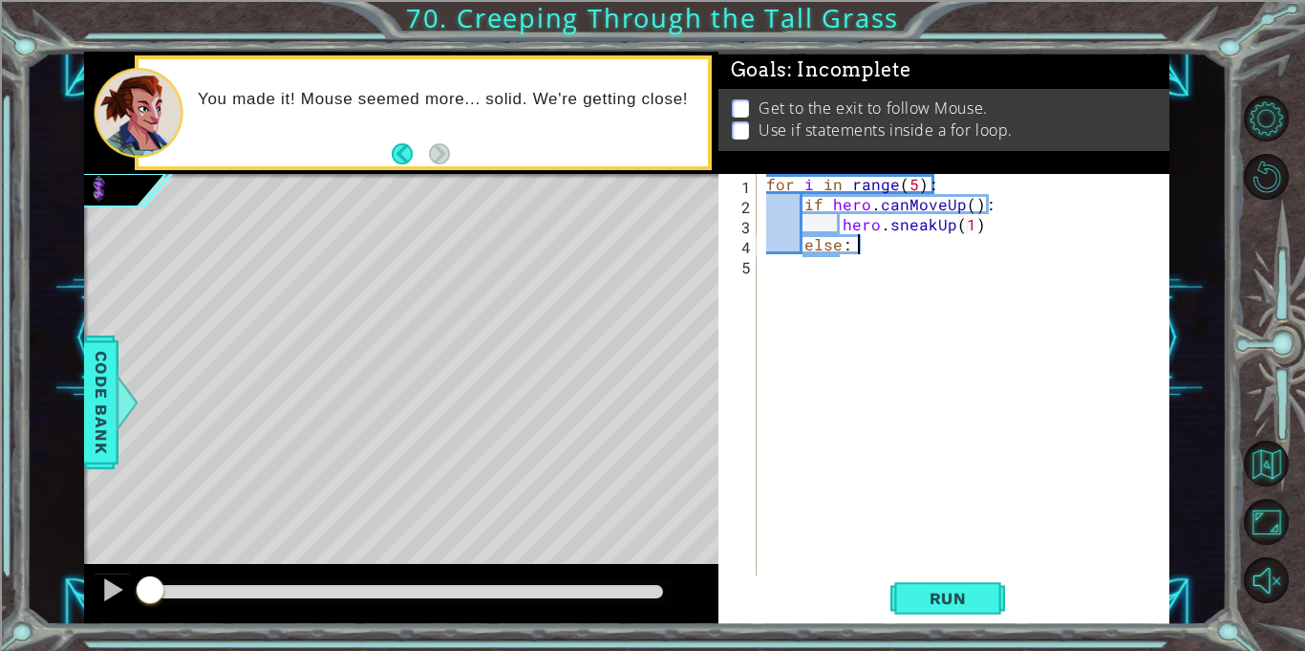
type textarea "else:"
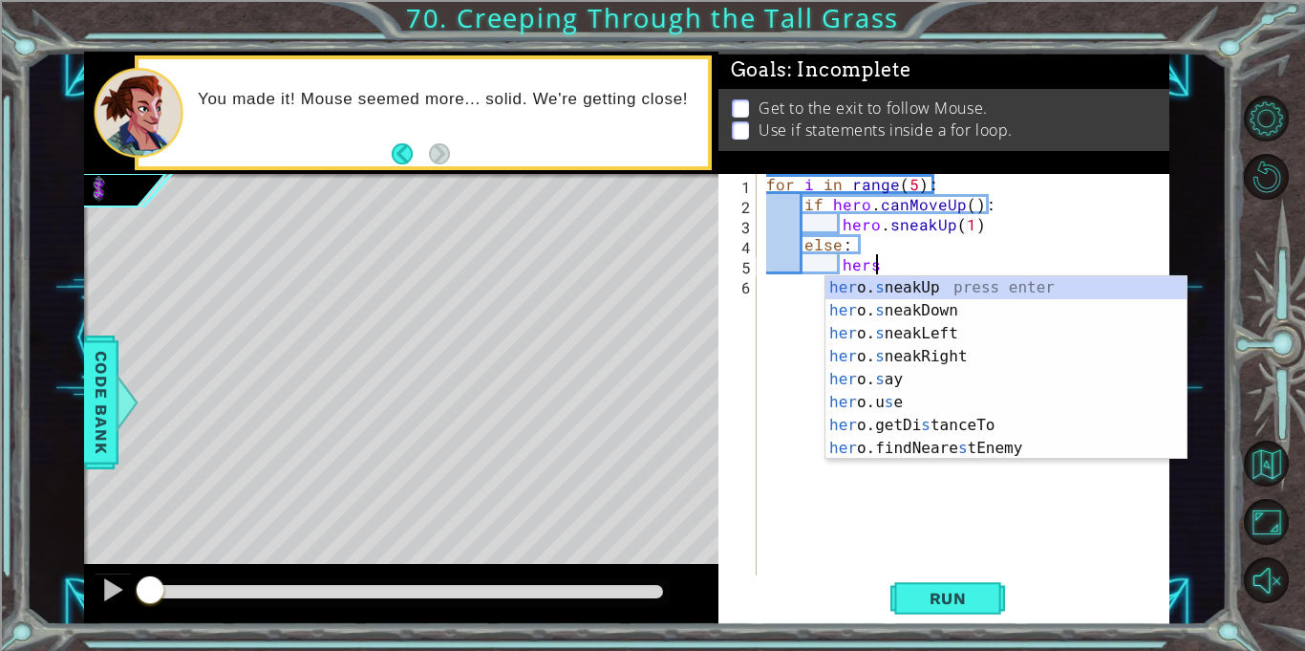
scroll to position [0, 6]
click at [1046, 348] on div "her o. s neakUp press enter her o. s neakDown press enter her o. s neakLeft pre…" at bounding box center [1006, 390] width 361 height 229
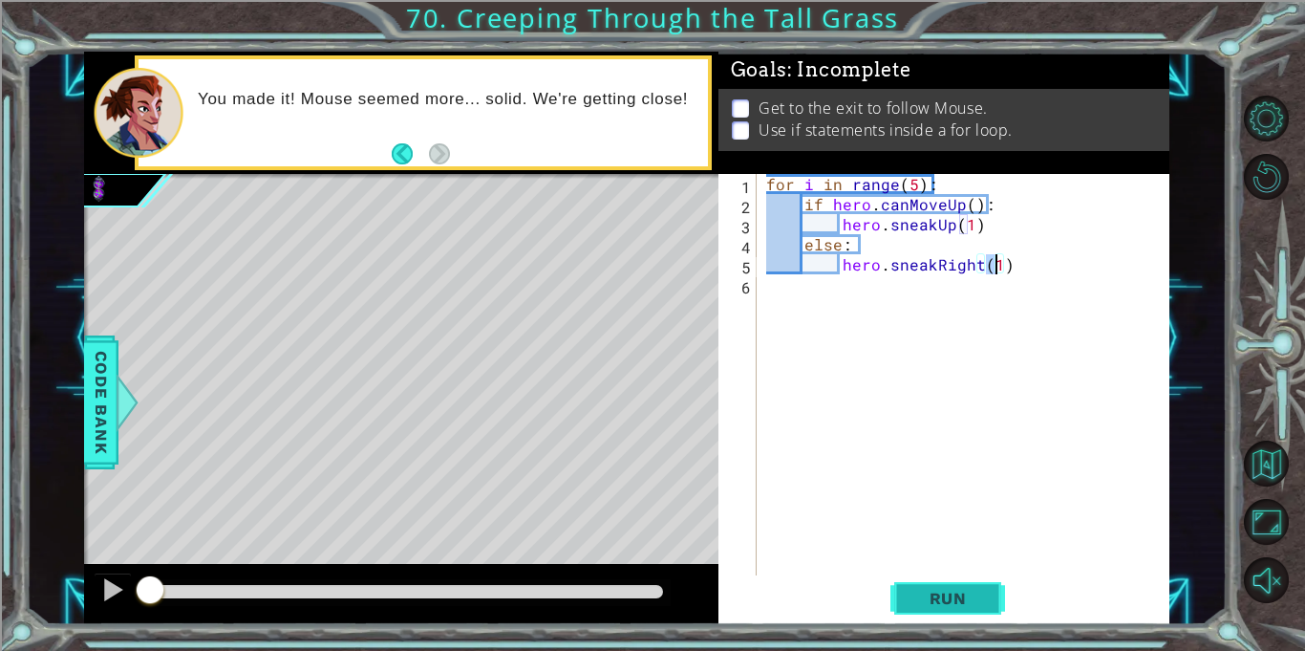
click at [938, 589] on span "Run" at bounding box center [948, 598] width 75 height 19
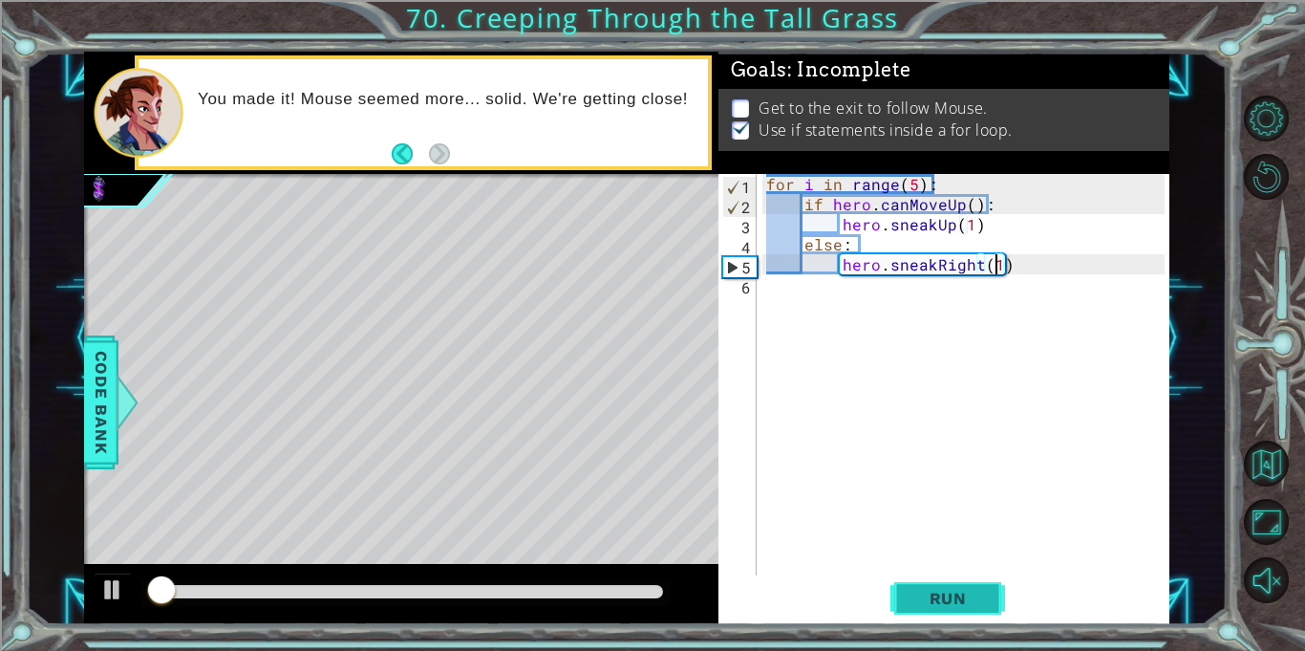
click at [938, 589] on span "Run" at bounding box center [948, 598] width 75 height 19
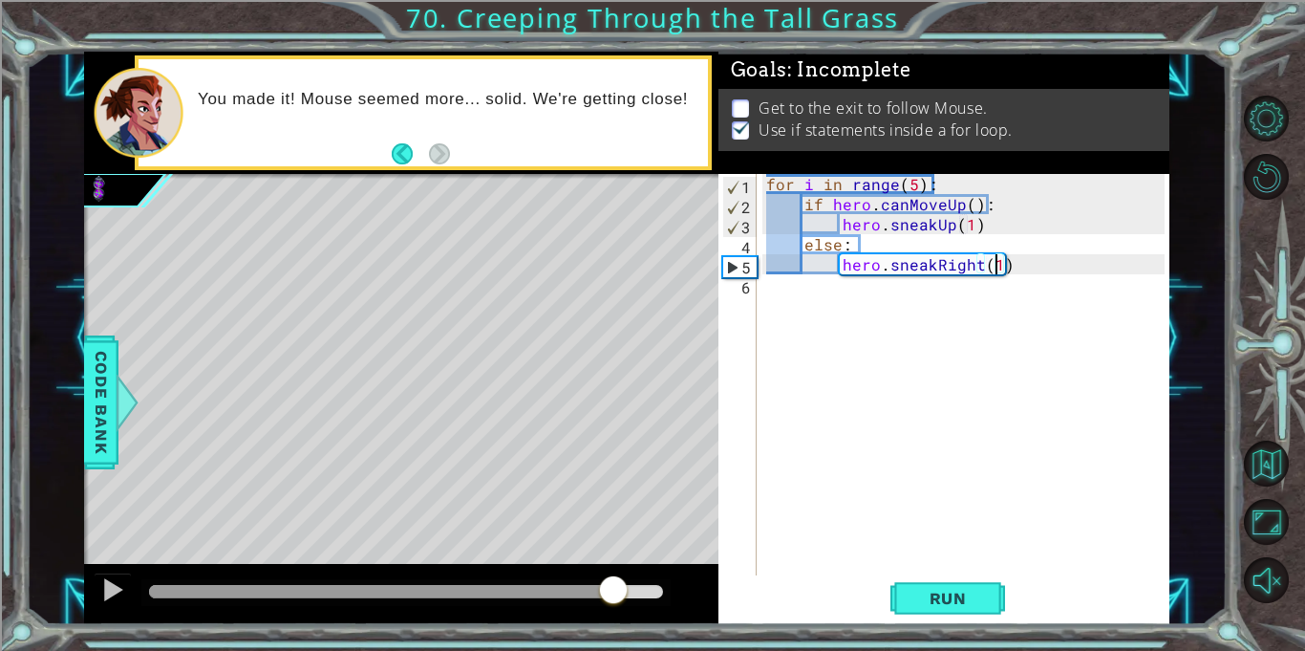
click at [612, 557] on div "methods hero moveUp() moveDown() moveLeft() moveRight() sneakUp() sneakDown() s…" at bounding box center [627, 338] width 1086 height 572
click at [836, 259] on div "for i in range ( 5 ) : if hero . canMoveUp ( ) : hero . sneakUp ( 1 ) else : he…" at bounding box center [969, 395] width 412 height 442
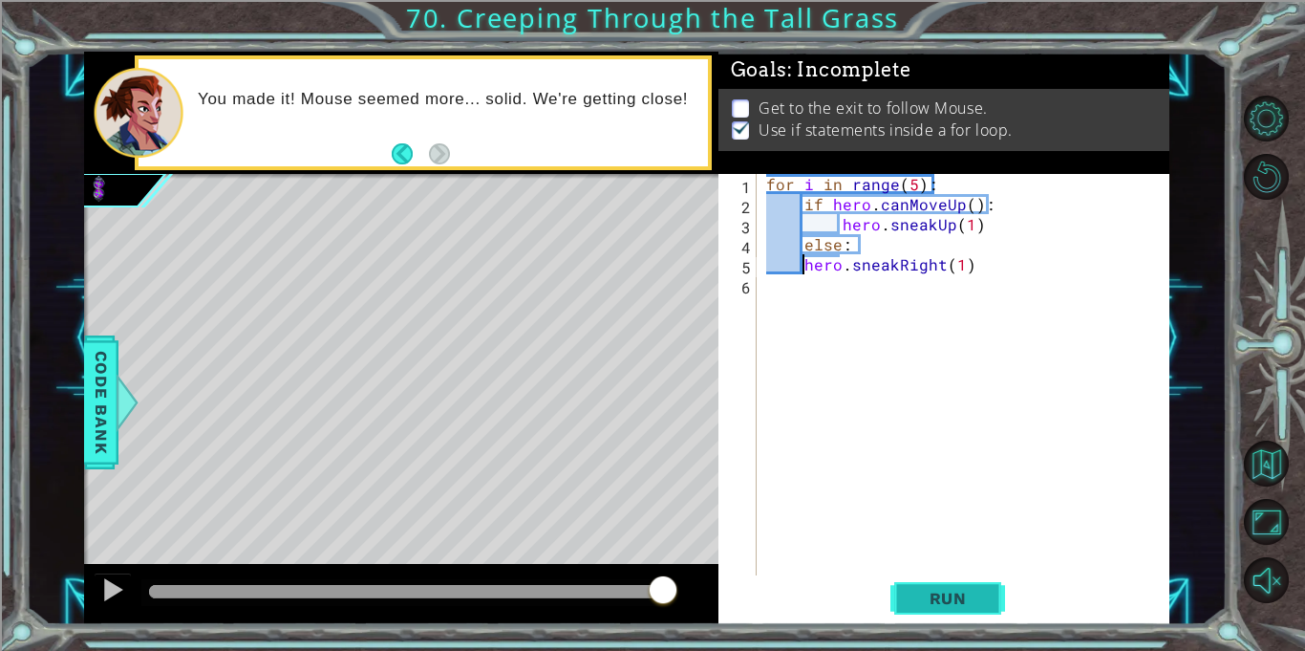
click at [959, 583] on button "Run" at bounding box center [948, 598] width 115 height 45
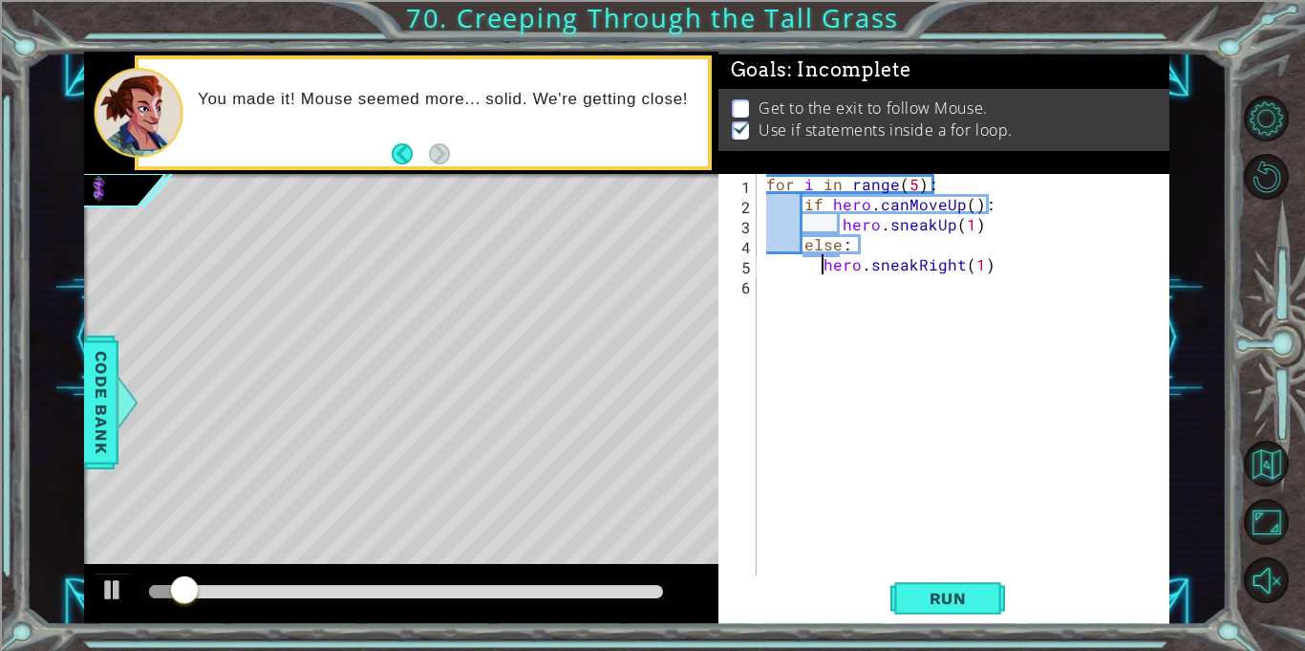
type textarea "hero.sneakRight(1)"
click at [846, 312] on div "for i in range ( 5 ) : if hero . canMoveUp ( ) : hero . sneakUp ( 1 ) else : he…" at bounding box center [969, 395] width 412 height 442
click at [770, 186] on div "for i in range ( 5 ) : if hero . canMoveUp ( ) : hero . sneakUp ( 1 ) else : he…" at bounding box center [969, 395] width 412 height 442
type textarea "for i in range(5):"
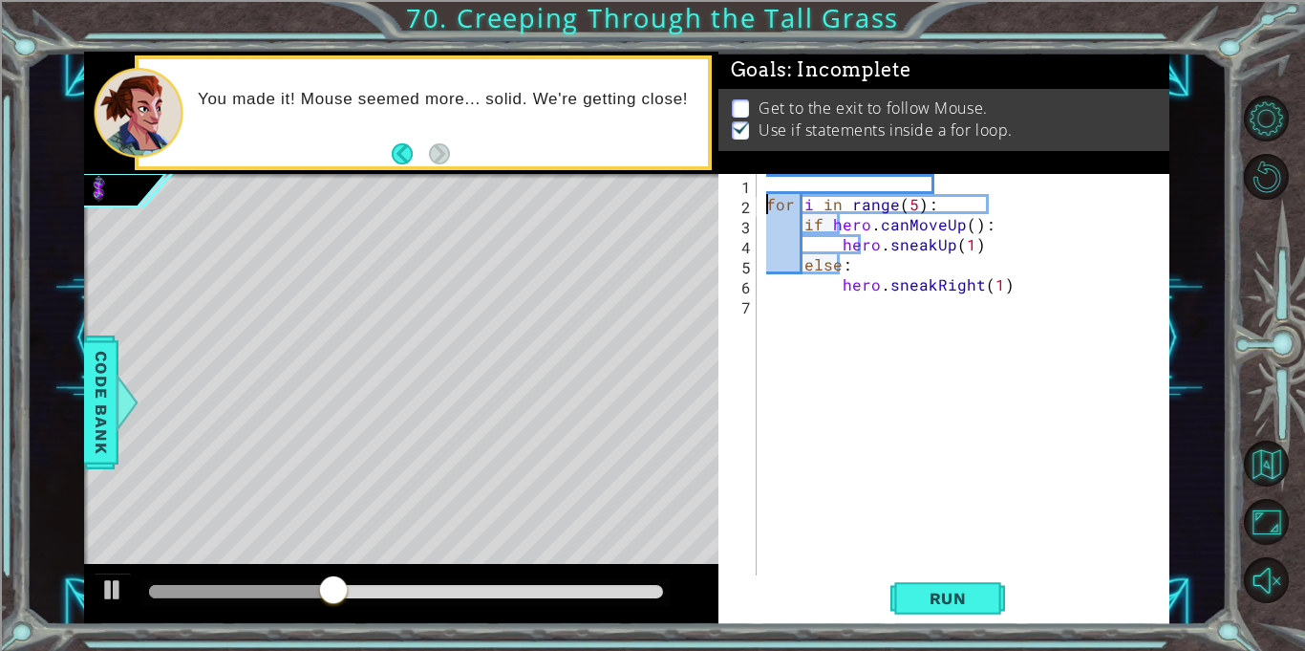
click at [792, 176] on div "for i in range ( 5 ) : if hero . canMoveUp ( ) : hero . sneakUp ( 1 ) else : he…" at bounding box center [969, 395] width 412 height 442
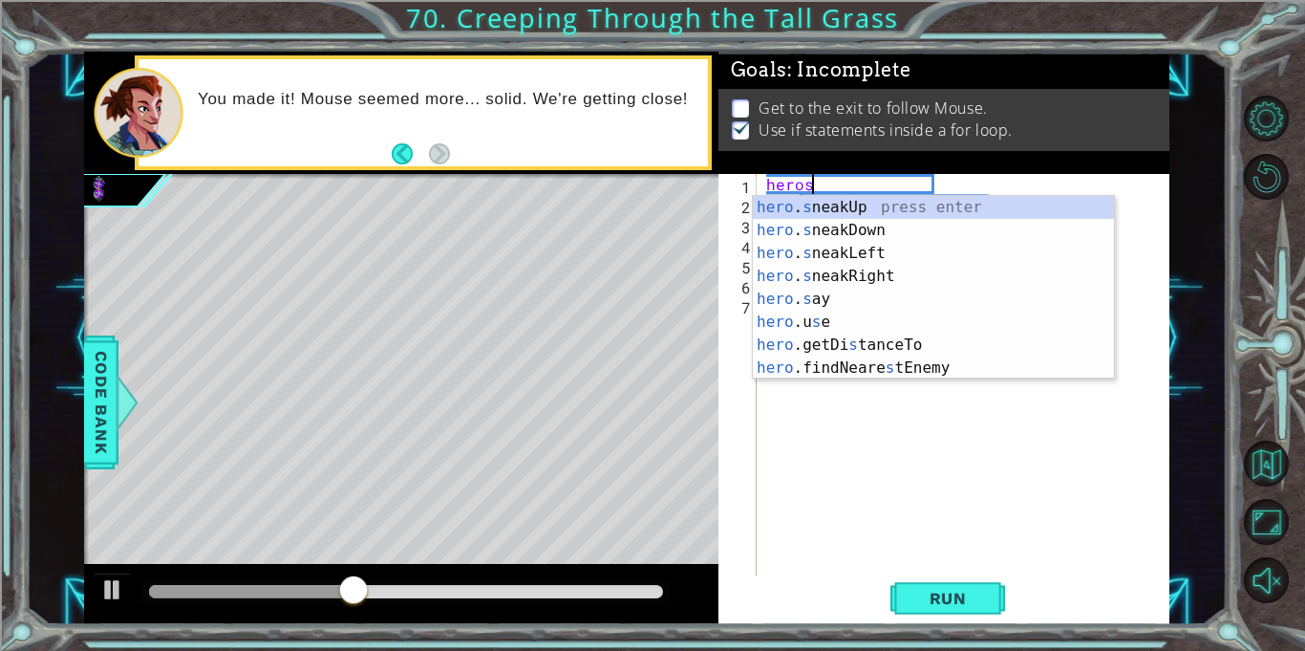
scroll to position [0, 2]
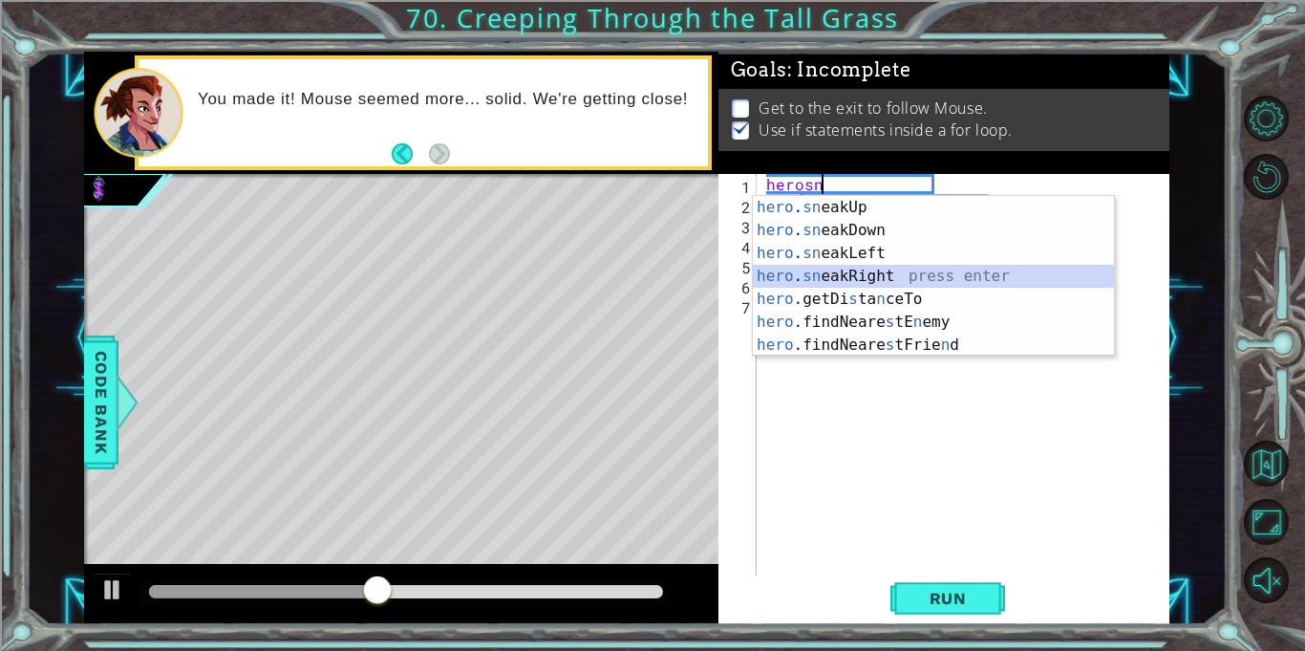
click at [855, 267] on div "hero . sn eakUp press enter hero . sn eakDown press enter hero . sn eakLeft pre…" at bounding box center [933, 299] width 361 height 206
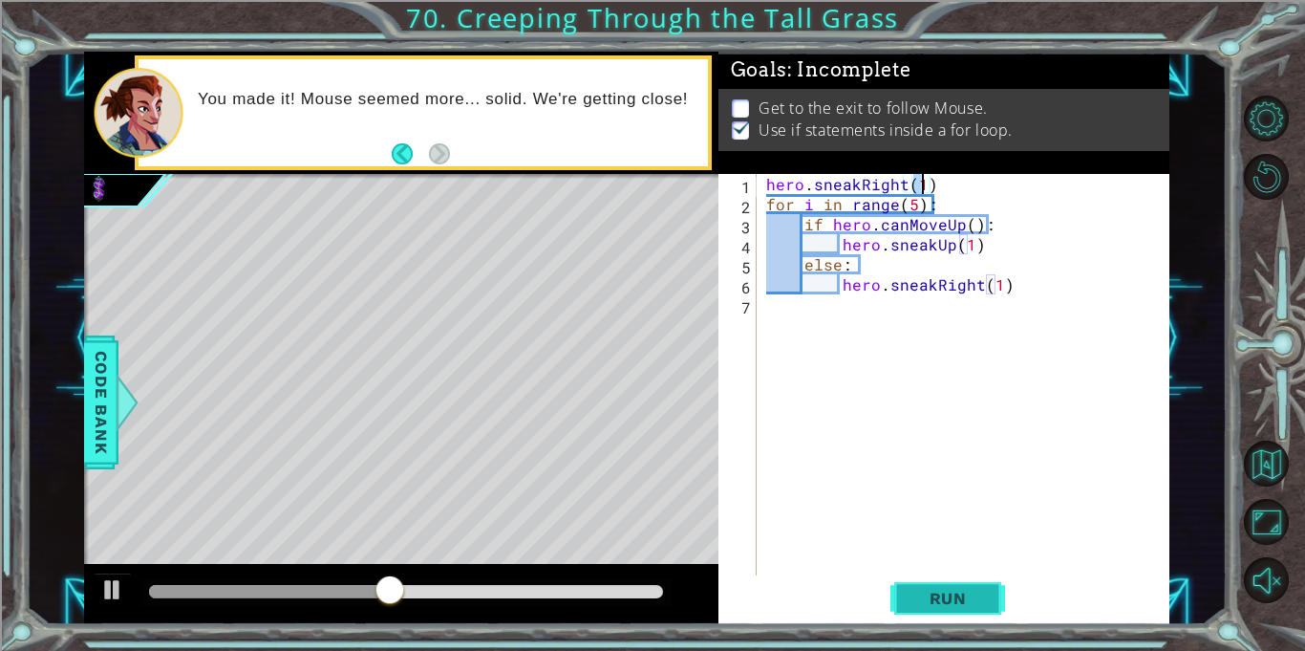
click at [962, 606] on span "Run" at bounding box center [948, 598] width 75 height 19
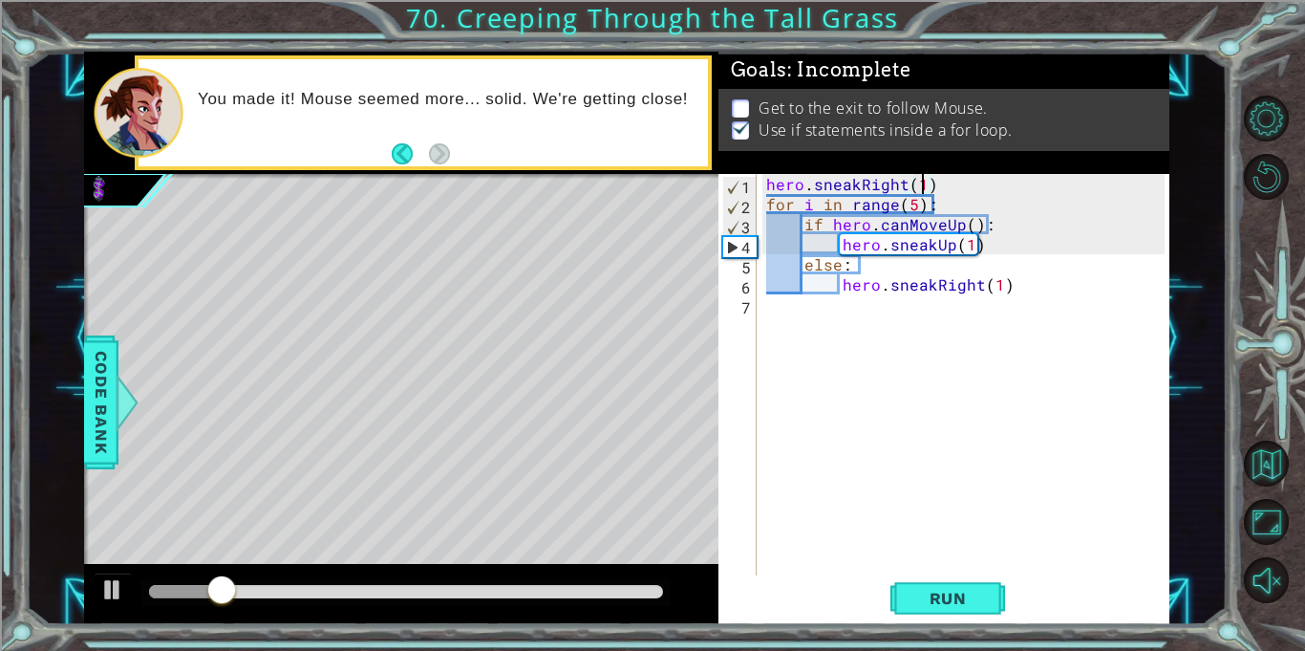
click at [911, 203] on div "hero . sneakRight ( 1 ) for i in range ( 5 ) : if hero . canMoveUp ( ) : hero .…" at bounding box center [969, 395] width 412 height 442
type textarea "for i in range(7):"
click at [929, 586] on button "Run" at bounding box center [948, 598] width 115 height 45
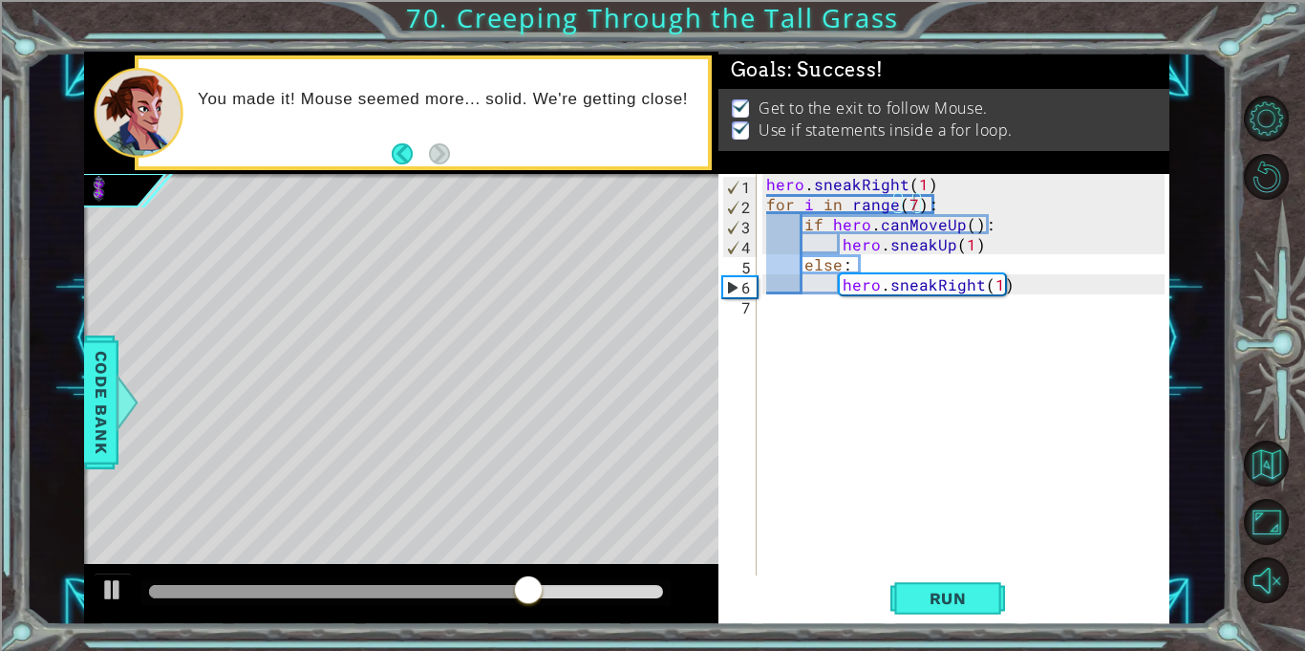
click at [624, 582] on div at bounding box center [405, 592] width 529 height 27
click at [623, 590] on div at bounding box center [406, 591] width 514 height 13
click at [840, 327] on div "hero . sneakRight ( 1 ) for i in range ( 7 ) : if hero . canMoveUp ( ) : hero .…" at bounding box center [969, 395] width 412 height 442
click at [110, 593] on div at bounding box center [112, 589] width 25 height 25
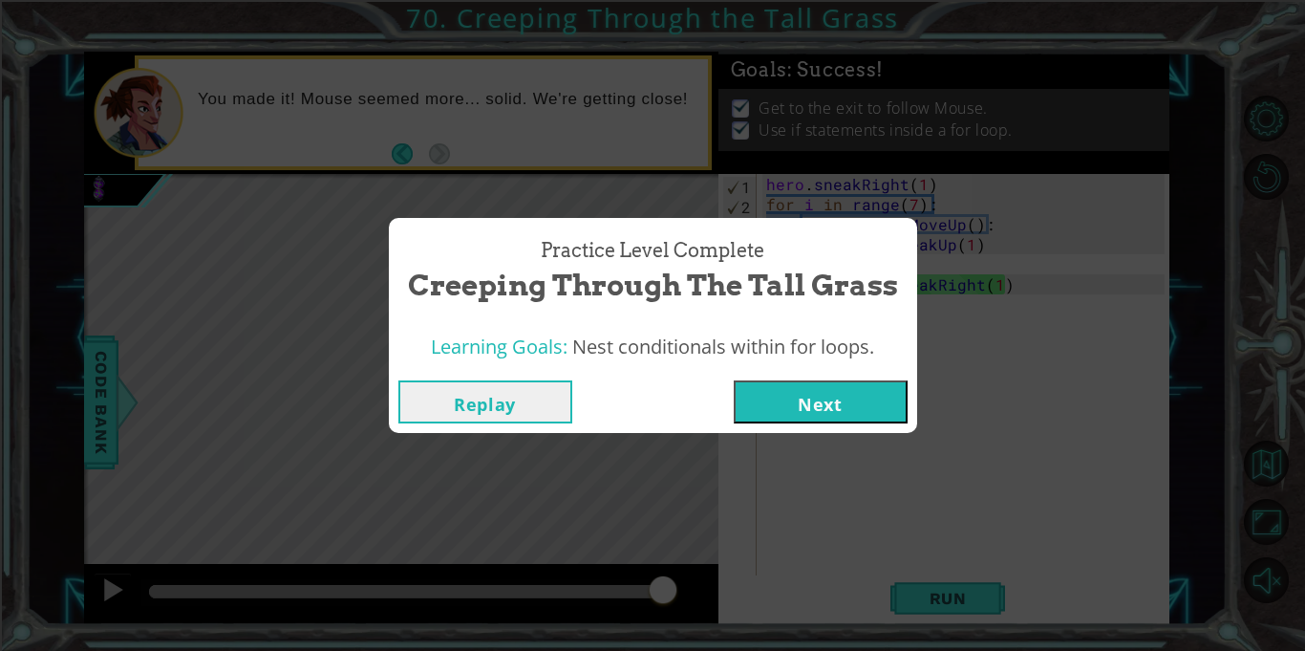
click at [820, 409] on button "Next" at bounding box center [821, 401] width 174 height 43
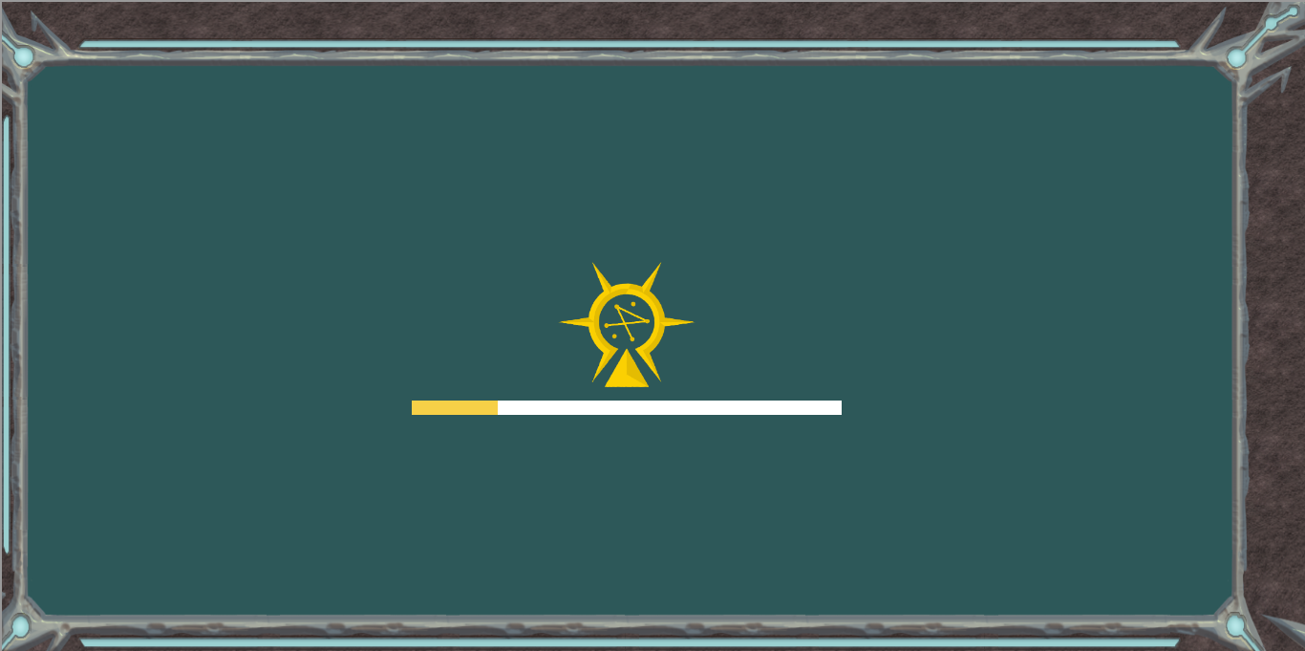
click at [820, 409] on div at bounding box center [627, 407] width 430 height 14
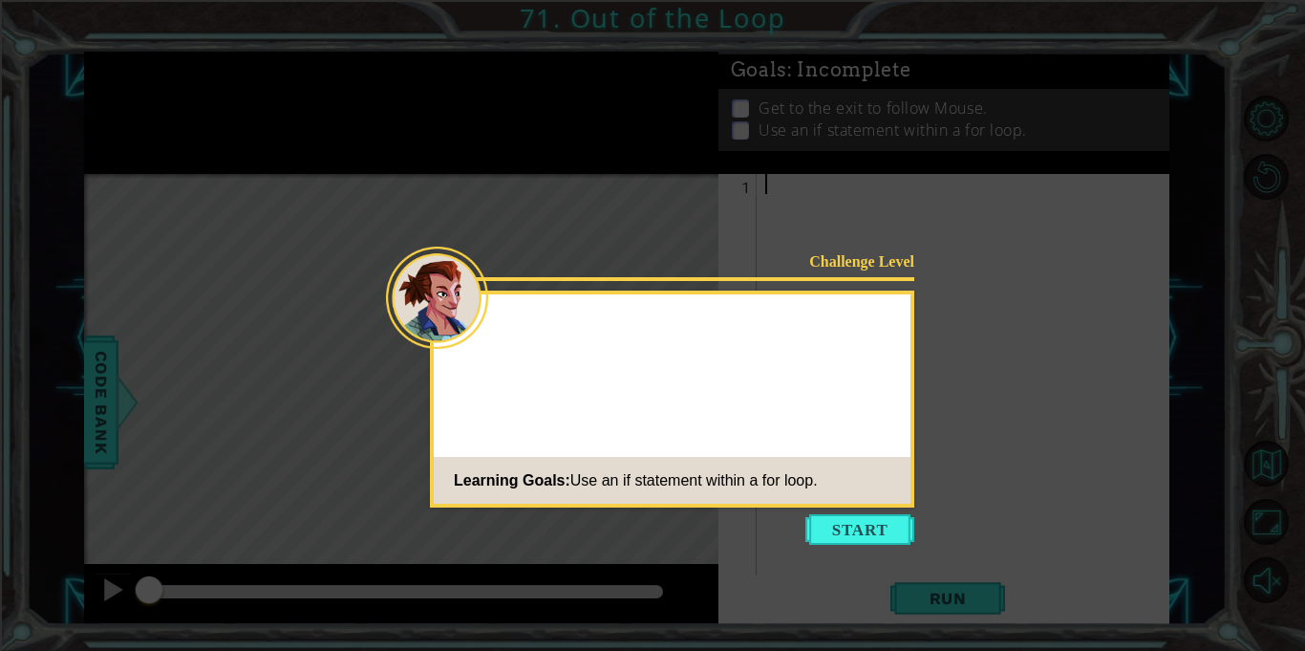
click at [820, 409] on div "Challenge Level Learning Goals: Use an if statement within a for loop." at bounding box center [672, 399] width 485 height 217
click at [883, 530] on button "Start" at bounding box center [860, 529] width 109 height 31
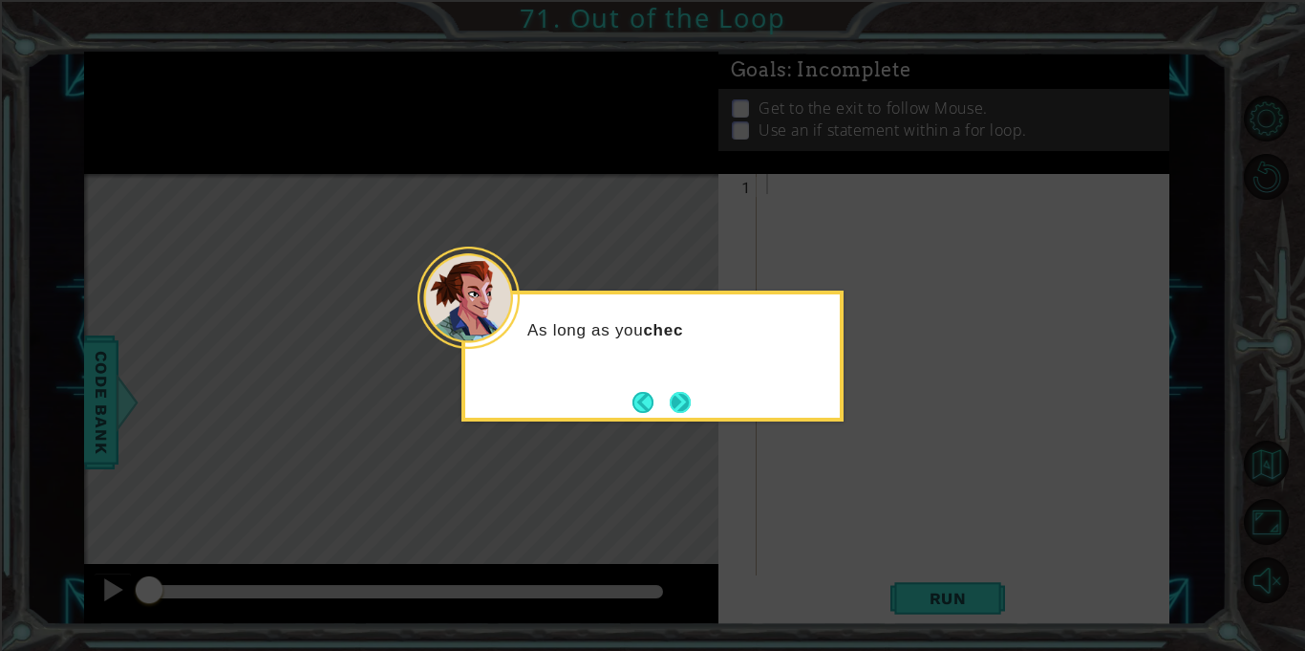
click at [682, 407] on button "Next" at bounding box center [681, 402] width 22 height 22
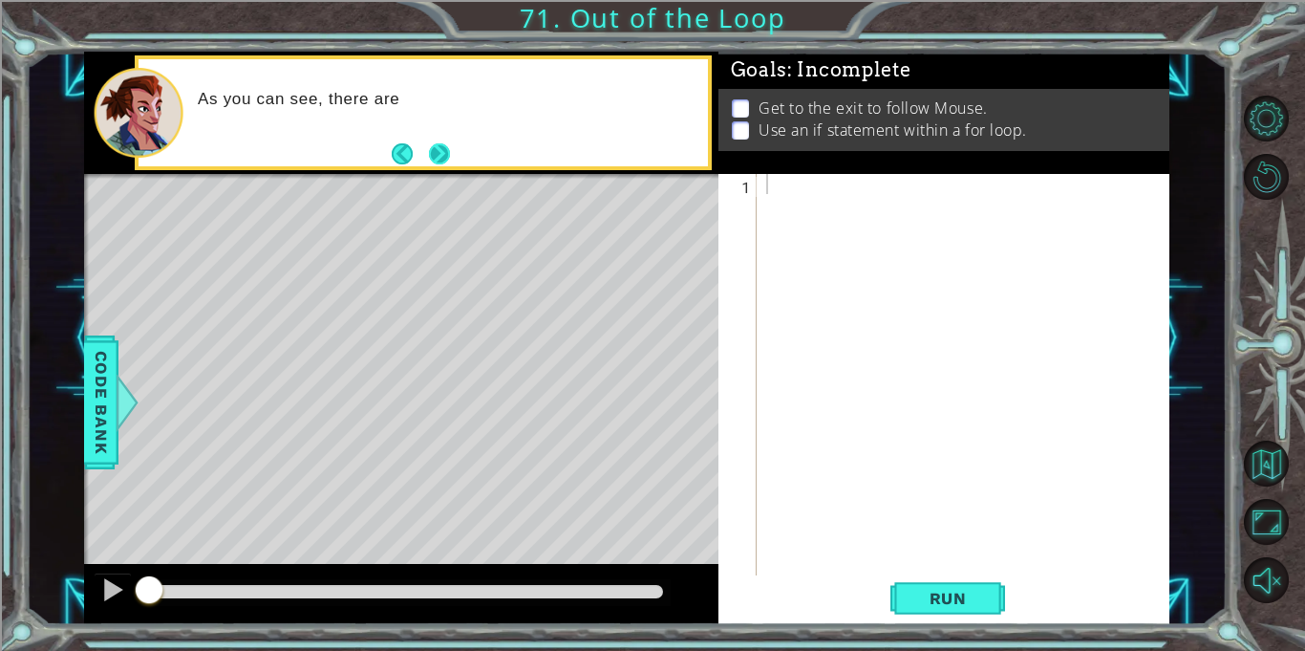
click at [448, 146] on button "Next" at bounding box center [439, 153] width 21 height 21
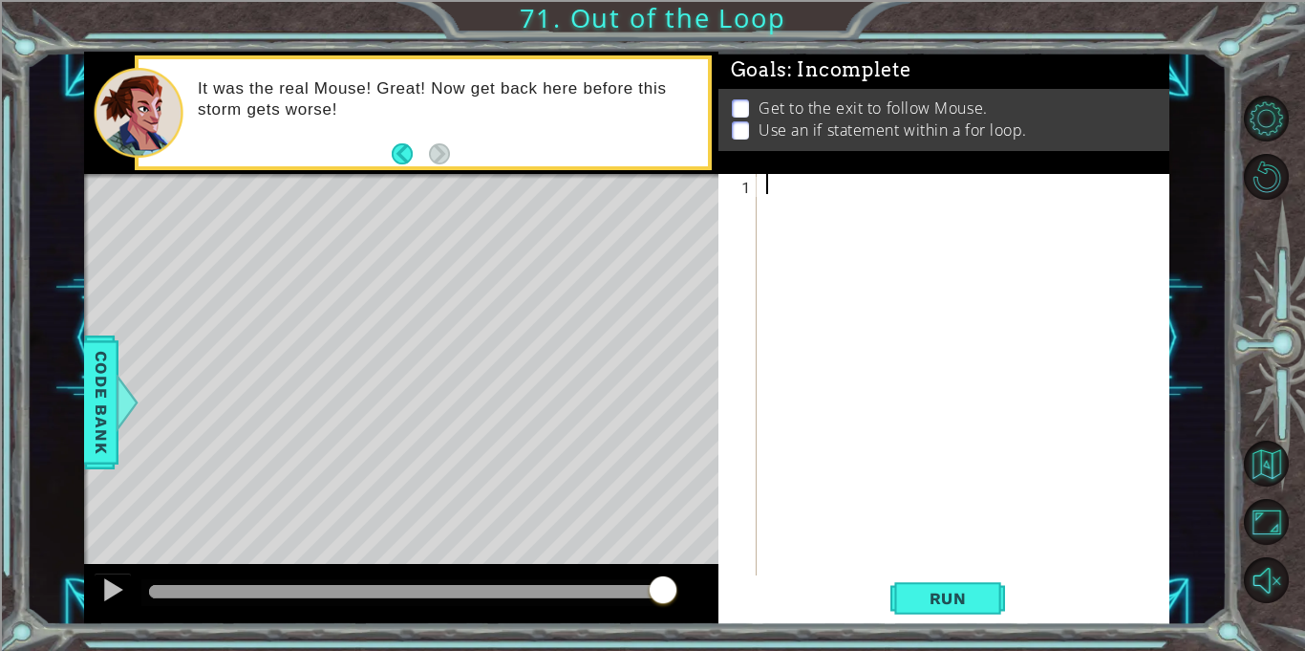
drag, startPoint x: 155, startPoint y: 594, endPoint x: 744, endPoint y: 629, distance: 589.7
click at [744, 629] on div "1 ההההההההההההההההההההההההההההההההההההההההההההההההההההההההההההההההההההההההההההה…" at bounding box center [652, 325] width 1305 height 651
drag, startPoint x: 652, startPoint y: 581, endPoint x: 53, endPoint y: 386, distance: 630.1
click at [53, 386] on div "1 ההההההההההההההההההההההההההההההההההההההההההההההההההההההההההההההההההההההההההההה…" at bounding box center [626, 338] width 1201 height 572
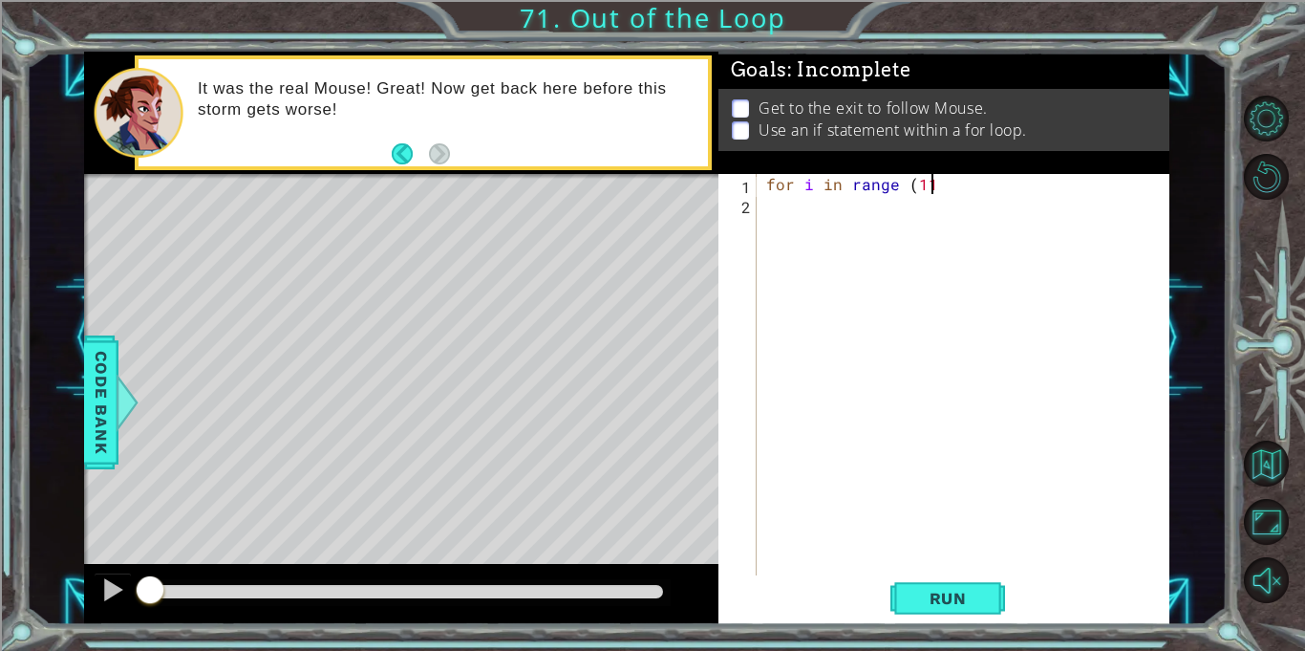
scroll to position [0, 9]
type textarea "for i in range (10):"
click at [905, 191] on div "for i in range ( 10 ) :" at bounding box center [969, 395] width 412 height 442
type textarea "for i in range(10):"
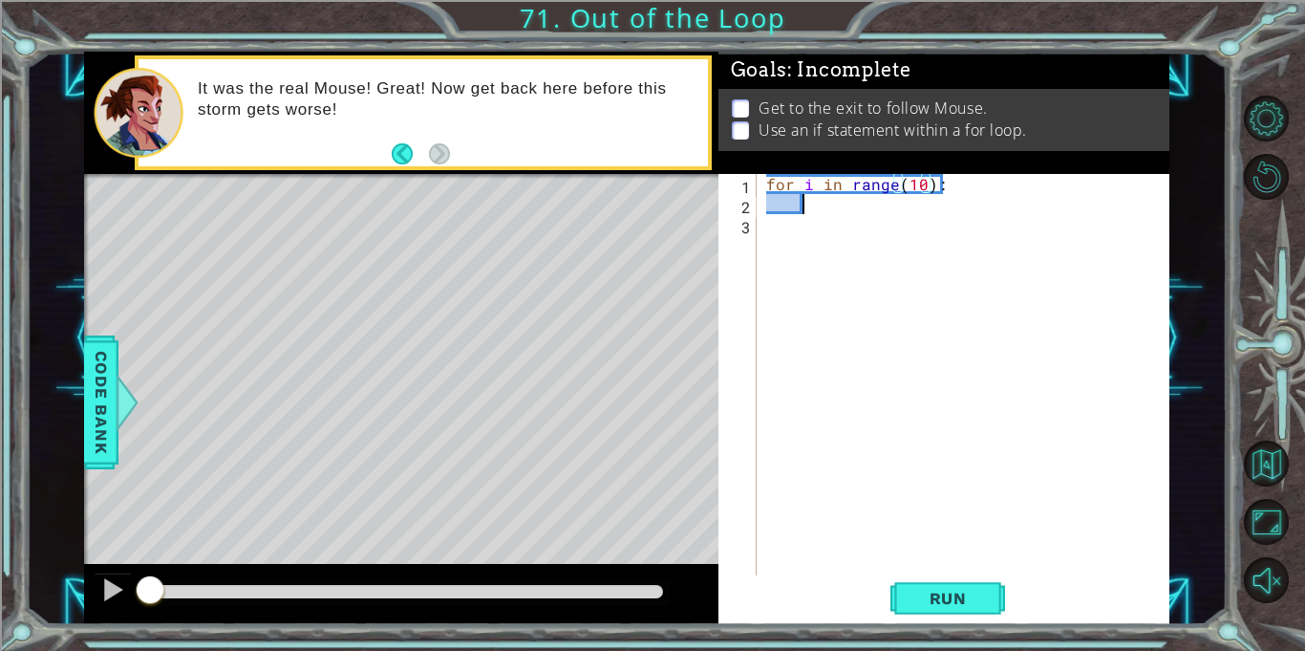
click at [915, 208] on div "for i in range ( 10 ) :" at bounding box center [969, 395] width 412 height 442
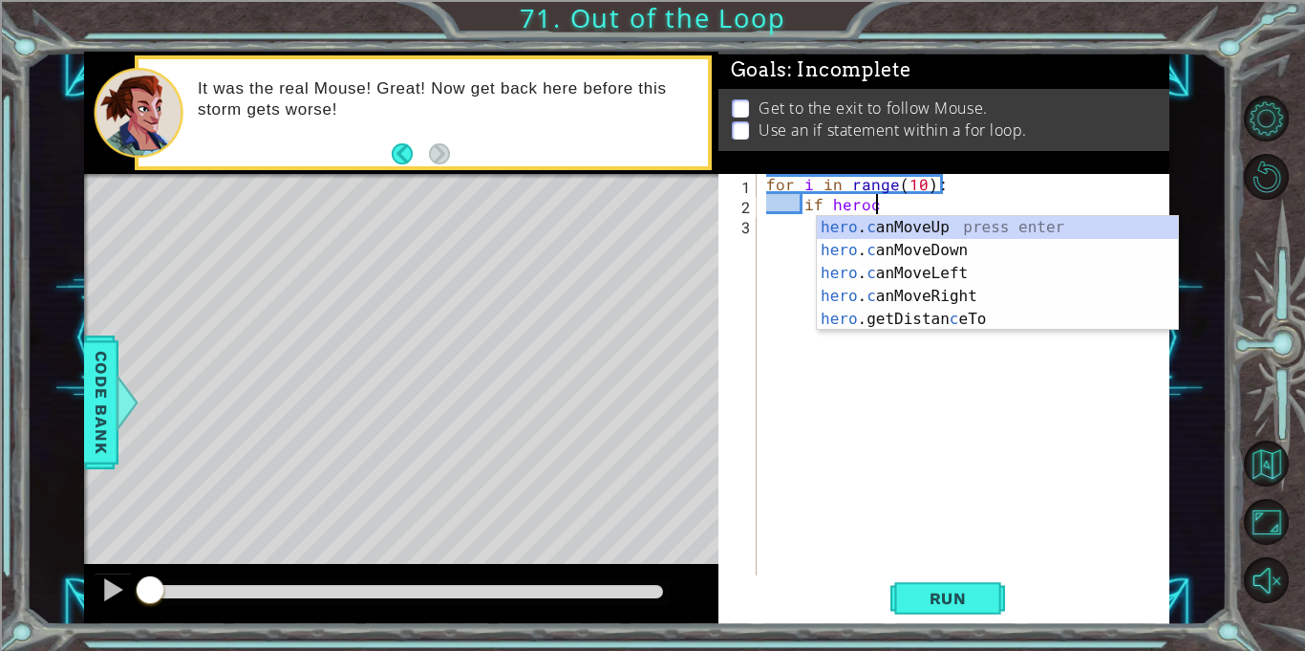
scroll to position [0, 6]
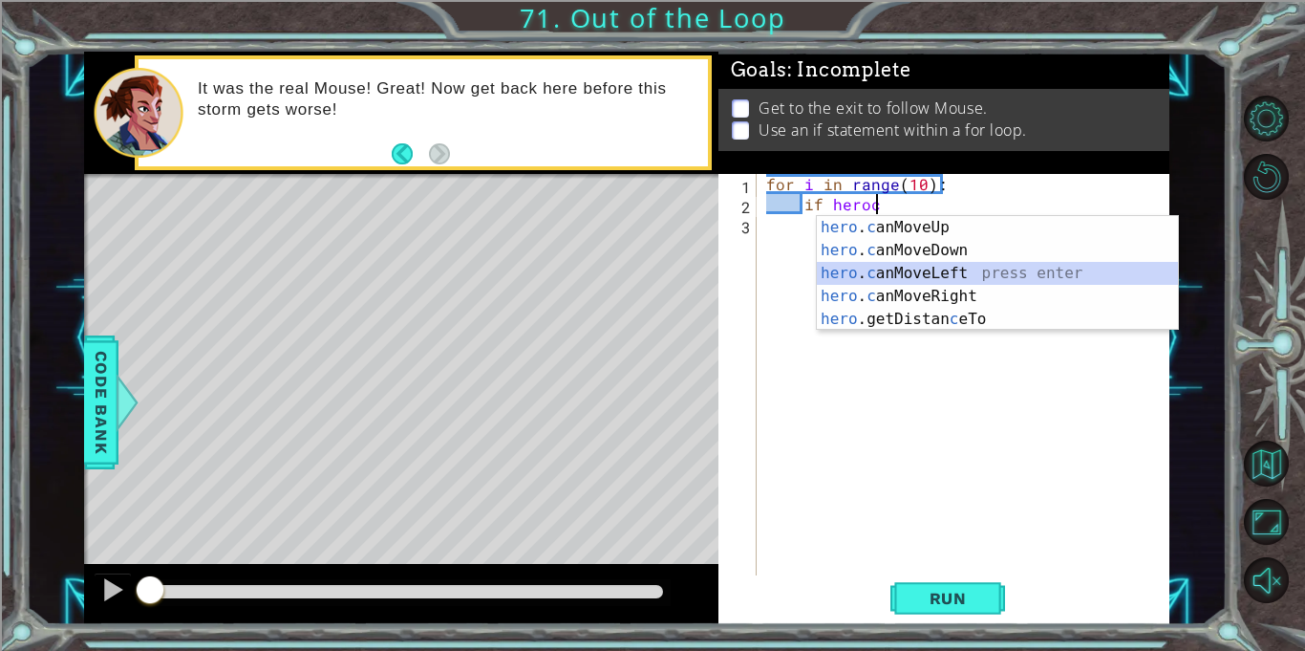
click at [923, 267] on div "hero . c anMoveUp press enter hero . c anMoveDown press enter hero . c anMoveLe…" at bounding box center [997, 296] width 361 height 161
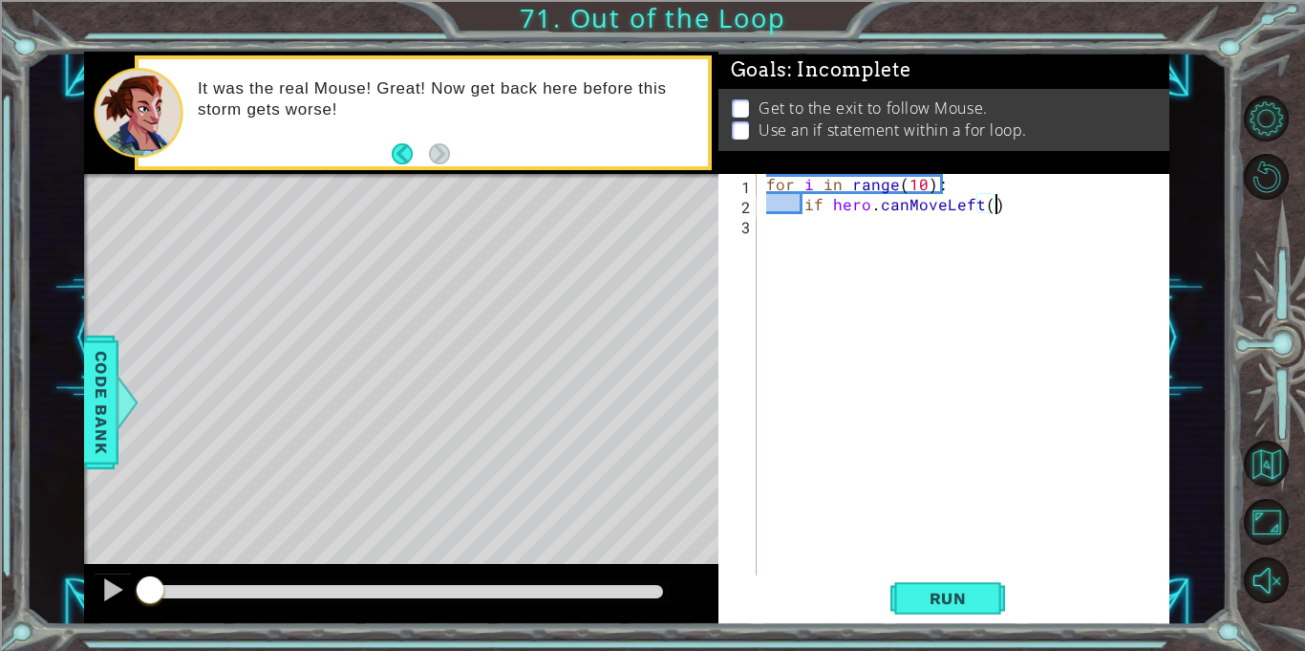
type textarea "if hero.canMoveLeft():"
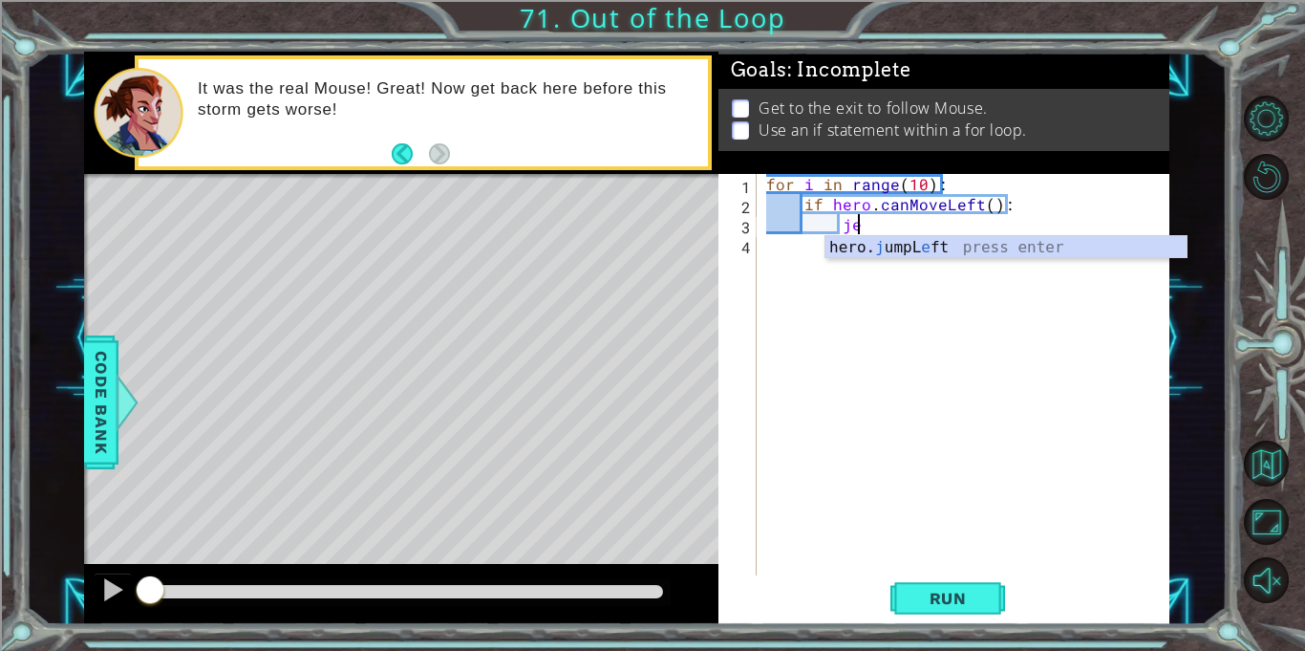
type textarea "j"
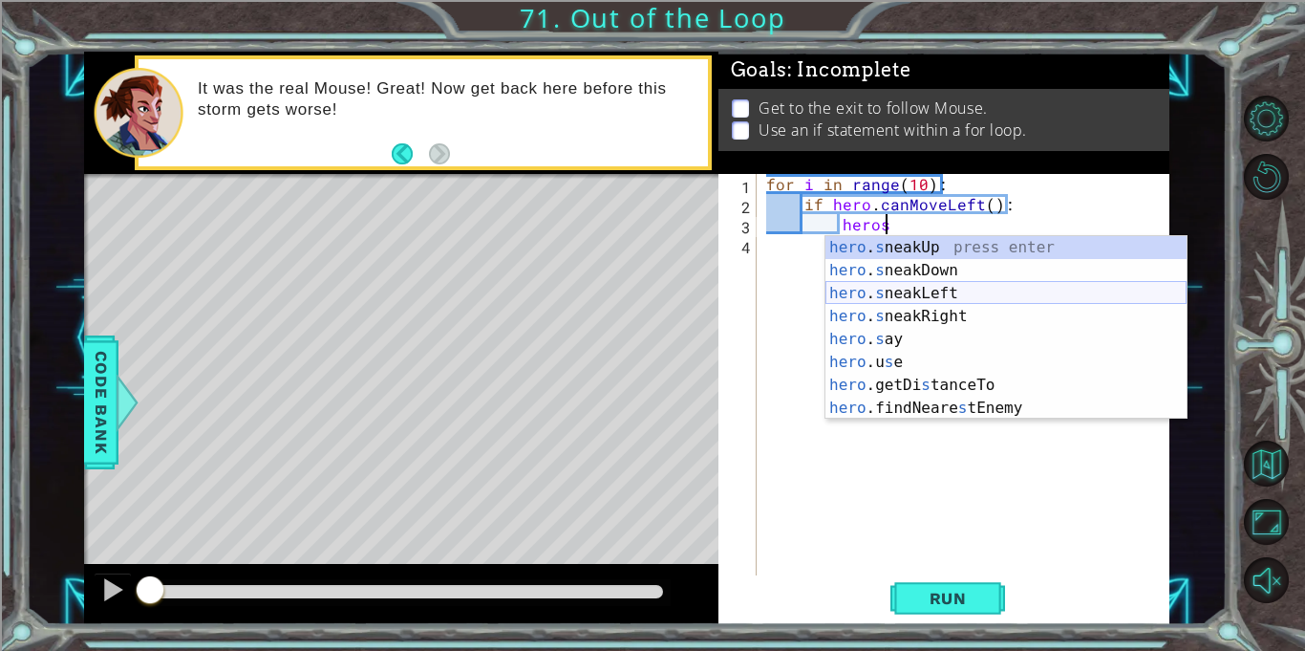
click at [1029, 285] on div "hero . s neakUp press enter hero . s neakDown press enter hero . s neakLeft pre…" at bounding box center [1006, 350] width 361 height 229
type textarea "hero.sneakLeft(1)"
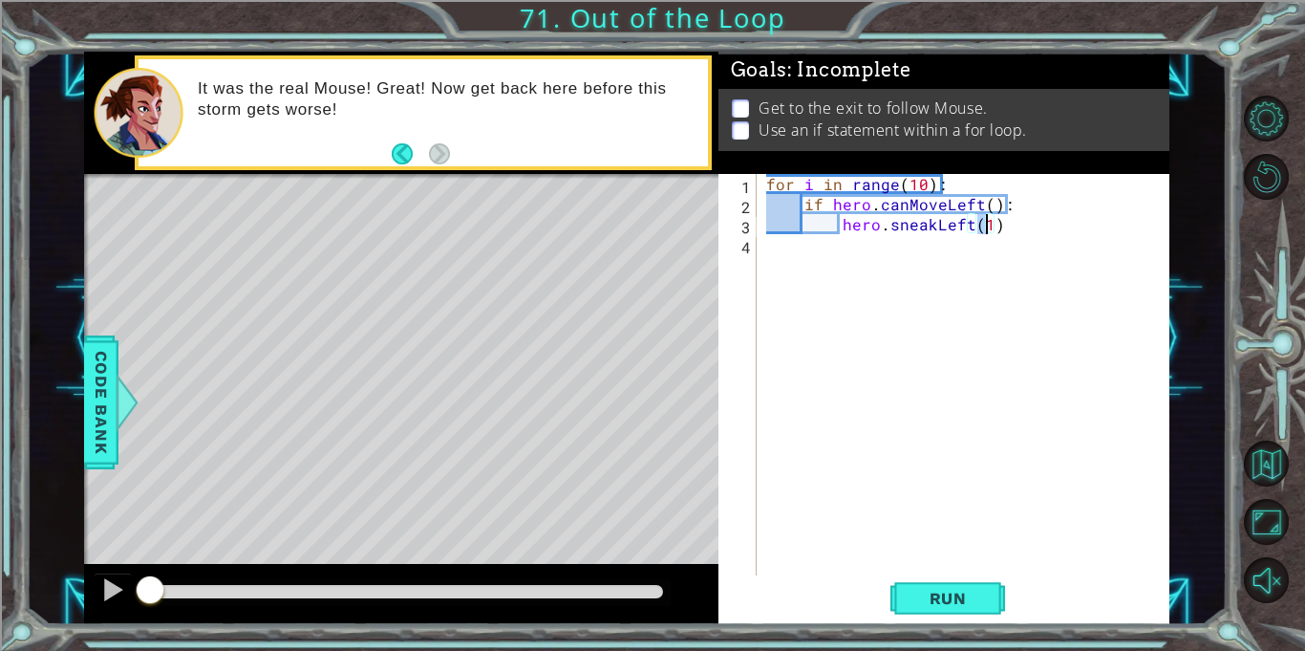
click at [1018, 224] on div "for i in range ( 10 ) : if hero . canMoveLeft ( ) : hero . sneakLeft ( 1 )" at bounding box center [969, 395] width 412 height 442
type textarea "else:"
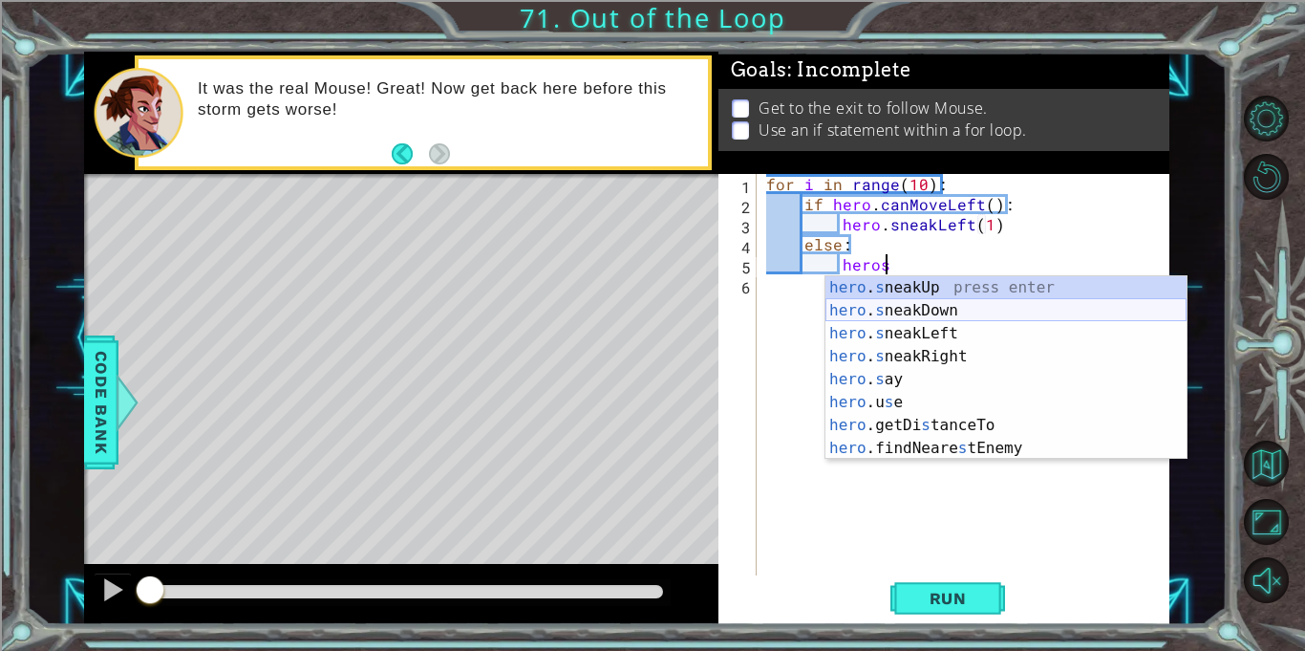
click at [1005, 308] on div "hero . s neakUp press enter hero . s neakDown press enter hero . s neakLeft pre…" at bounding box center [1006, 390] width 361 height 229
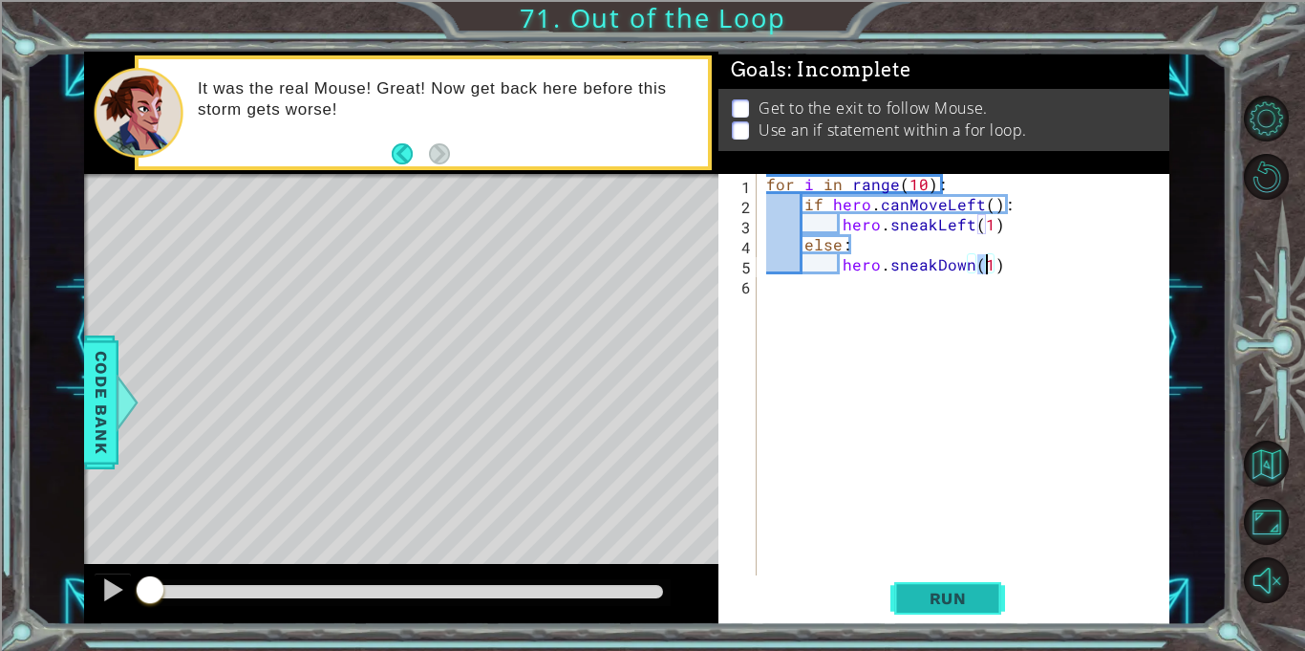
type textarea "hero.sneakDown(1)"
click at [946, 601] on span "Run" at bounding box center [948, 598] width 75 height 19
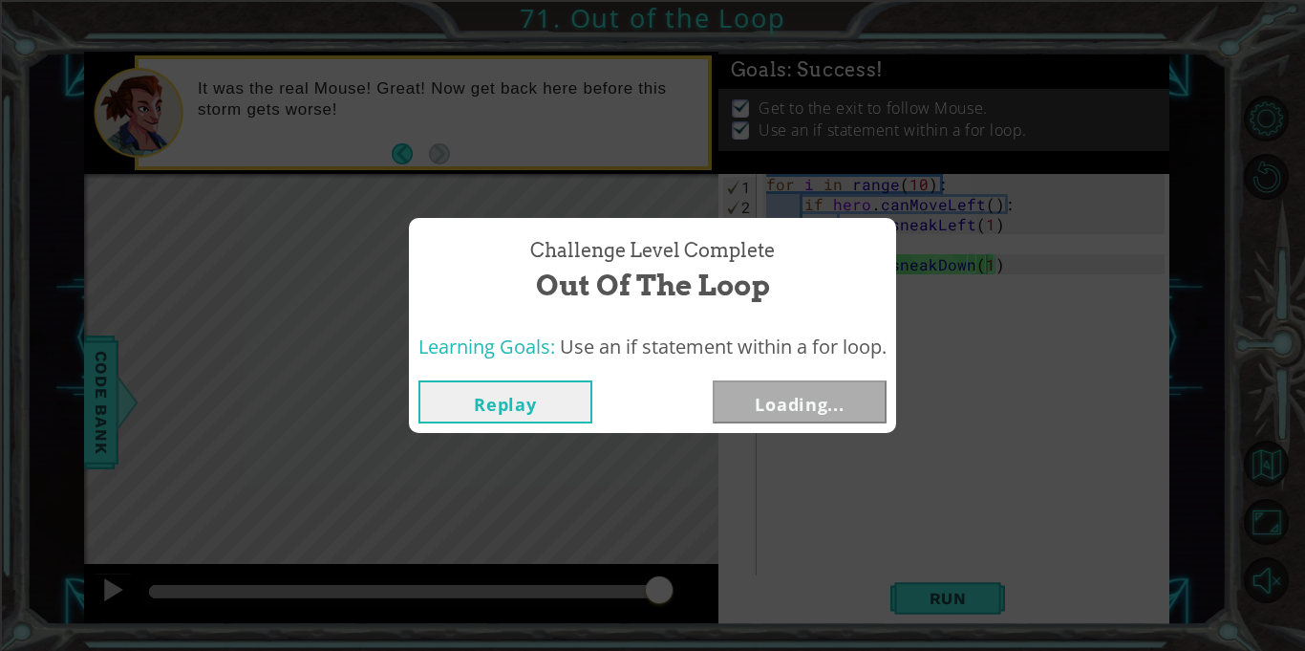
drag, startPoint x: 234, startPoint y: 586, endPoint x: 658, endPoint y: 600, distance: 424.6
click at [658, 600] on body "1 ההההההההההההההההההההההההההההההההההההההההההההההההההההההההההההההההההההההההההההה…" at bounding box center [652, 325] width 1305 height 651
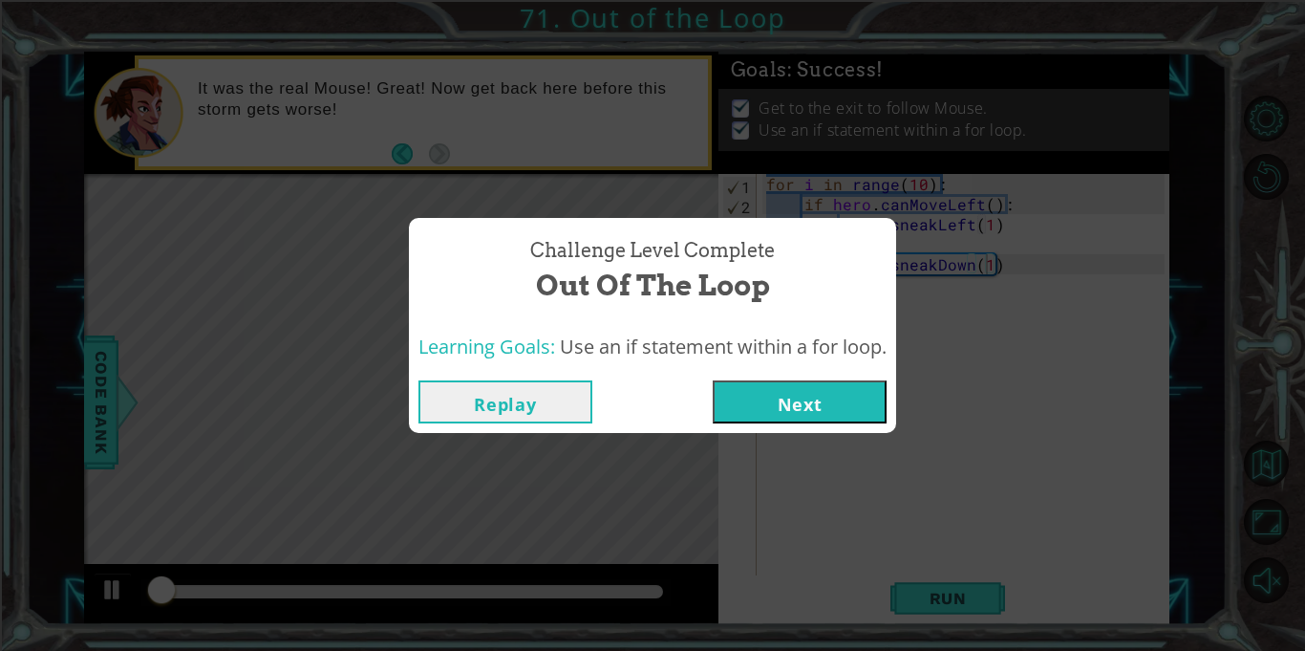
click at [767, 397] on button "Next" at bounding box center [800, 401] width 174 height 43
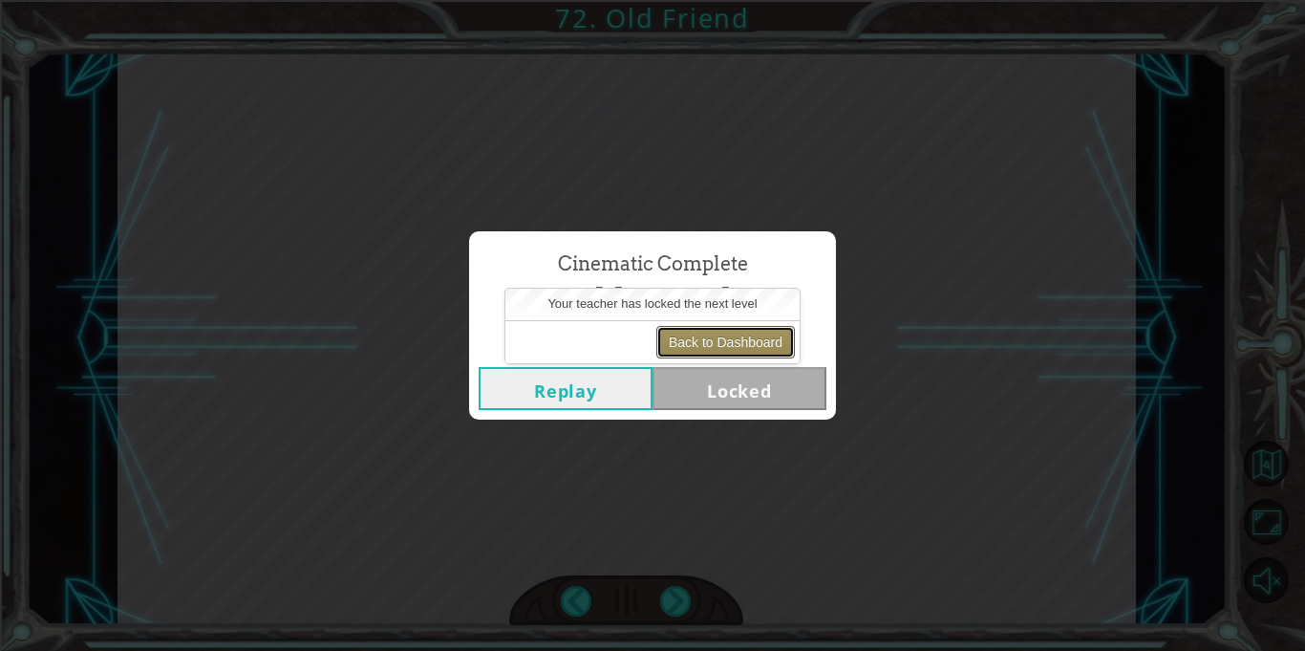
click at [725, 331] on button "Back to Dashboard" at bounding box center [726, 342] width 139 height 32
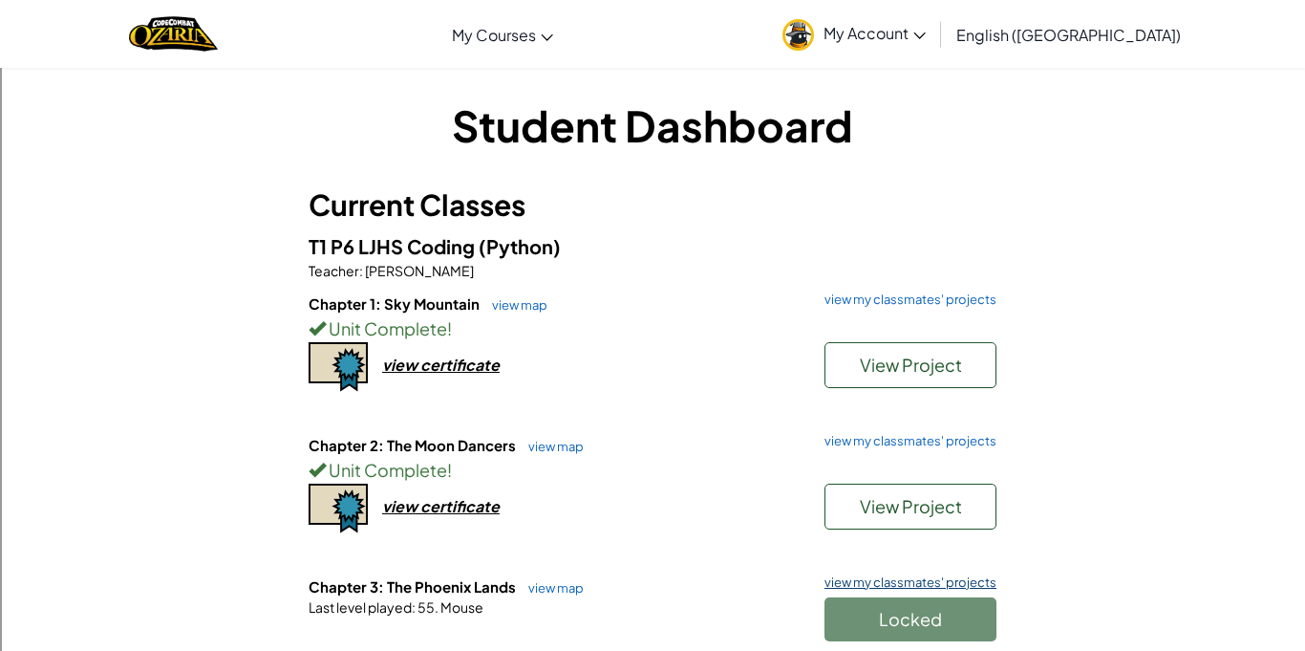
click at [973, 581] on link "view my classmates' projects" at bounding box center [906, 582] width 182 height 12
click at [550, 587] on link "view map" at bounding box center [551, 587] width 65 height 15
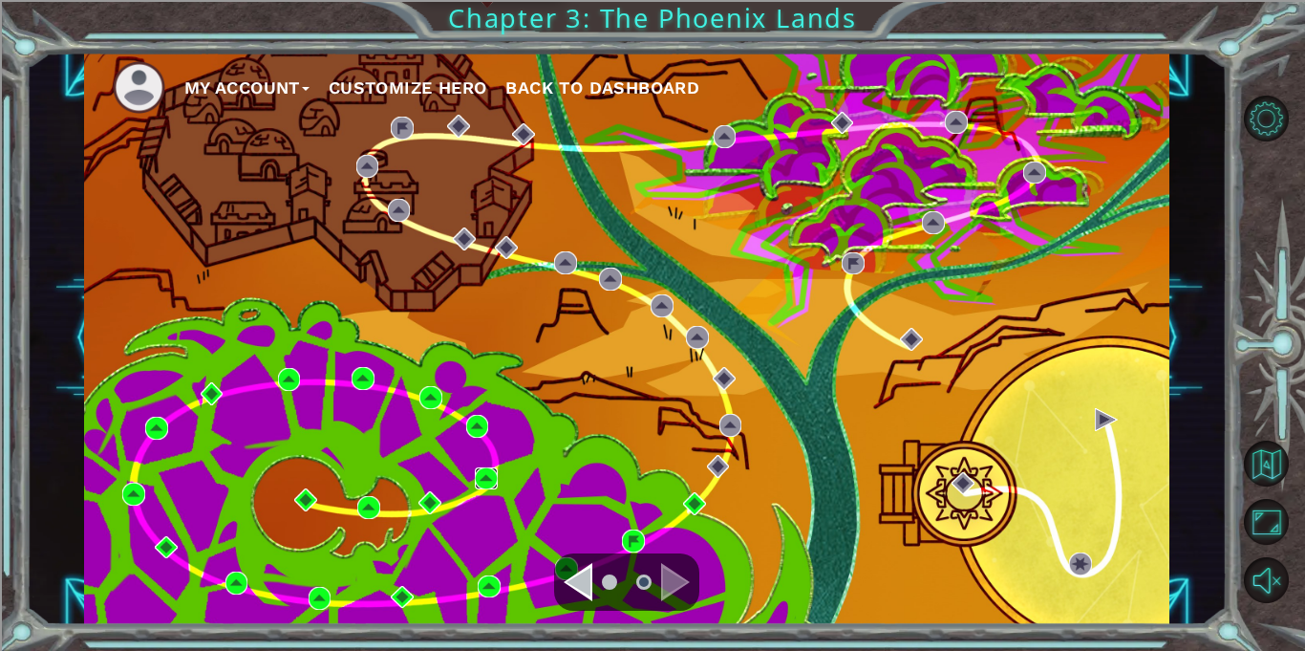
click at [489, 469] on img at bounding box center [486, 478] width 23 height 23
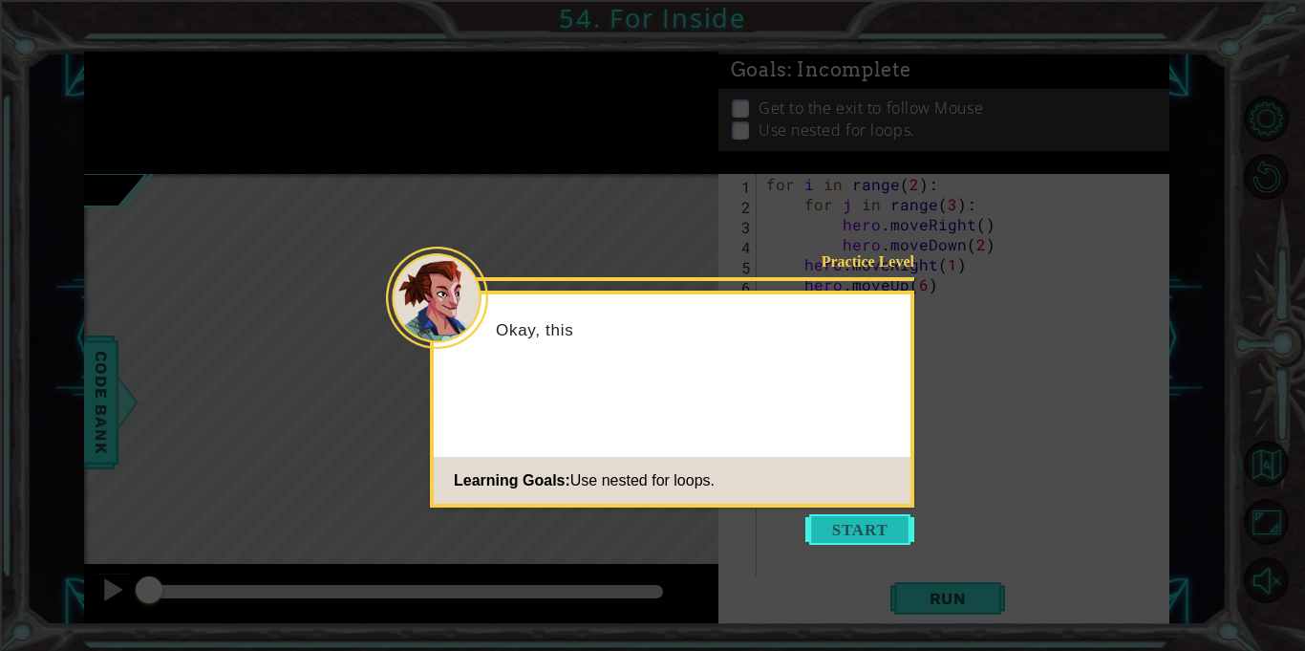
click at [834, 532] on button "Start" at bounding box center [860, 529] width 109 height 31
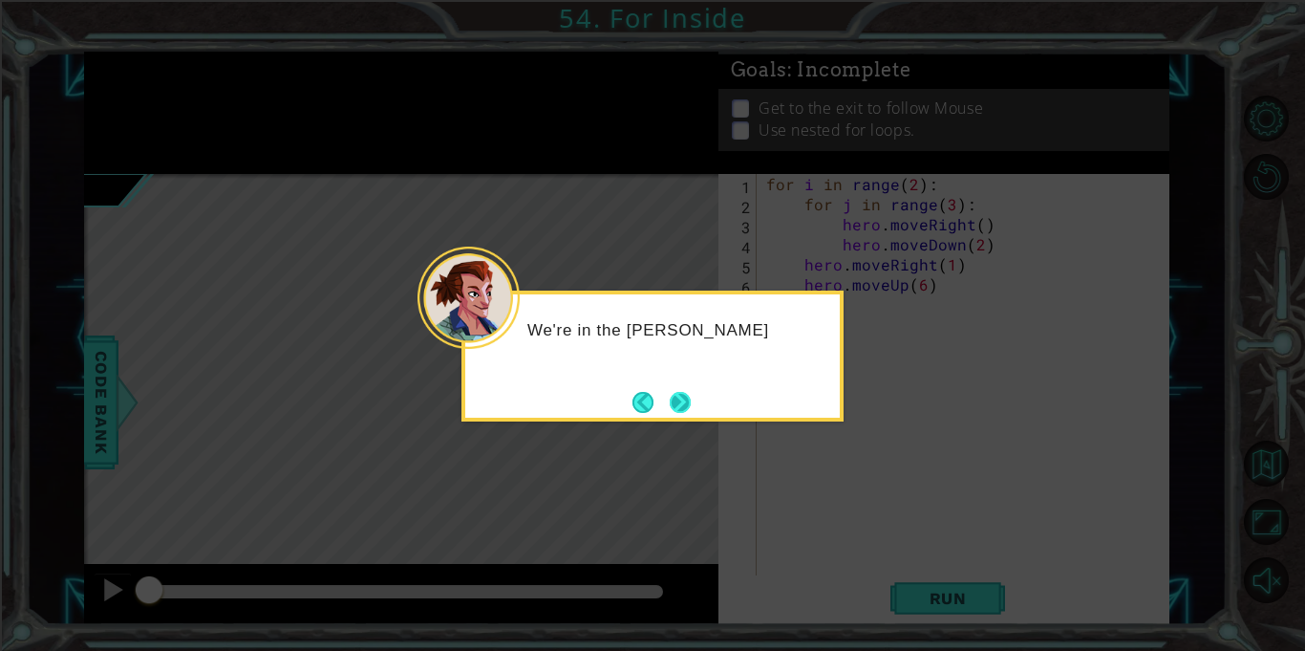
click at [683, 400] on button "Next" at bounding box center [680, 402] width 21 height 21
